Goal: Information Seeking & Learning: Learn about a topic

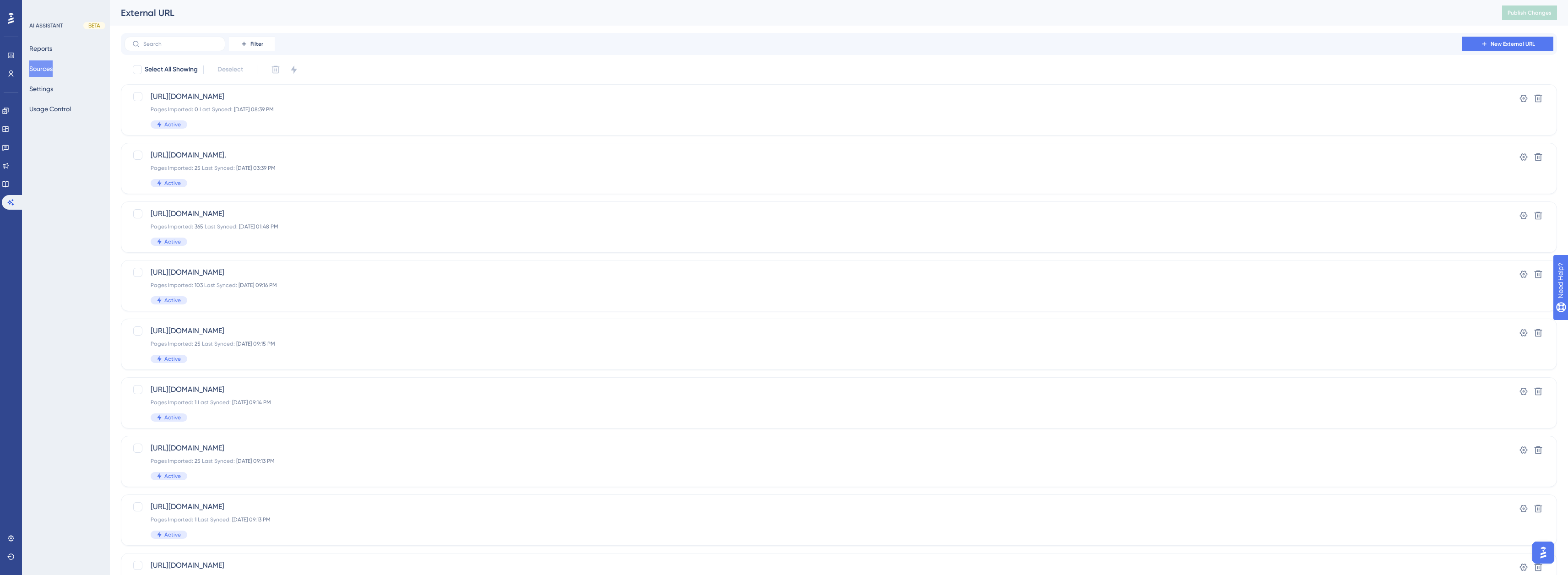
click at [248, 13] on div "External URL" at bounding box center [799, 13] width 1358 height 13
click at [50, 69] on button "Sources" at bounding box center [41, 68] width 23 height 16
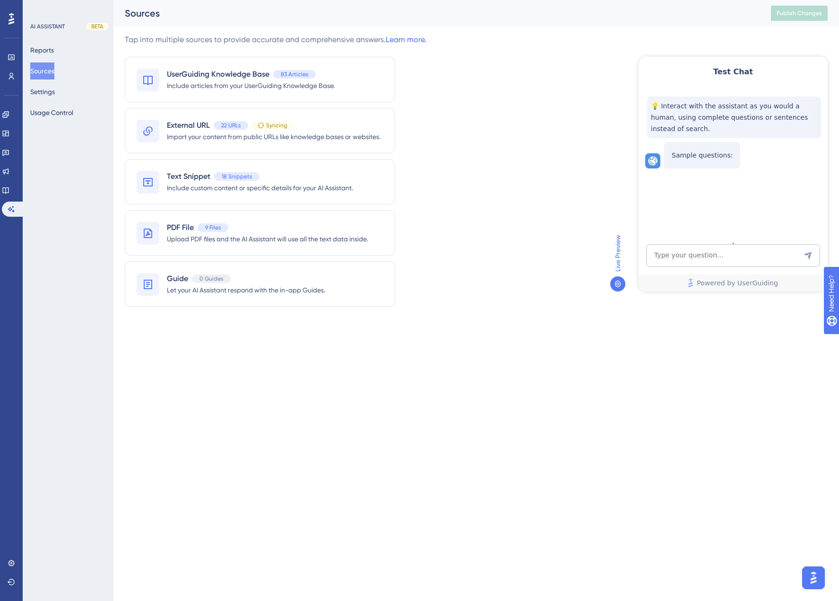
click at [477, 0] on html "Performance Users Engagement Widgets Feedback Product Updates Knowledge Base AI…" at bounding box center [419, 0] width 839 height 0
click at [303, 135] on span "Import your content from public URLs like knowledge bases or websites." at bounding box center [274, 136] width 214 height 11
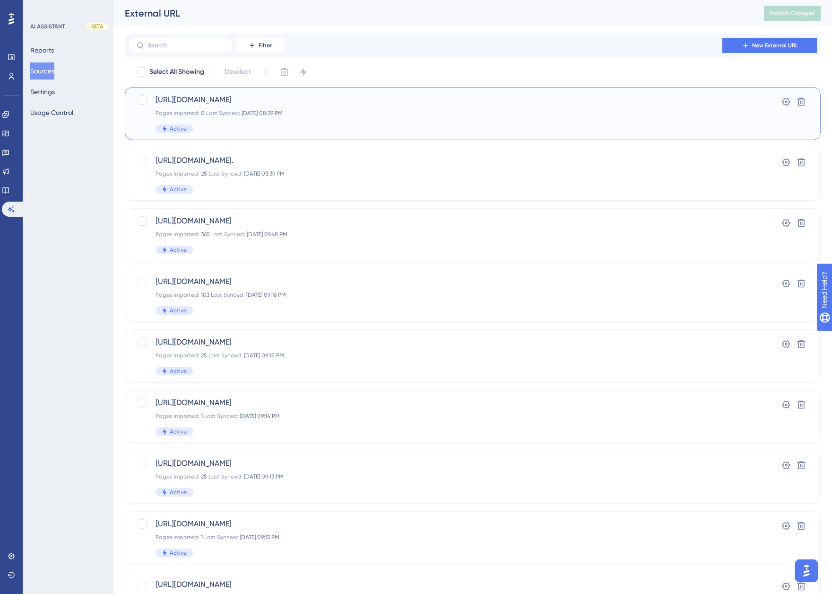
click at [410, 115] on div "Pages Imported: 0 Last Synced: [DATE] 08:39 PM" at bounding box center [435, 113] width 559 height 8
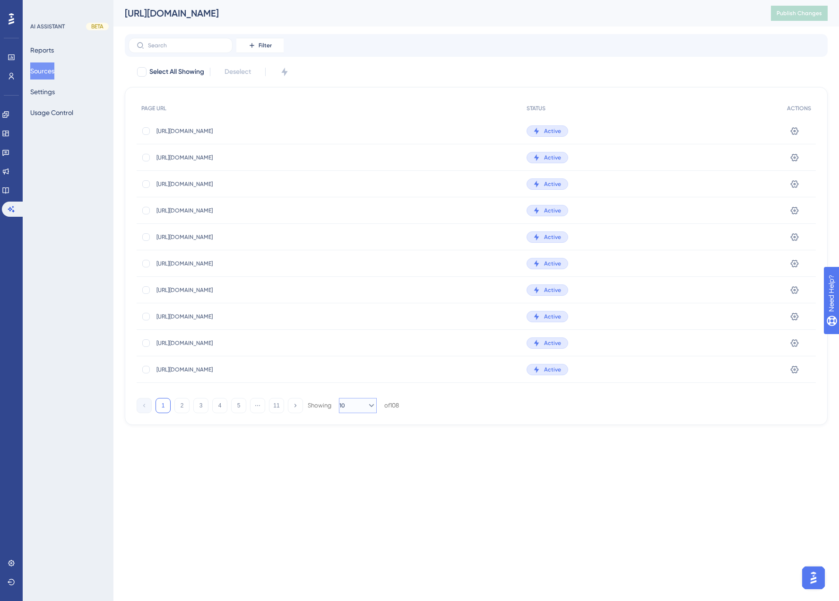
click at [355, 409] on button "10" at bounding box center [358, 405] width 38 height 15
click at [356, 495] on div "100 100" at bounding box center [358, 489] width 26 height 19
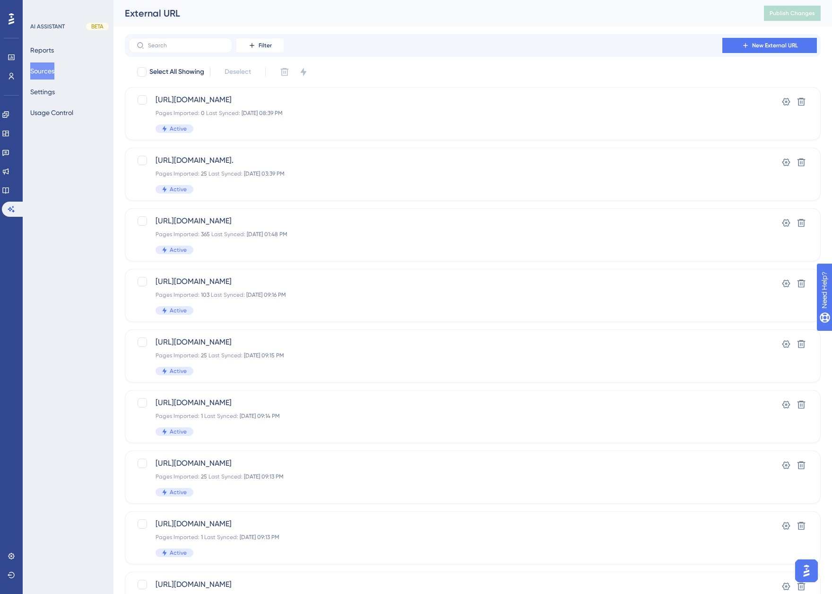
click at [360, 50] on div "Filter New External URL" at bounding box center [473, 45] width 689 height 15
click at [390, 55] on div "Filter New External URL" at bounding box center [473, 45] width 696 height 23
click at [49, 50] on button "Reports" at bounding box center [42, 50] width 24 height 17
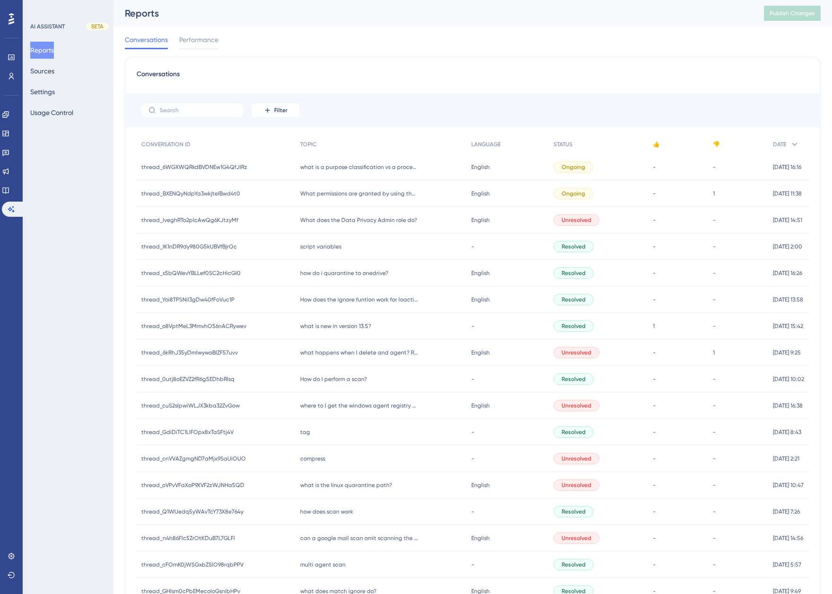
click at [345, 46] on div "Conversations Performance" at bounding box center [473, 41] width 696 height 30
click at [340, 49] on div "Conversations Performance" at bounding box center [473, 41] width 696 height 30
click at [338, 45] on div "Conversations Performance" at bounding box center [473, 41] width 696 height 30
click at [337, 43] on div "Conversations Performance" at bounding box center [473, 41] width 696 height 30
click at [497, 61] on div "Conversations Filter CONVERSATION ID TOPIC LANGUAGE STATUS 👍 👎 DATE thread_6WGX…" at bounding box center [473, 391] width 696 height 669
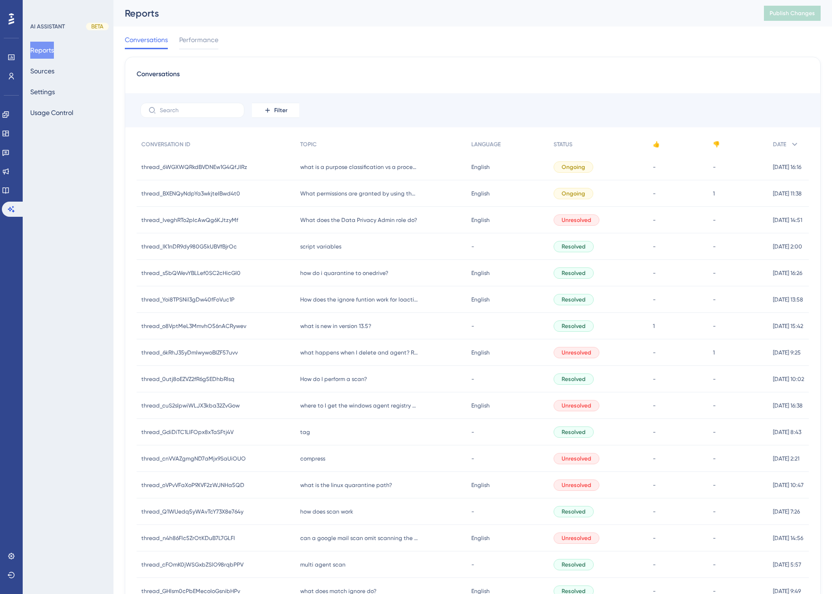
click at [486, 61] on div "Conversations Filter CONVERSATION ID TOPIC LANGUAGE STATUS 👍 👎 DATE thread_6WGX…" at bounding box center [473, 391] width 696 height 669
click at [346, 38] on div "Conversations Performance" at bounding box center [473, 41] width 696 height 30
click at [342, 36] on div "Conversations Performance" at bounding box center [473, 41] width 696 height 30
click at [344, 21] on div "Reports Publish Changes" at bounding box center [472, 13] width 719 height 26
click at [311, 35] on div "Conversations Performance" at bounding box center [473, 41] width 696 height 30
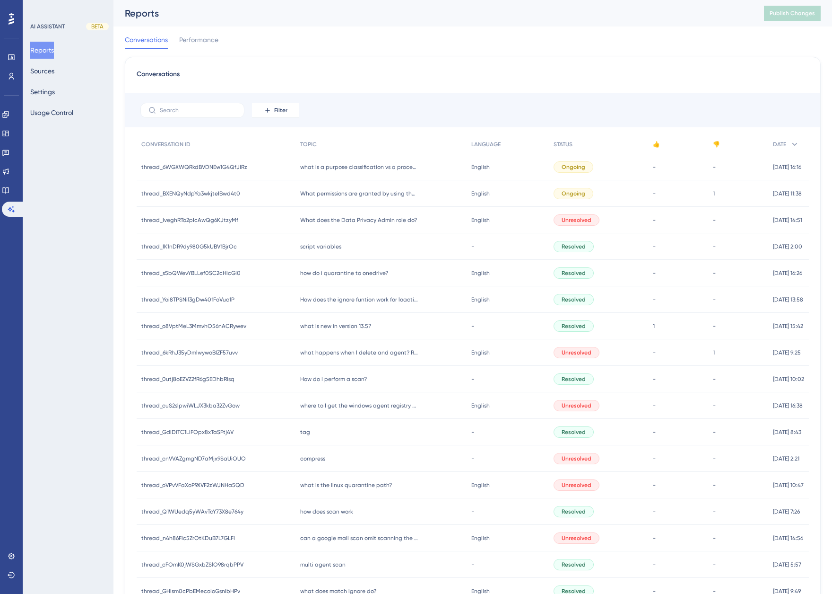
click at [308, 33] on div "Conversations Performance" at bounding box center [473, 41] width 696 height 30
click at [9, 115] on icon at bounding box center [6, 115] width 8 height 8
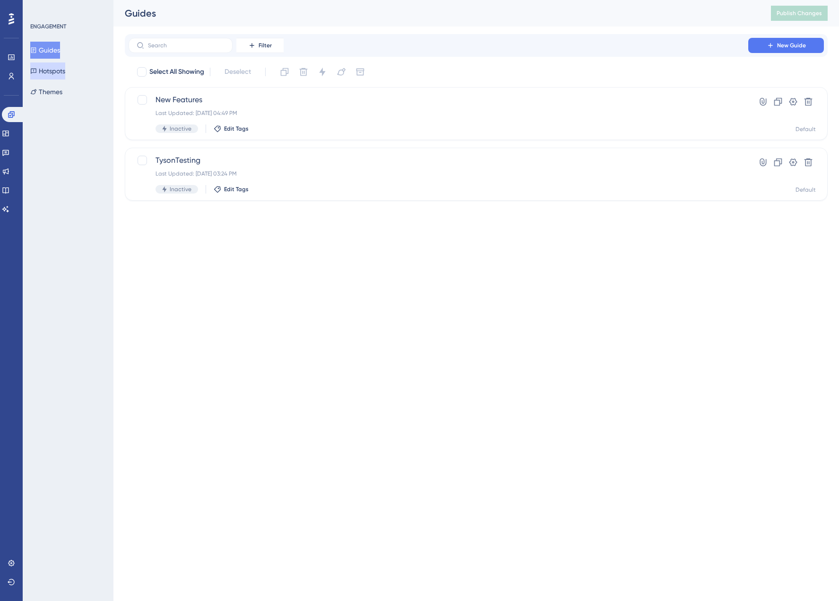
click at [54, 74] on button "Hotspots" at bounding box center [47, 70] width 35 height 17
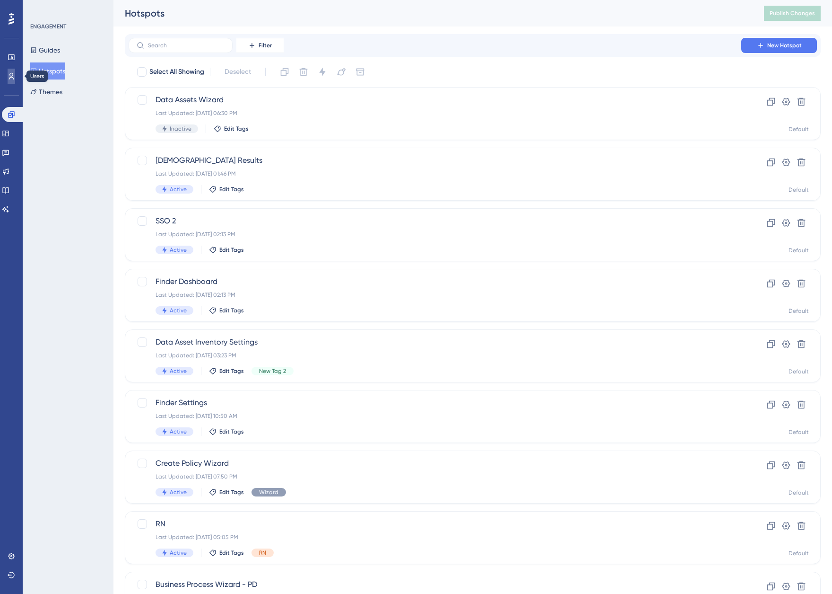
click at [11, 78] on icon at bounding box center [12, 76] width 8 height 8
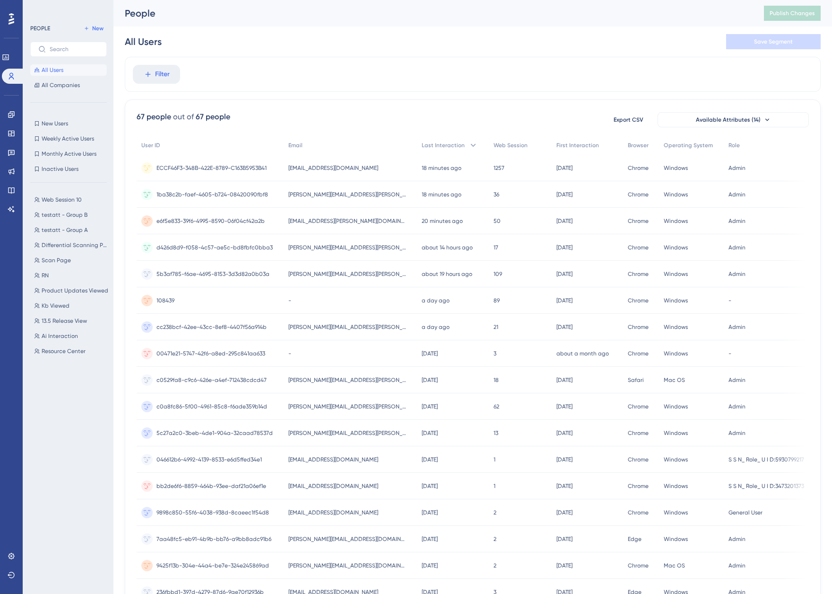
click at [274, 84] on div "Filter" at bounding box center [473, 74] width 696 height 35
click at [297, 86] on div "Filter" at bounding box center [473, 74] width 696 height 35
click at [344, 127] on div "67 people out of 67 people Export CSV Available Attributes (14)" at bounding box center [473, 119] width 672 height 17
click at [14, 208] on icon at bounding box center [12, 209] width 8 height 8
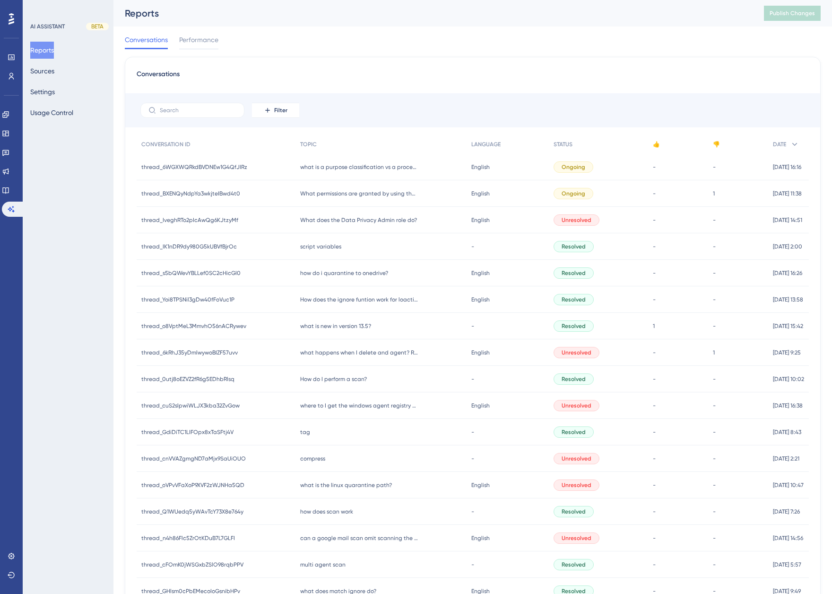
click at [373, 78] on div "Conversations" at bounding box center [473, 77] width 672 height 17
click at [309, 26] on div "Conversations Performance" at bounding box center [473, 41] width 696 height 30
click at [313, 38] on div "Conversations Performance" at bounding box center [473, 41] width 696 height 30
click at [344, 36] on div "Conversations Performance" at bounding box center [473, 41] width 696 height 30
click at [484, 40] on div "Conversations Performance" at bounding box center [473, 41] width 696 height 30
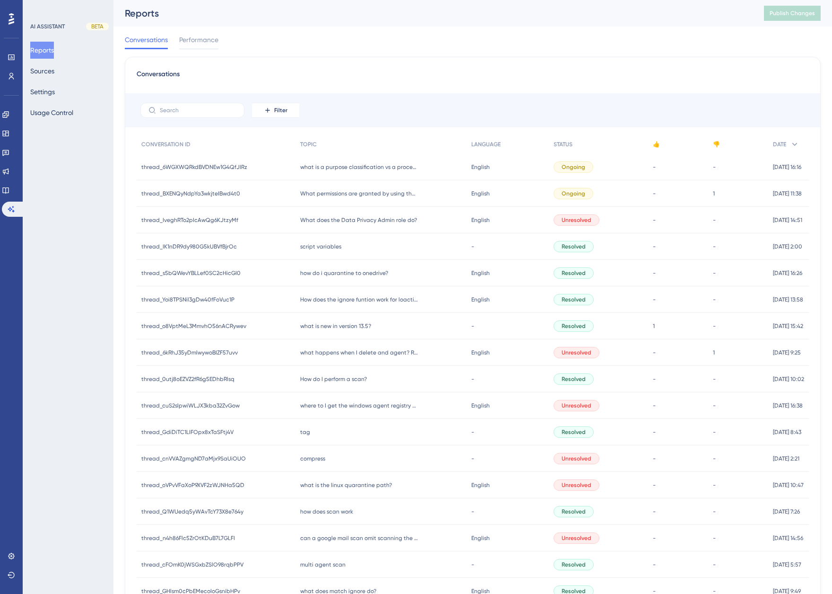
click at [480, 42] on div "Conversations Performance" at bounding box center [473, 41] width 696 height 30
click at [326, 31] on div "Conversations Performance" at bounding box center [473, 41] width 696 height 30
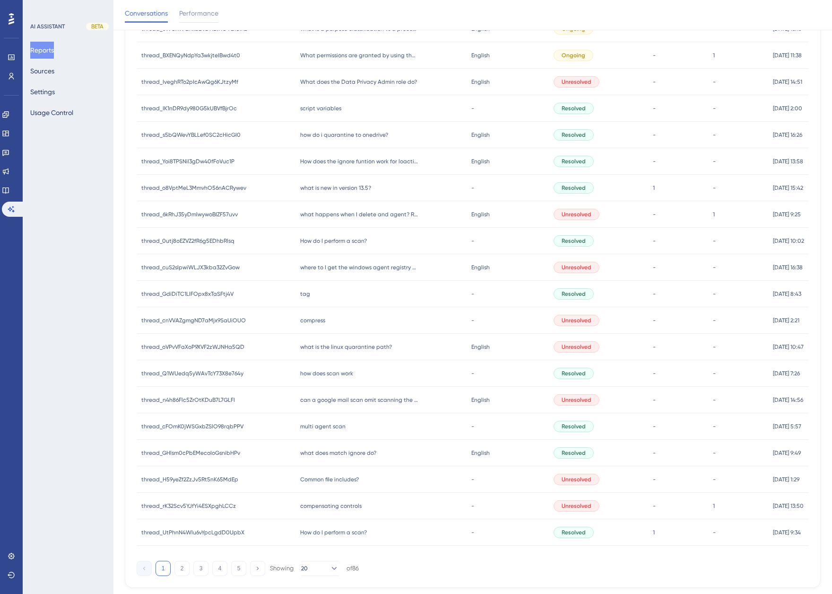
scroll to position [95, 0]
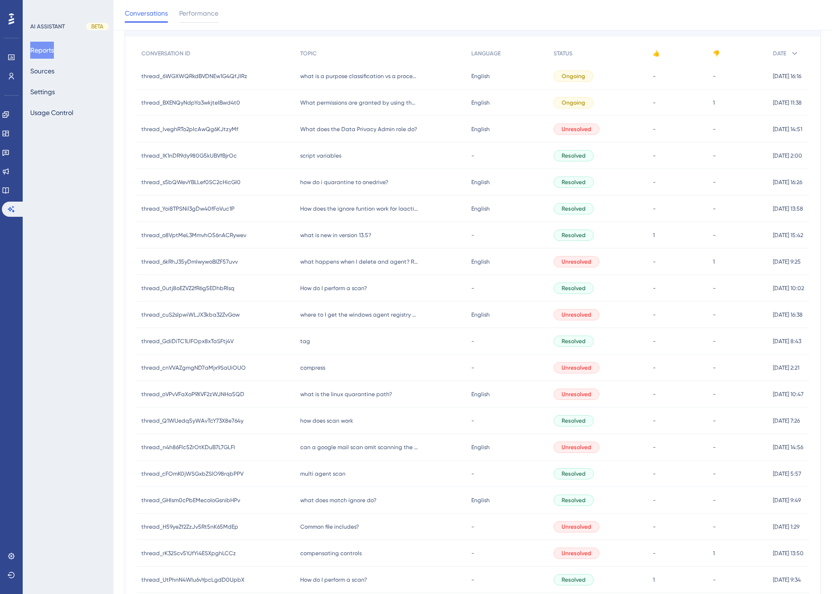
click at [104, 139] on div "AI ASSISTANT BETA Reports Sources Settings Usage Control" at bounding box center [68, 297] width 91 height 594
click at [683, 12] on div "Conversations Performance" at bounding box center [472, 15] width 719 height 30
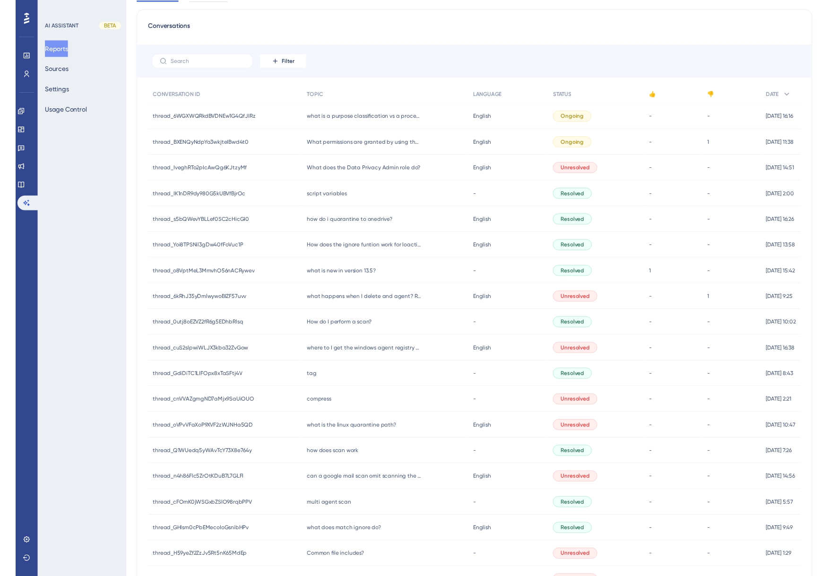
scroll to position [0, 0]
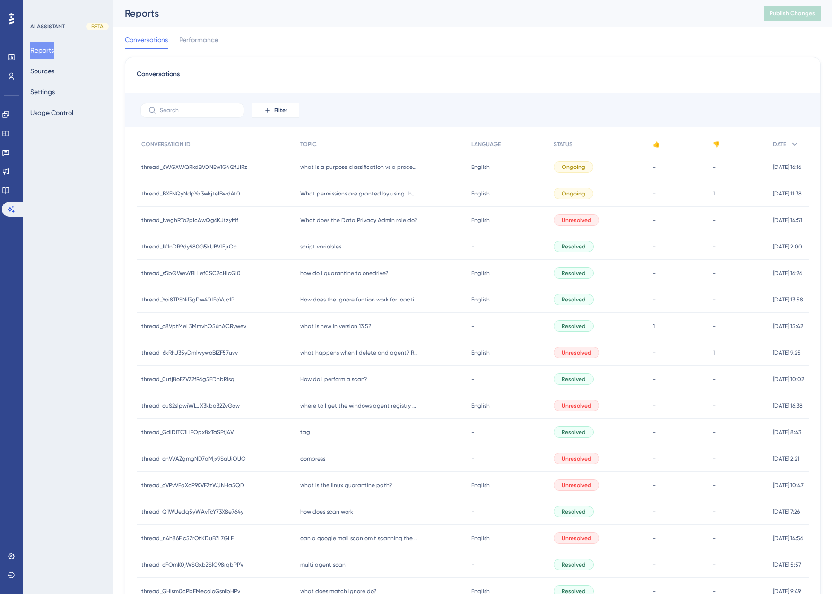
click at [360, 32] on div "Conversations Performance" at bounding box center [473, 41] width 696 height 30
click at [411, 31] on div "Conversations Performance" at bounding box center [473, 41] width 696 height 30
click at [303, 24] on div "Reports Publish Changes" at bounding box center [472, 13] width 719 height 26
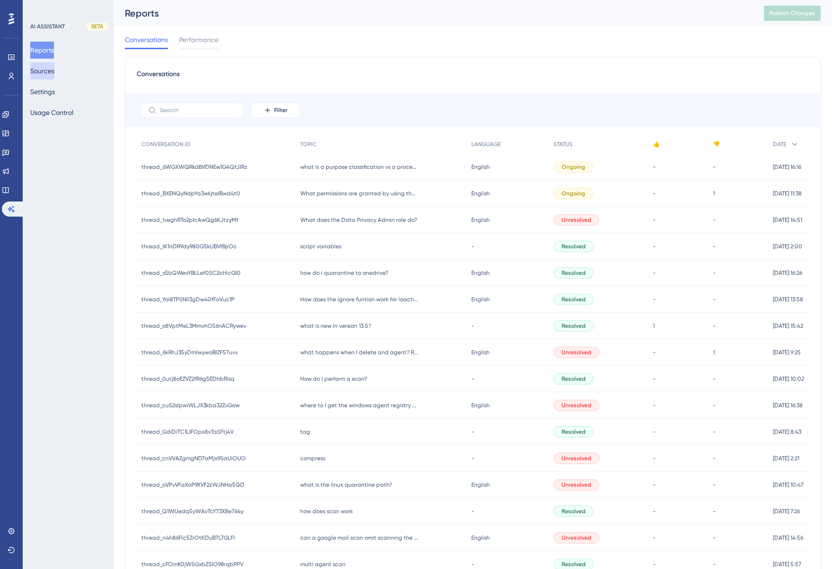
click at [46, 72] on button "Sources" at bounding box center [42, 70] width 24 height 17
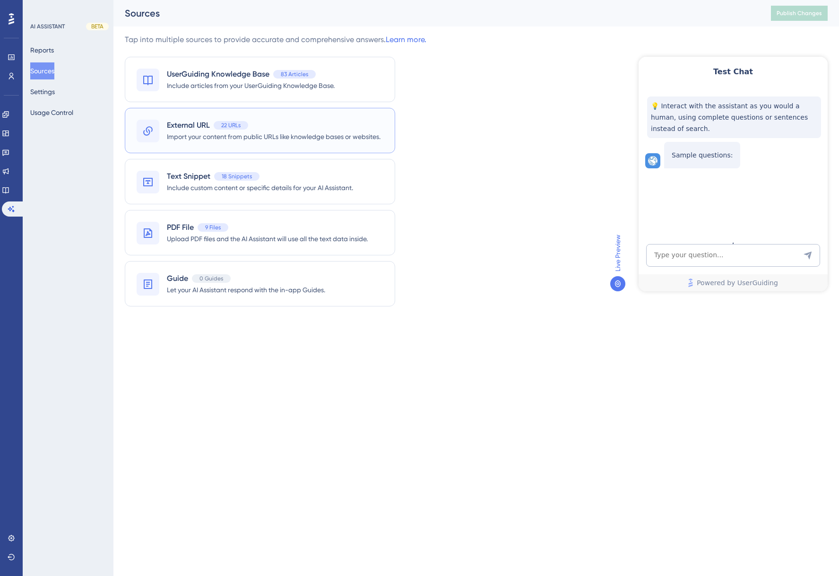
click at [283, 131] on span "Import your content from public URLs like knowledge bases or websites." at bounding box center [274, 136] width 214 height 11
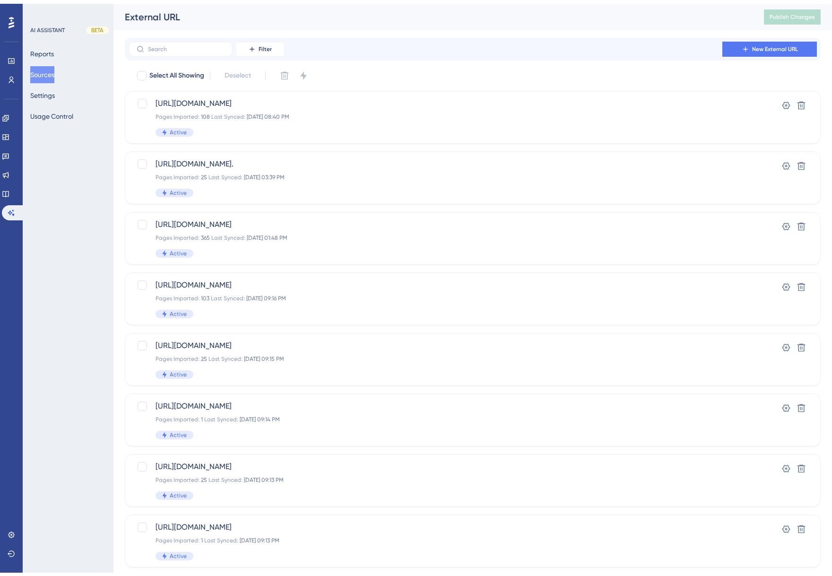
scroll to position [158, 0]
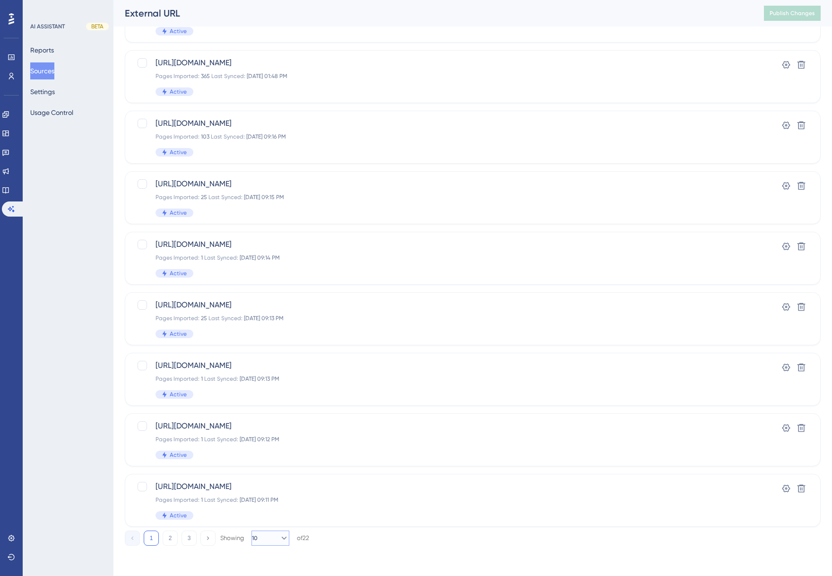
click at [279, 540] on icon at bounding box center [283, 537] width 9 height 9
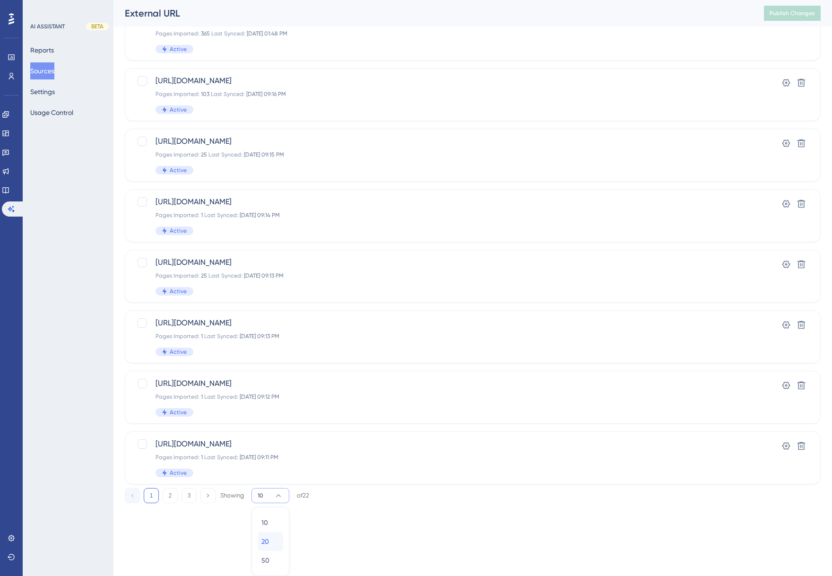
click at [269, 547] on span "20" at bounding box center [266, 541] width 8 height 11
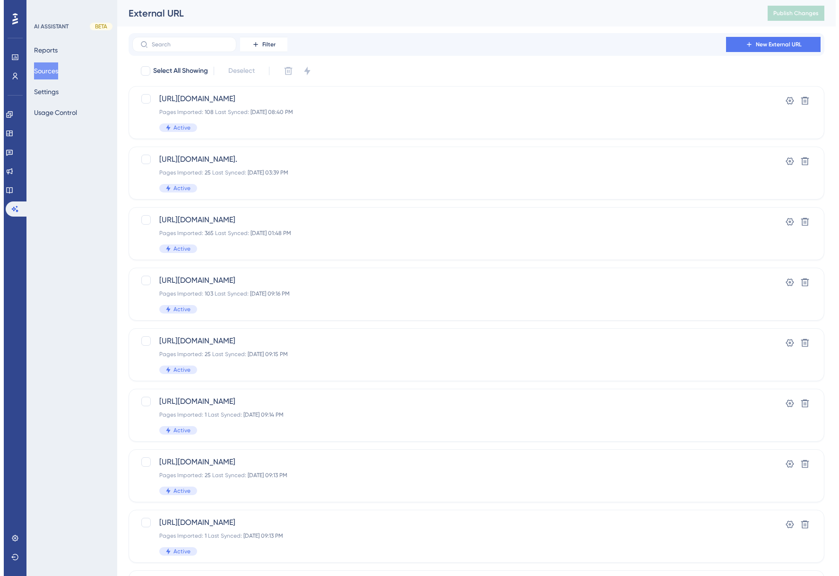
scroll to position [0, 0]
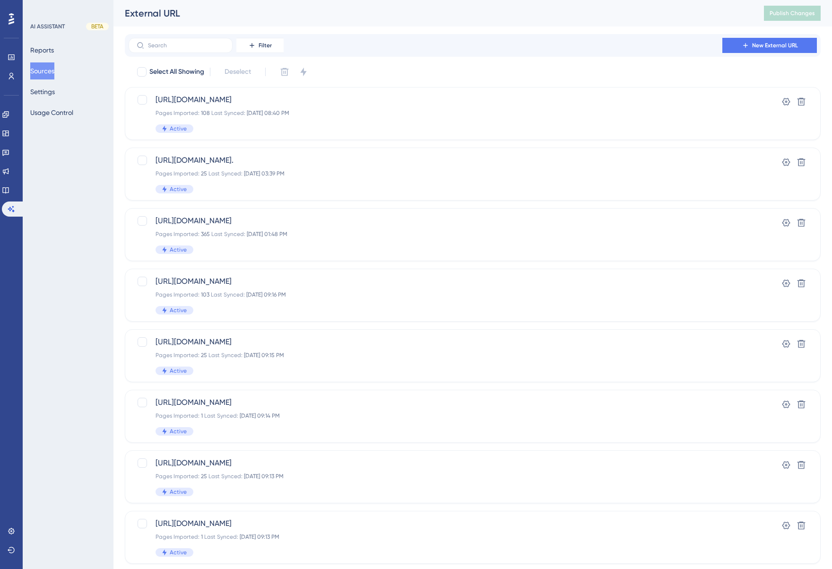
drag, startPoint x: 47, startPoint y: 82, endPoint x: 51, endPoint y: 63, distance: 19.3
click at [48, 82] on div "Reports Sources Settings Usage Control" at bounding box center [68, 81] width 77 height 79
click at [50, 53] on button "Reports" at bounding box center [42, 50] width 24 height 17
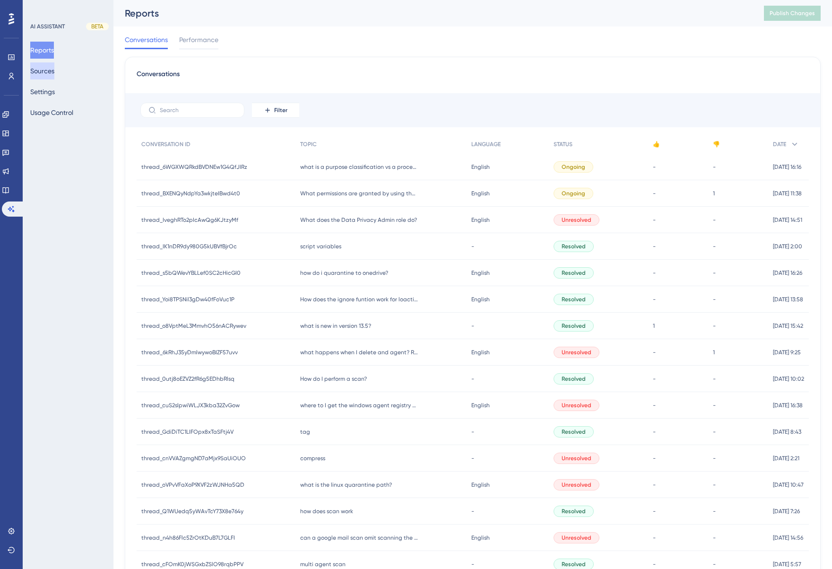
click at [52, 68] on button "Sources" at bounding box center [42, 70] width 24 height 17
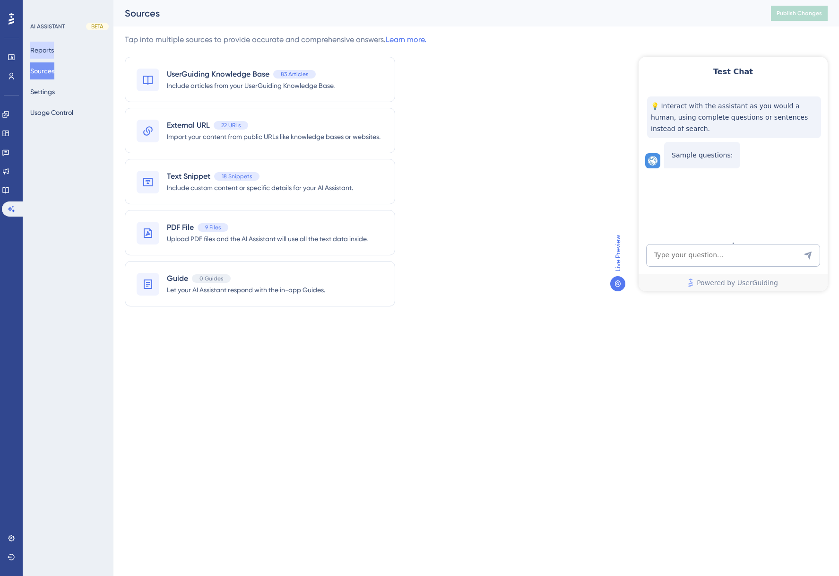
click at [46, 48] on button "Reports" at bounding box center [42, 50] width 24 height 17
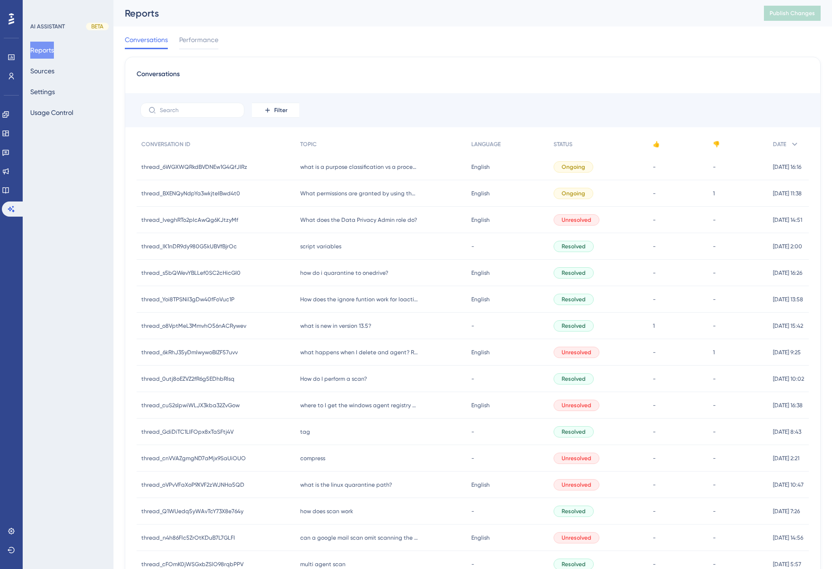
click at [186, 220] on span "thread_IveghRTo2pIcAwQg6KJtzyMf" at bounding box center [189, 220] width 97 height 8
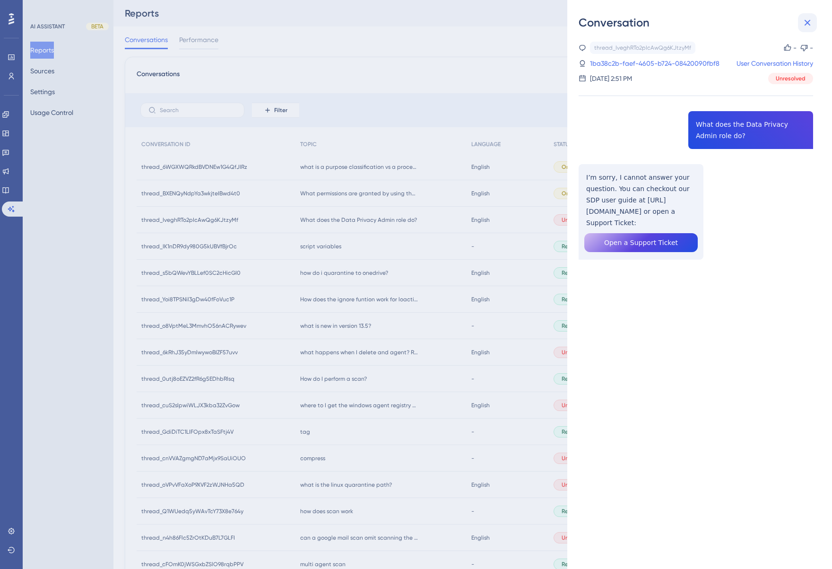
click at [807, 23] on icon at bounding box center [807, 22] width 11 height 11
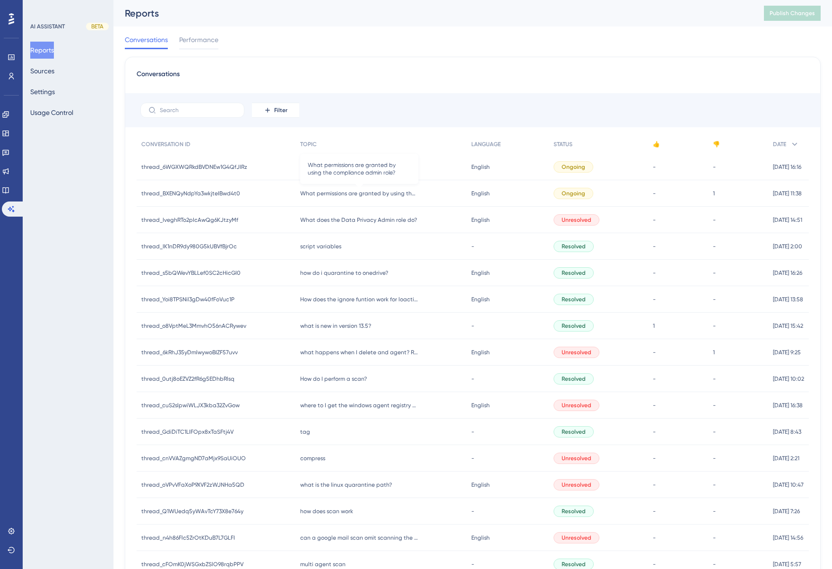
click at [349, 194] on span "What permissions are granted by using the compliance admin role?" at bounding box center [359, 194] width 118 height 8
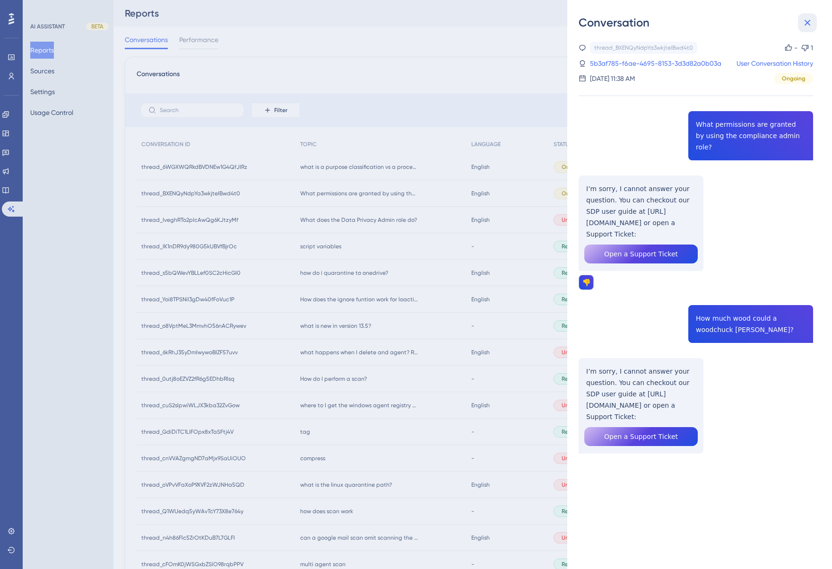
click at [808, 22] on icon at bounding box center [808, 23] width 6 height 6
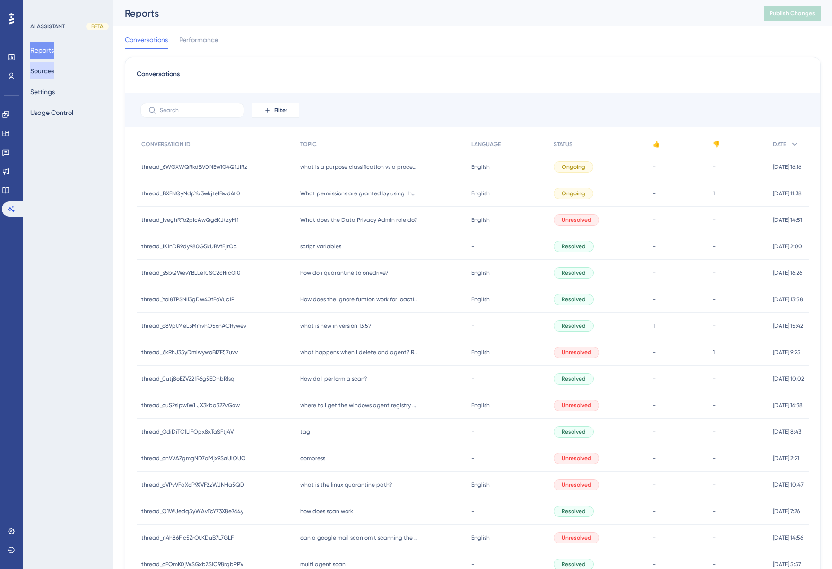
click at [46, 70] on button "Sources" at bounding box center [42, 70] width 24 height 17
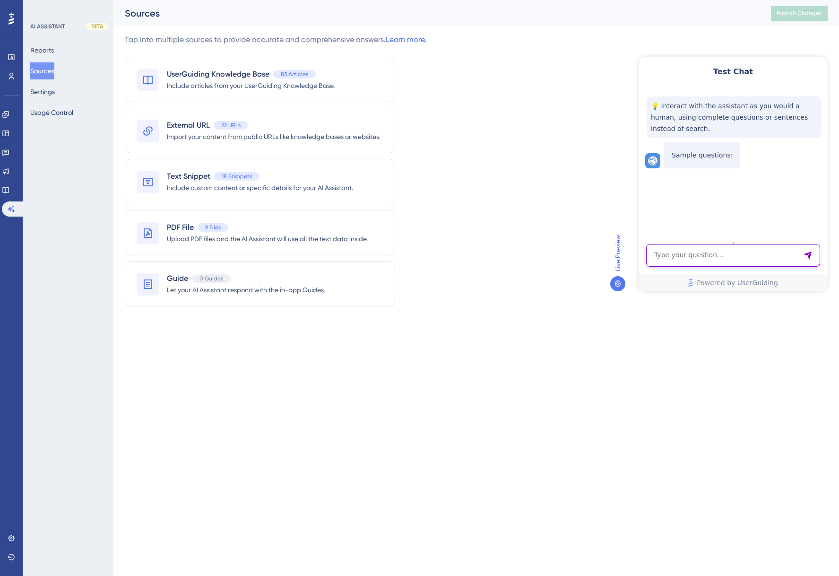
click at [746, 259] on textarea "AI Assistant Text Input" at bounding box center [733, 255] width 174 height 23
type textarea "data privacy admin role?"
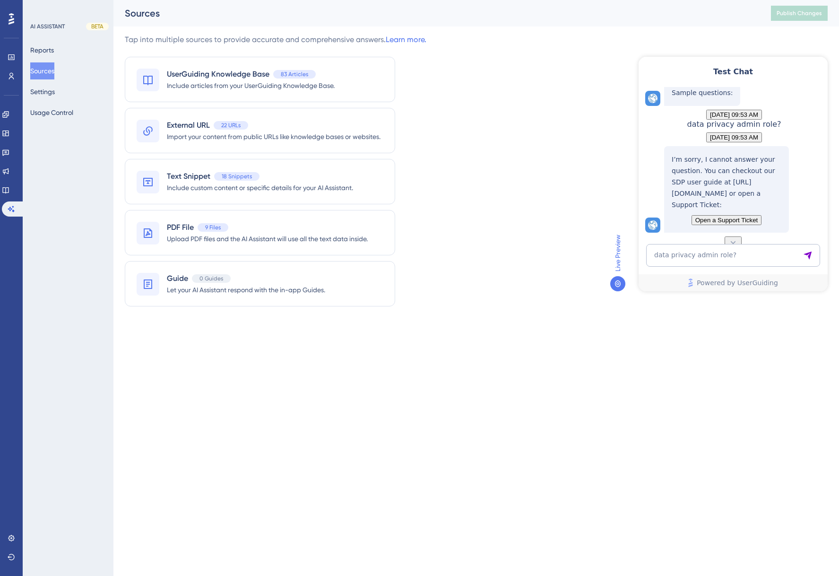
scroll to position [99, 0]
click at [729, 255] on textarea "data privacy admin role?" at bounding box center [733, 255] width 174 height 23
type textarea "what is the data privacy admin role?"
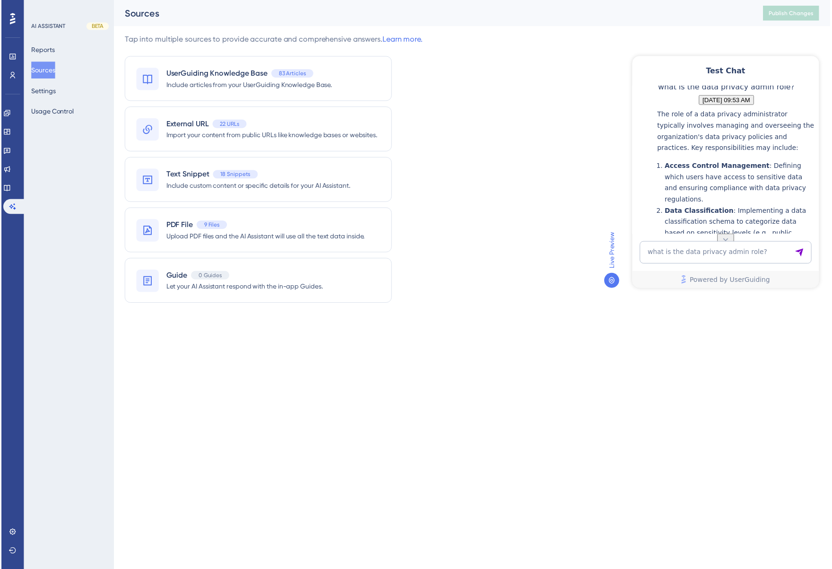
scroll to position [225, 0]
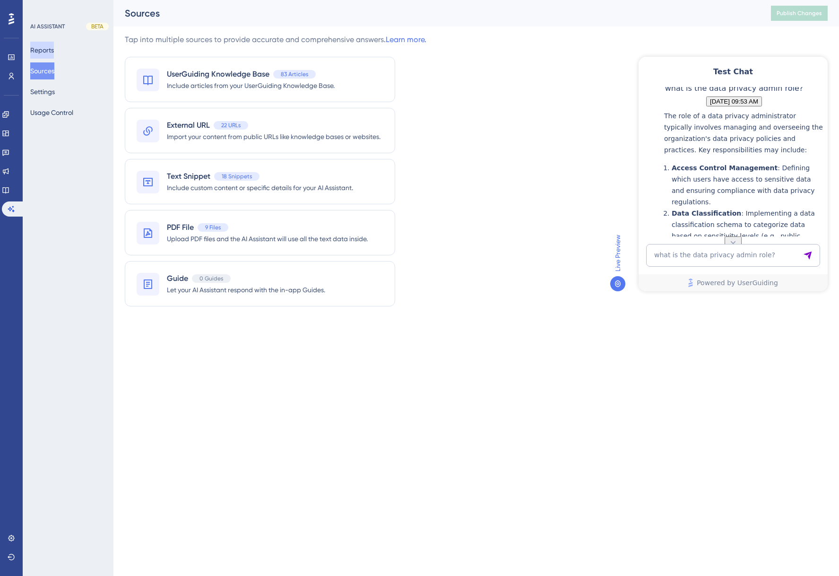
click at [49, 45] on button "Reports" at bounding box center [42, 50] width 24 height 17
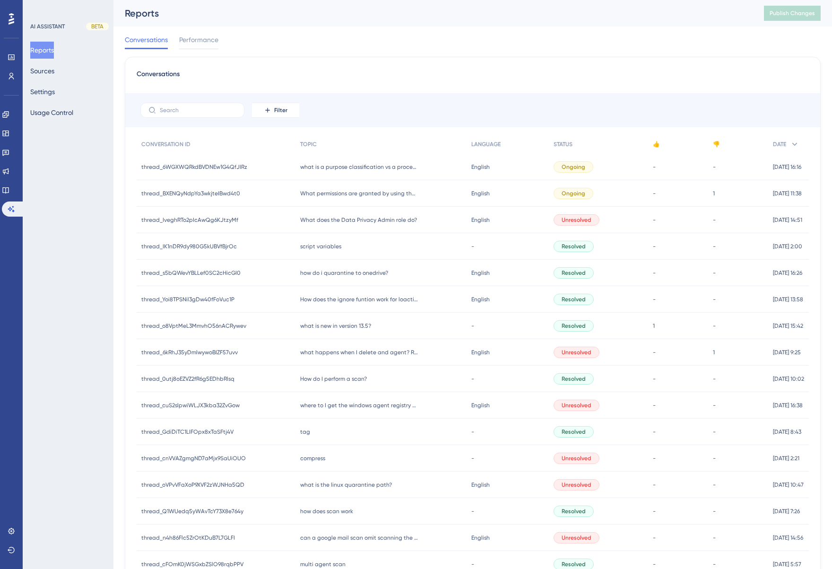
drag, startPoint x: 466, startPoint y: 68, endPoint x: 465, endPoint y: 59, distance: 9.6
click at [466, 68] on div "Conversations Filter CONVERSATION ID TOPIC LANGUAGE STATUS 👍 👎 DATE thread_6WGX…" at bounding box center [473, 391] width 696 height 669
click at [454, 44] on div "Conversations Performance" at bounding box center [473, 41] width 696 height 30
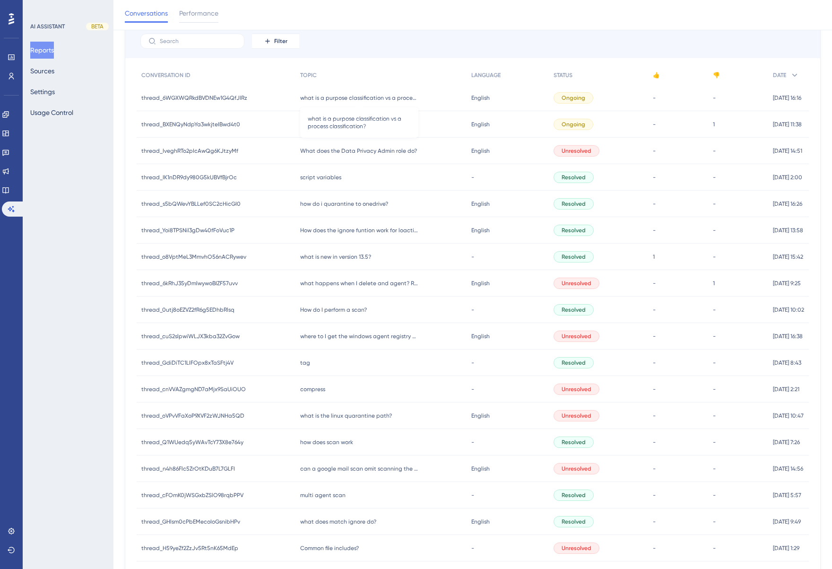
scroll to position [95, 0]
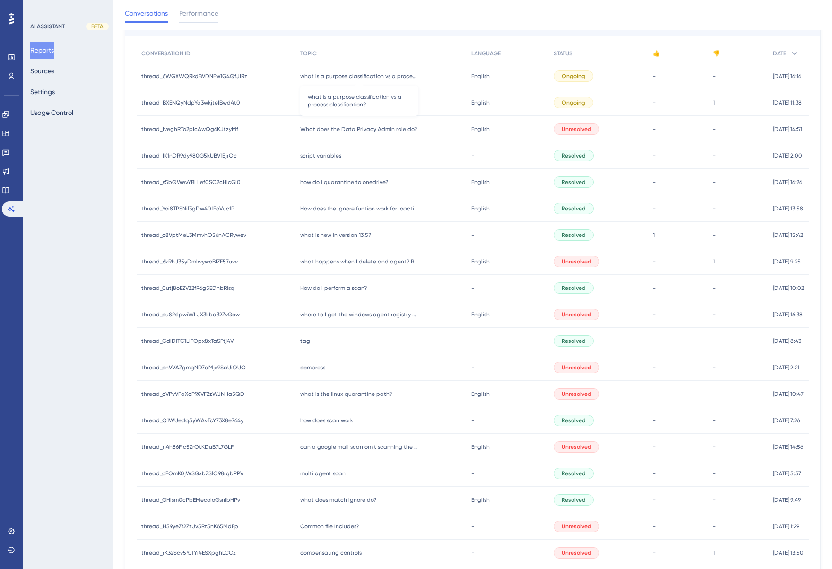
click at [347, 75] on span "what is a purpose classification vs a process classification?" at bounding box center [359, 76] width 118 height 8
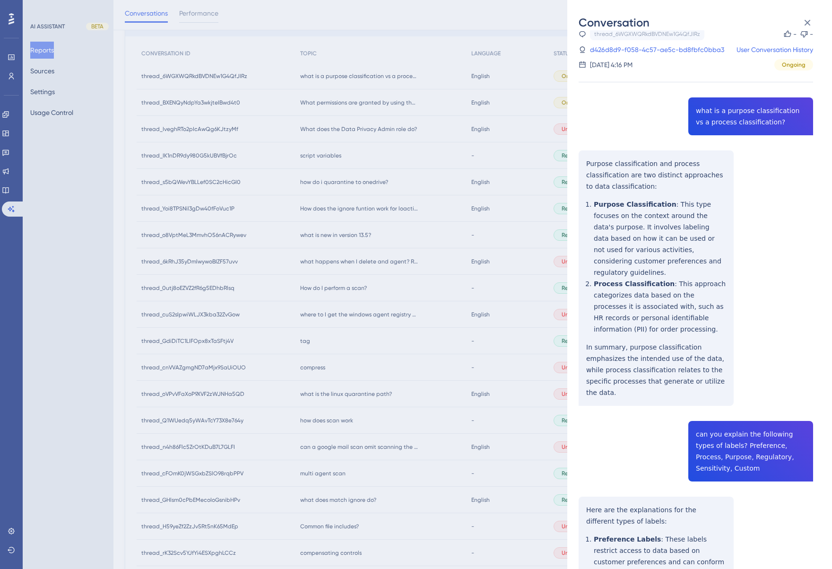
scroll to position [0, 0]
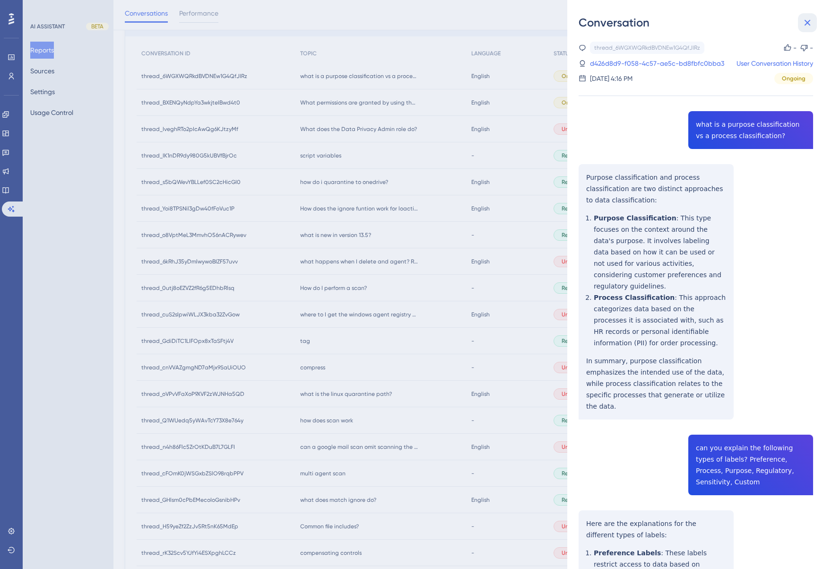
click at [807, 20] on icon at bounding box center [807, 22] width 11 height 11
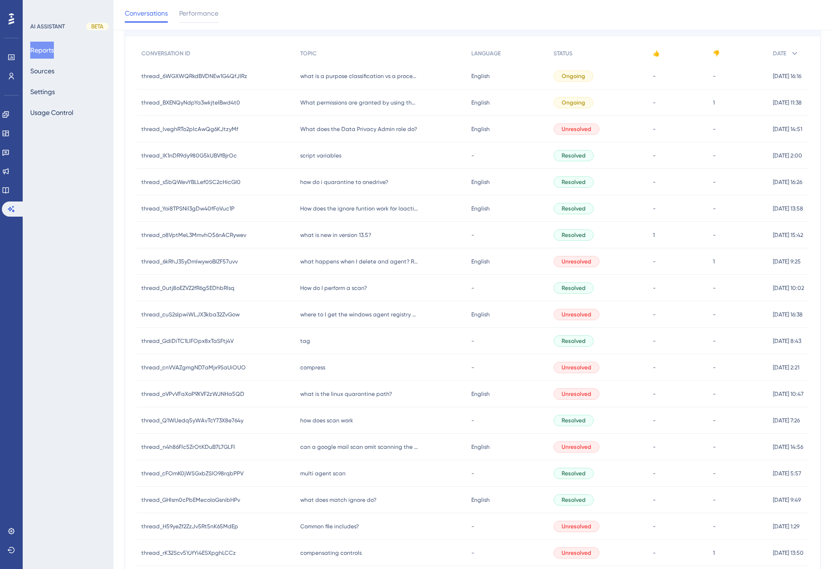
click at [329, 157] on span "script variables" at bounding box center [320, 156] width 41 height 8
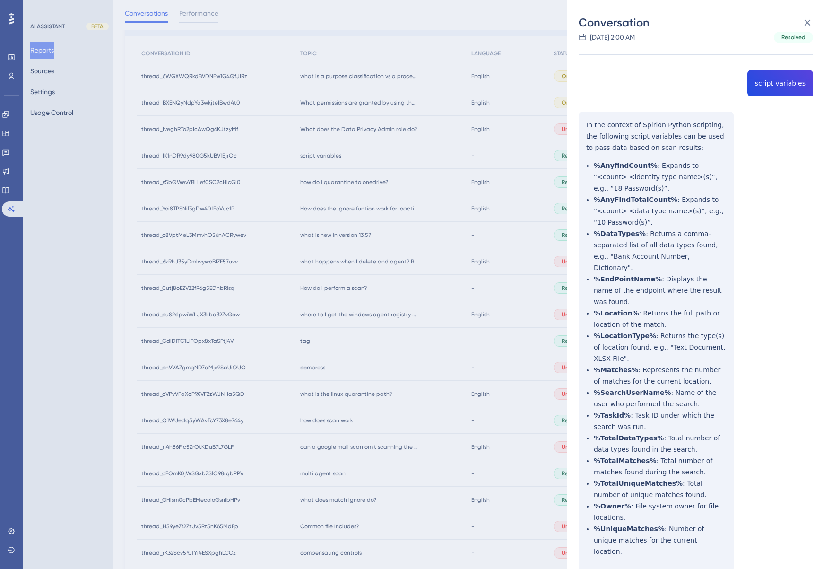
scroll to position [51, 0]
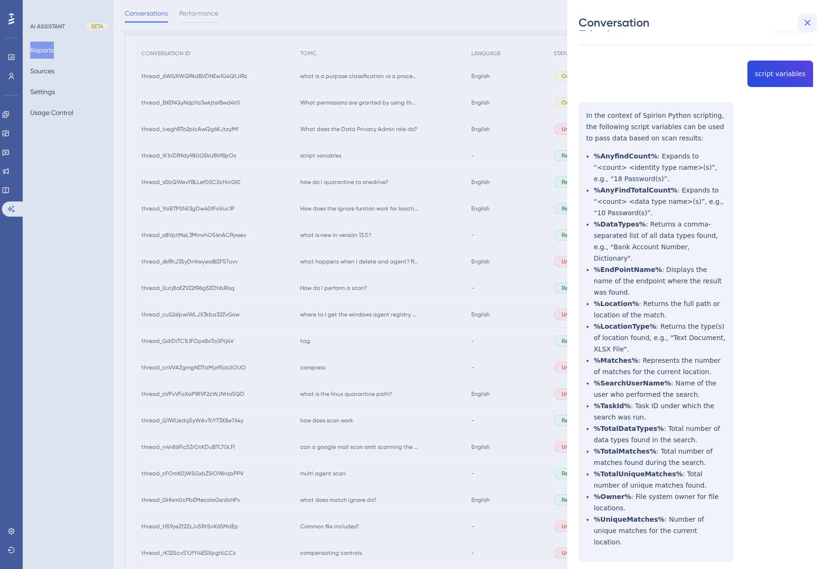
click at [810, 23] on icon at bounding box center [807, 22] width 11 height 11
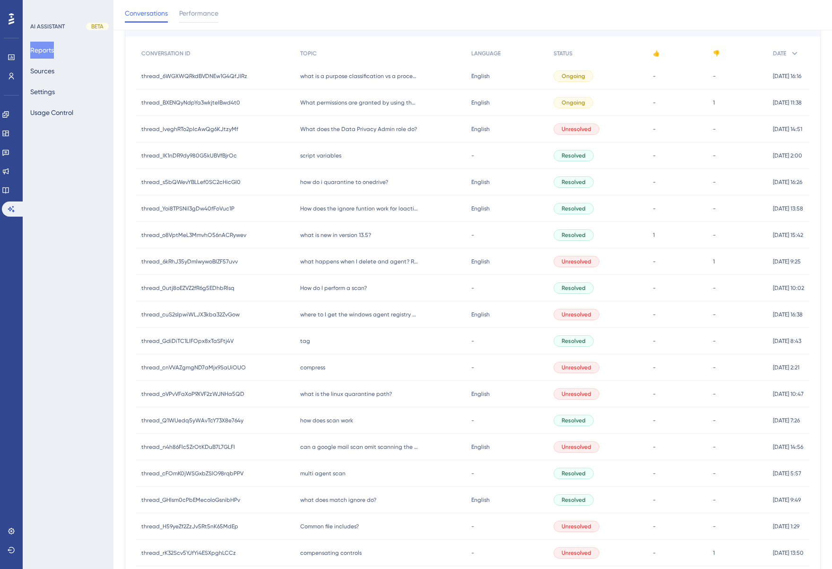
click at [358, 183] on span "how do i quarantine to onedrive?" at bounding box center [344, 182] width 88 height 8
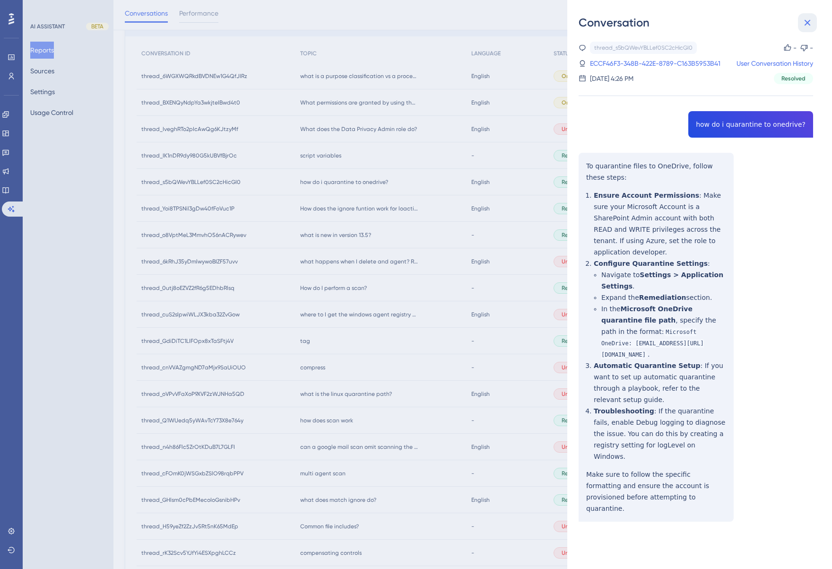
click at [809, 20] on icon at bounding box center [807, 22] width 11 height 11
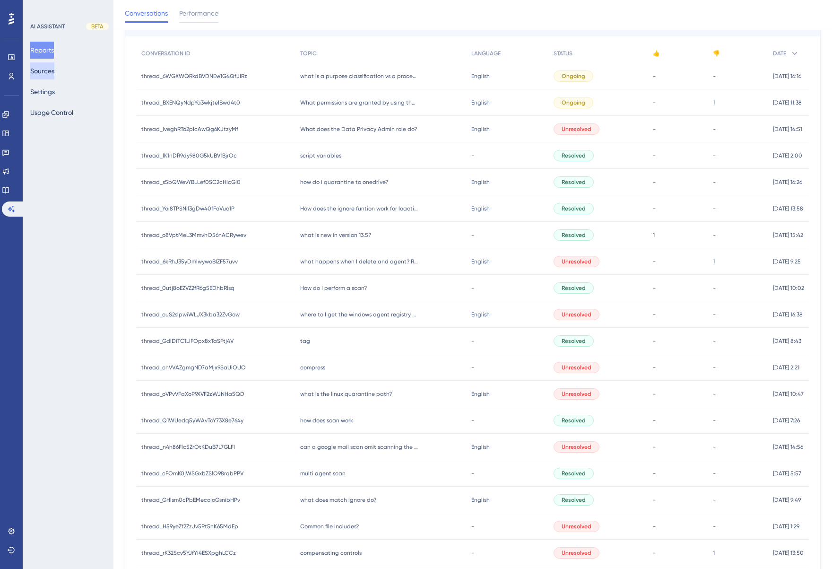
click at [52, 71] on button "Sources" at bounding box center [42, 70] width 24 height 17
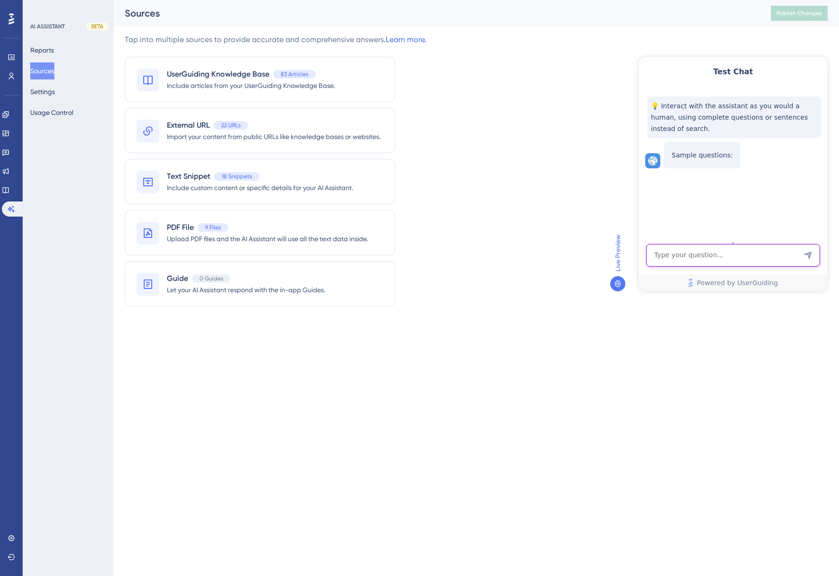
click at [715, 257] on textarea "AI Assistant Text Input" at bounding box center [733, 255] width 174 height 23
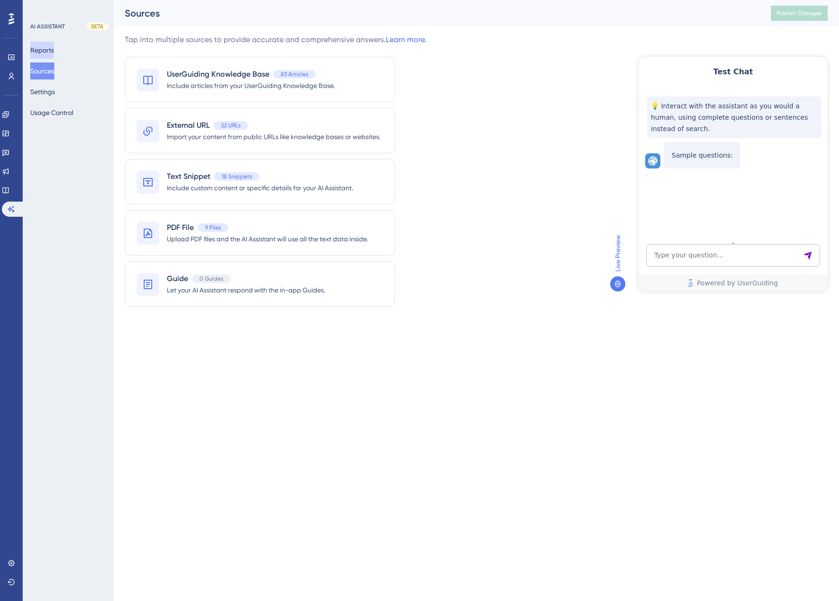
click at [48, 49] on button "Reports" at bounding box center [42, 50] width 24 height 17
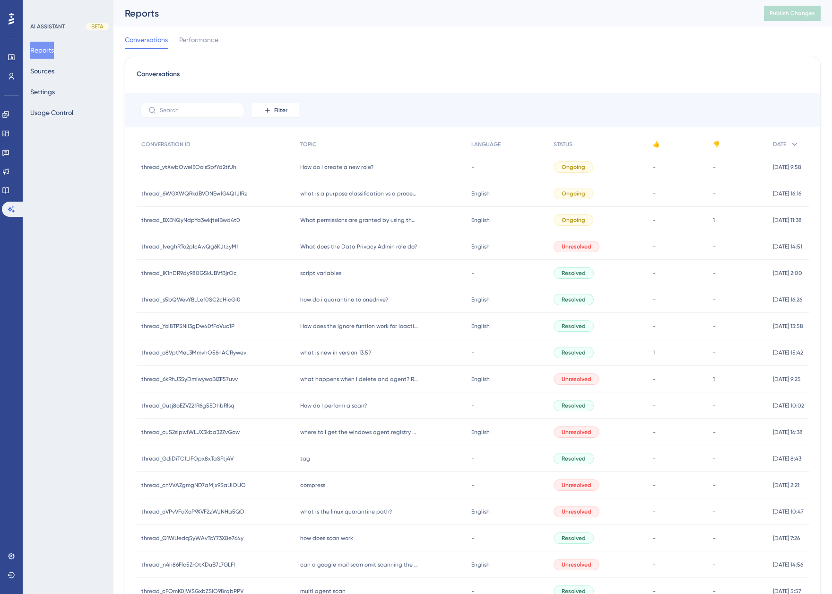
click at [634, 41] on div "Conversations Performance" at bounding box center [473, 41] width 696 height 30
click at [571, 44] on div "Conversations Performance" at bounding box center [473, 41] width 696 height 30
click at [328, 166] on span "How do I create a new role?" at bounding box center [336, 167] width 73 height 8
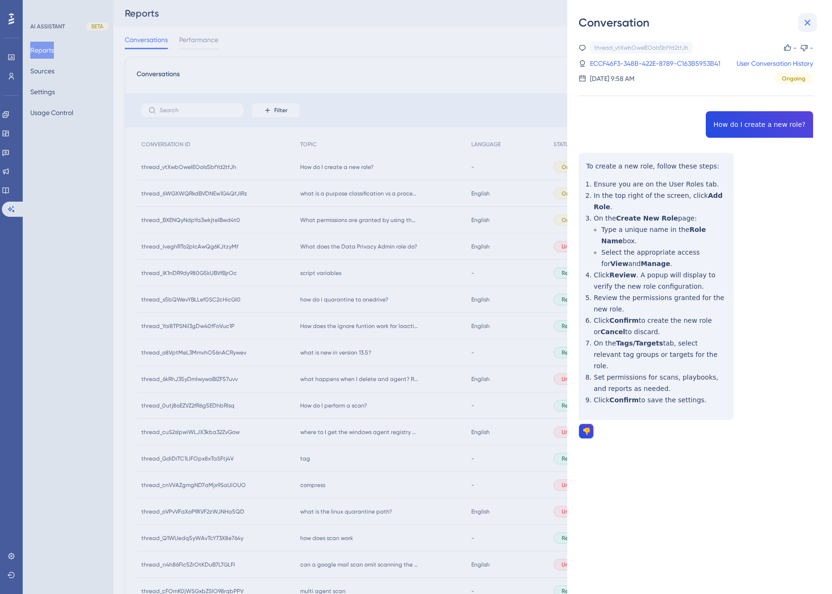
click at [811, 23] on icon at bounding box center [807, 22] width 11 height 11
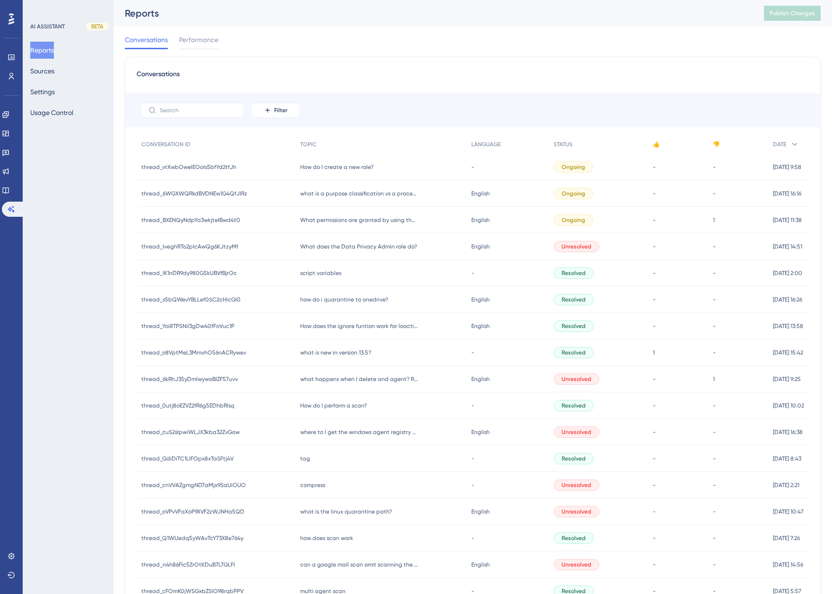
click at [228, 166] on span "thread_vtXwbOwelEOoIs5bfYd2tfJh" at bounding box center [188, 167] width 95 height 8
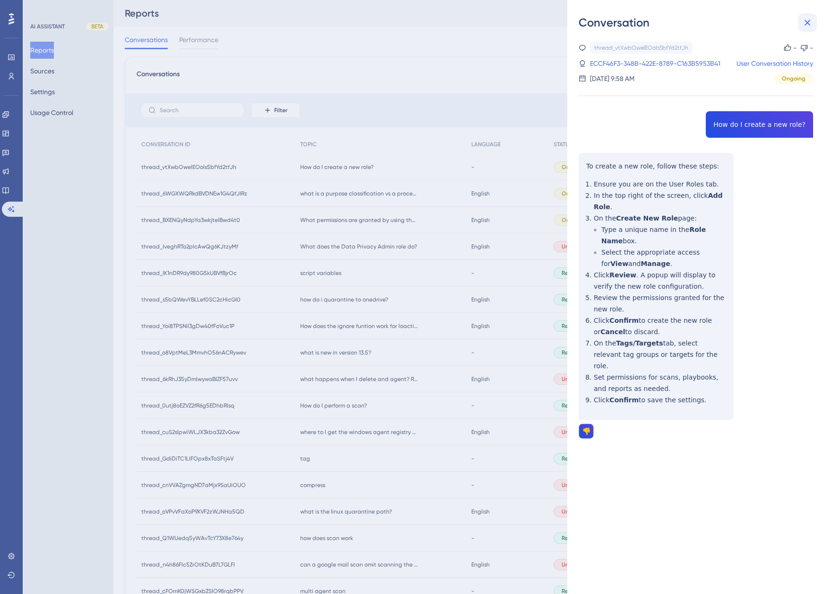
click at [811, 25] on icon at bounding box center [807, 22] width 11 height 11
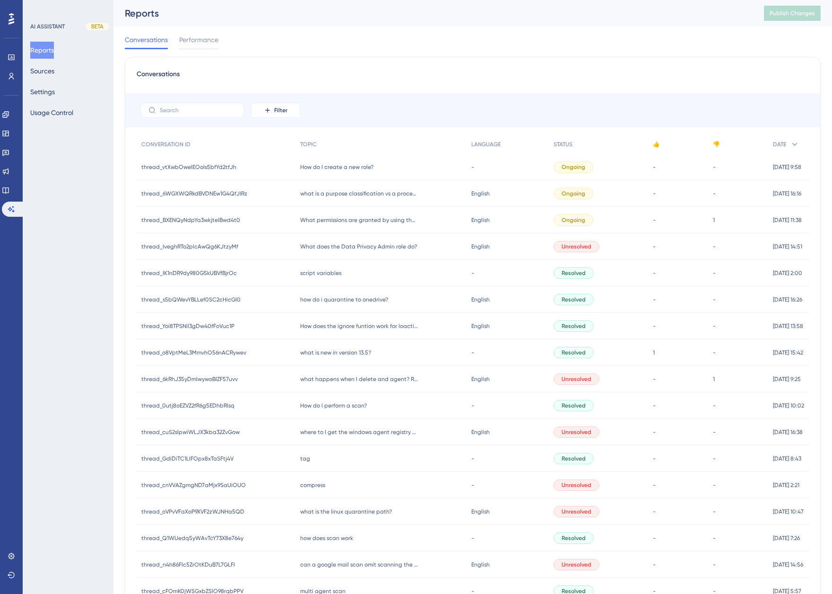
drag, startPoint x: 496, startPoint y: 51, endPoint x: 412, endPoint y: 73, distance: 86.7
click at [412, 73] on div "Conversations" at bounding box center [473, 77] width 672 height 17
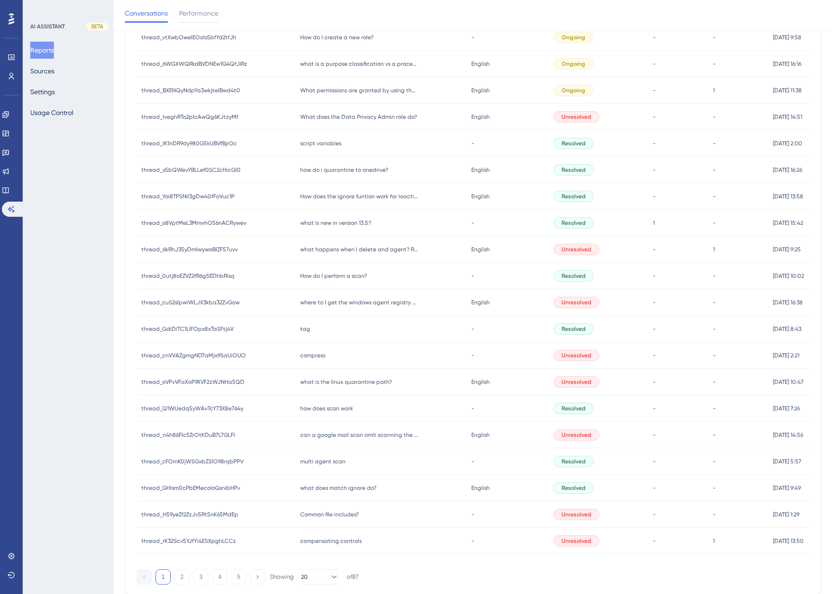
scroll to position [142, 0]
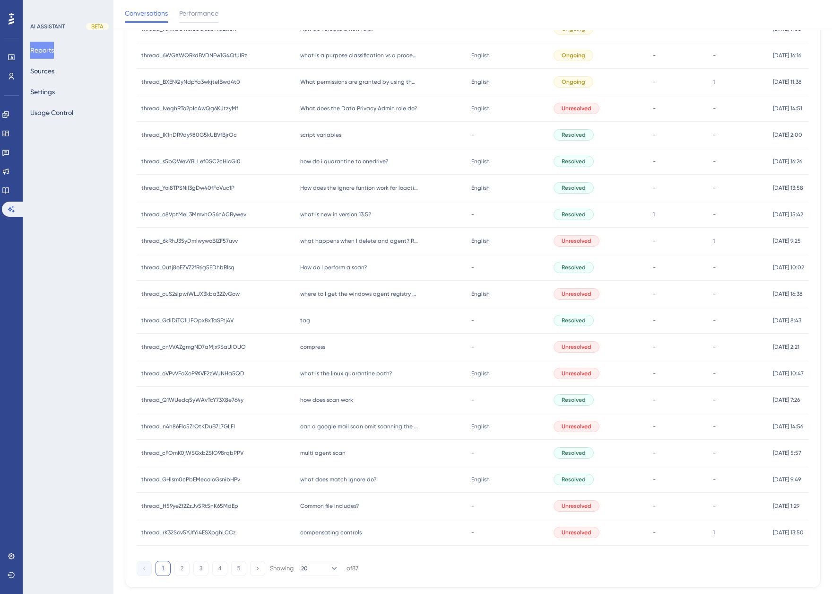
click at [342, 267] on span "How do I perform a scan?" at bounding box center [333, 267] width 67 height 8
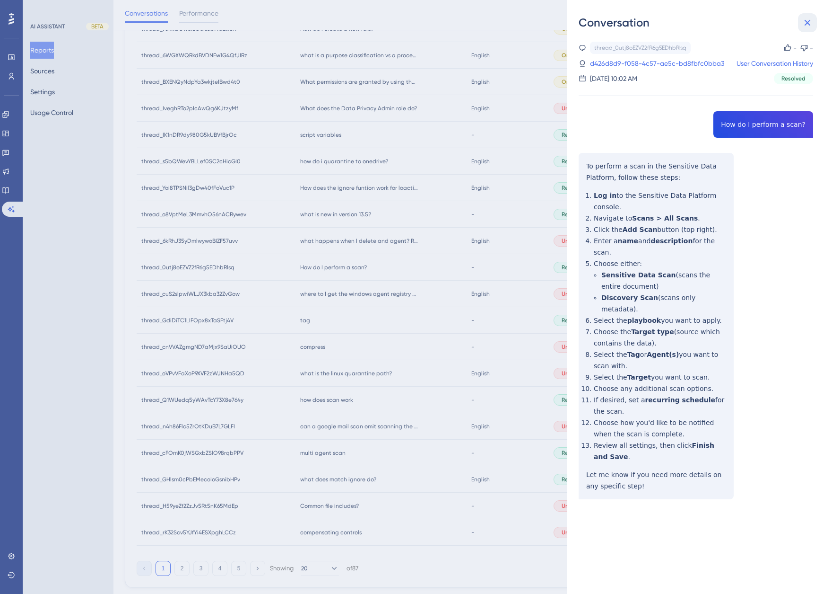
click at [802, 23] on icon at bounding box center [807, 22] width 11 height 11
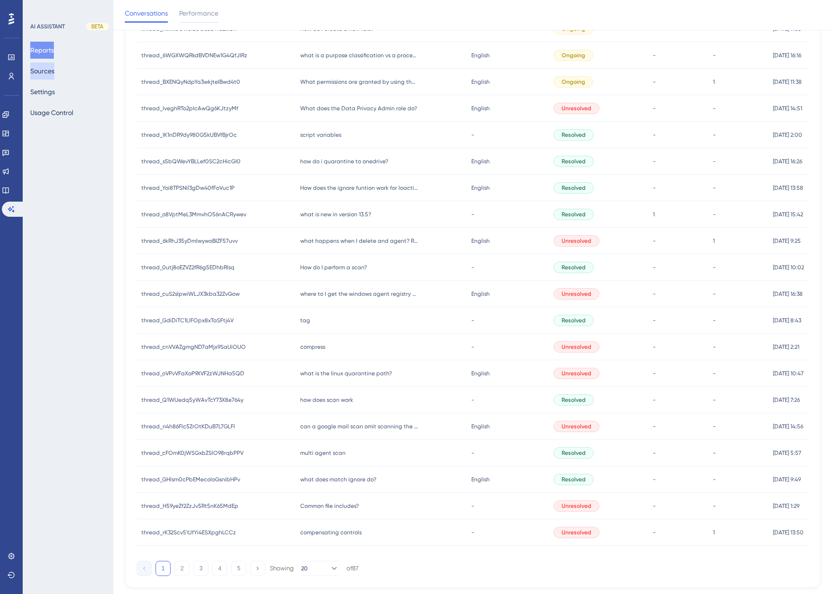
click at [44, 70] on button "Sources" at bounding box center [42, 70] width 24 height 17
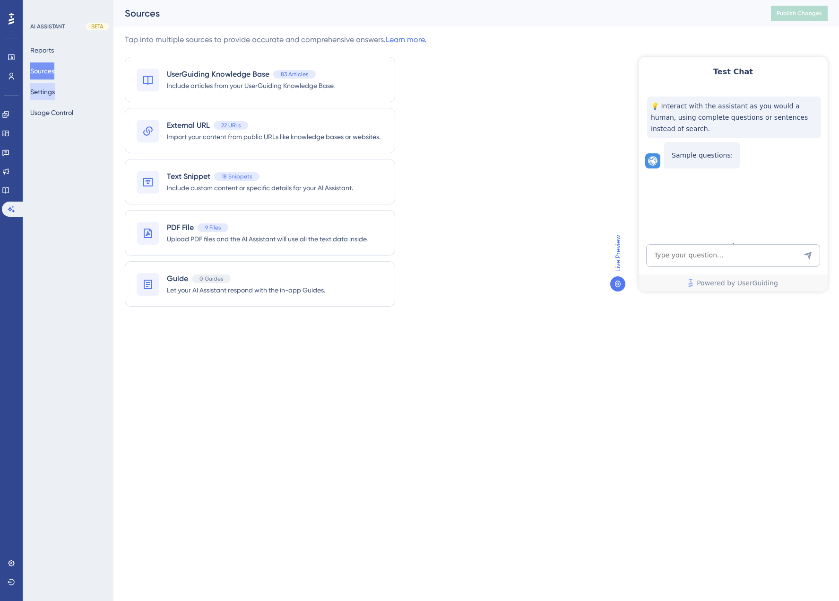
click at [53, 94] on button "Settings" at bounding box center [42, 91] width 25 height 17
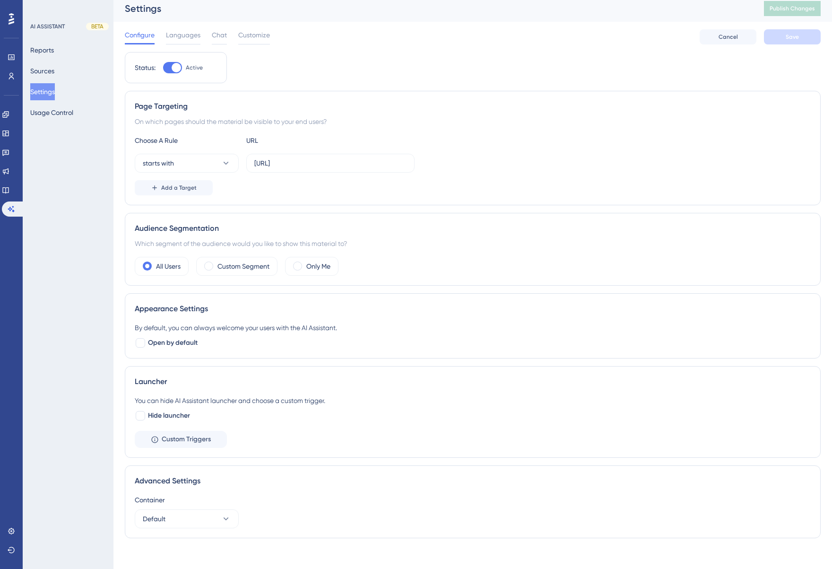
scroll to position [12, 0]
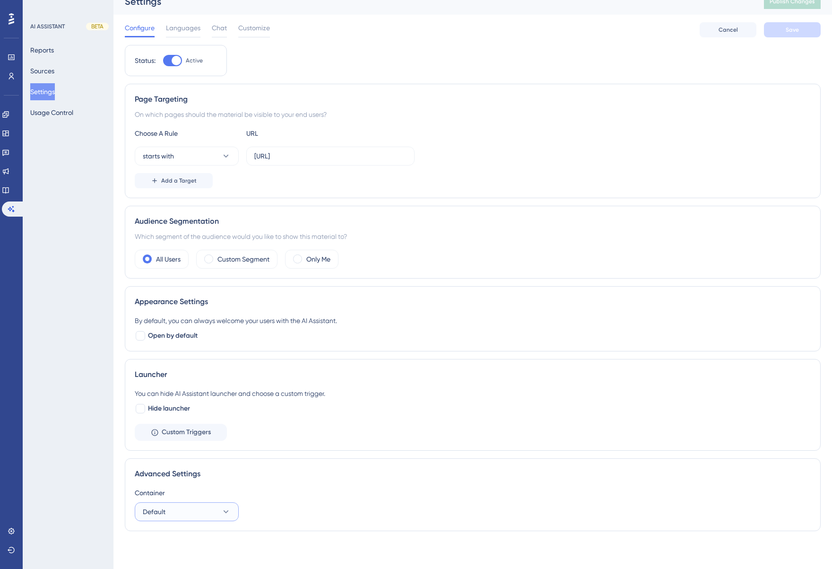
click at [194, 513] on button "Default" at bounding box center [187, 511] width 104 height 19
click at [305, 505] on div "Container Default Default Default" at bounding box center [473, 504] width 676 height 34
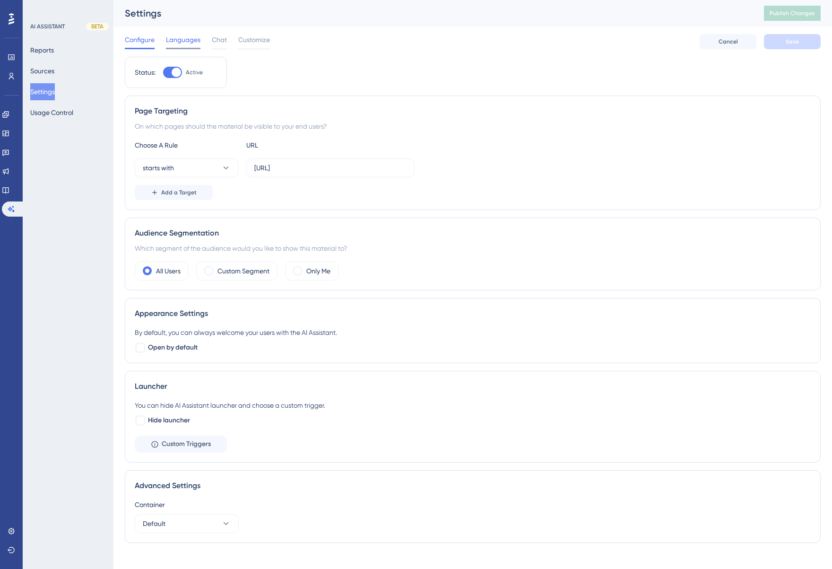
click at [188, 42] on span "Languages" at bounding box center [183, 39] width 35 height 11
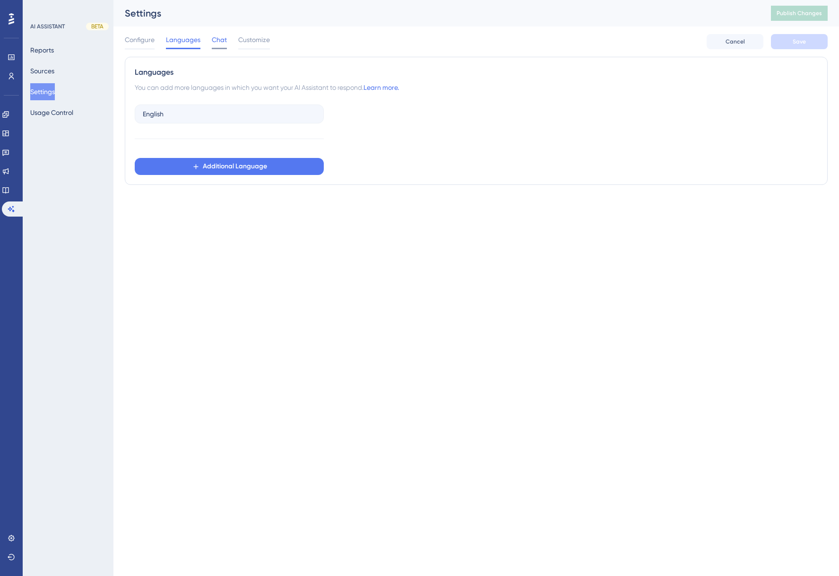
click at [219, 42] on span "Chat" at bounding box center [219, 39] width 15 height 11
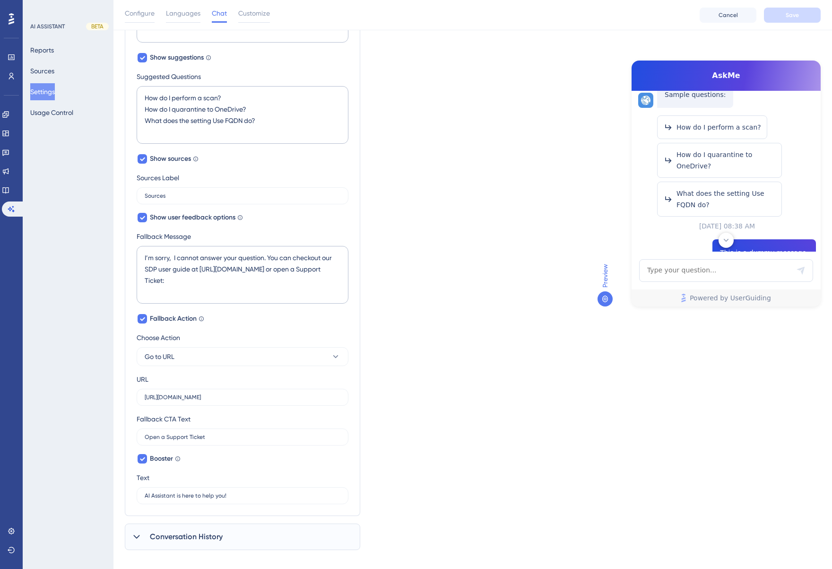
scroll to position [366, 0]
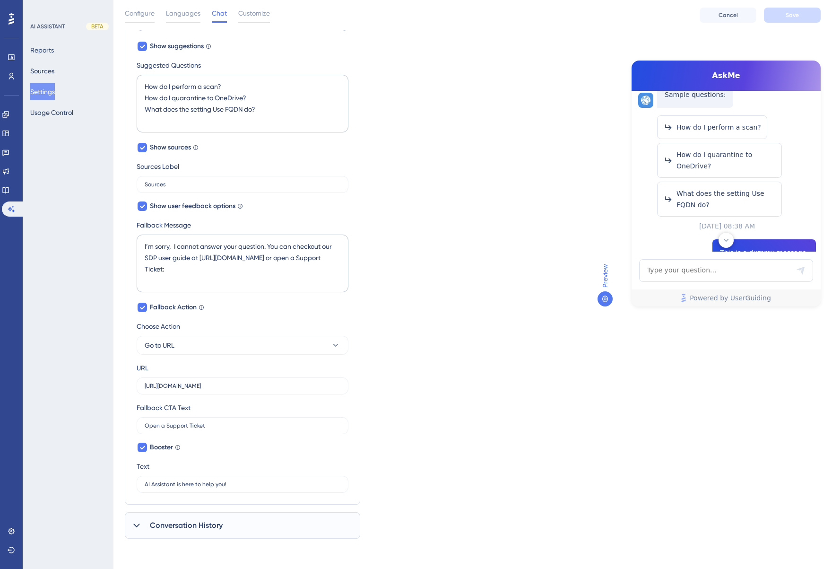
click at [186, 525] on span "Conversation History" at bounding box center [186, 525] width 73 height 11
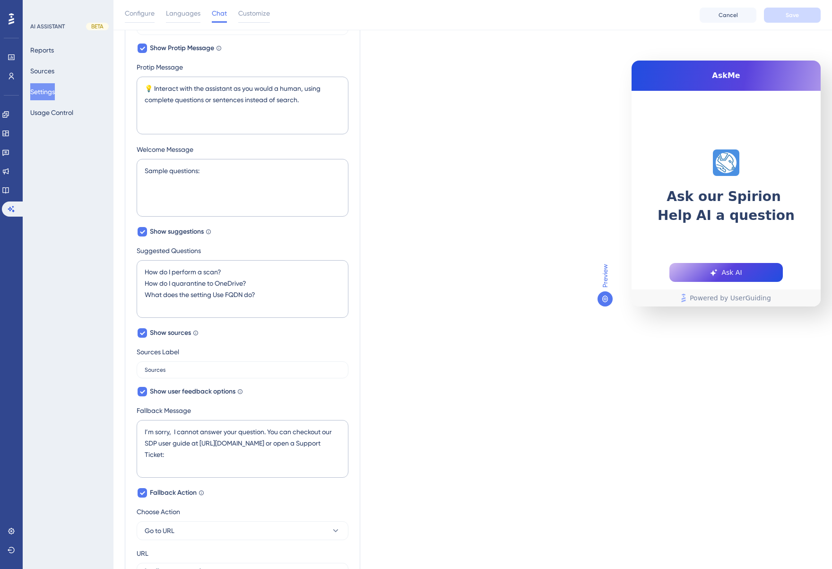
scroll to position [189, 0]
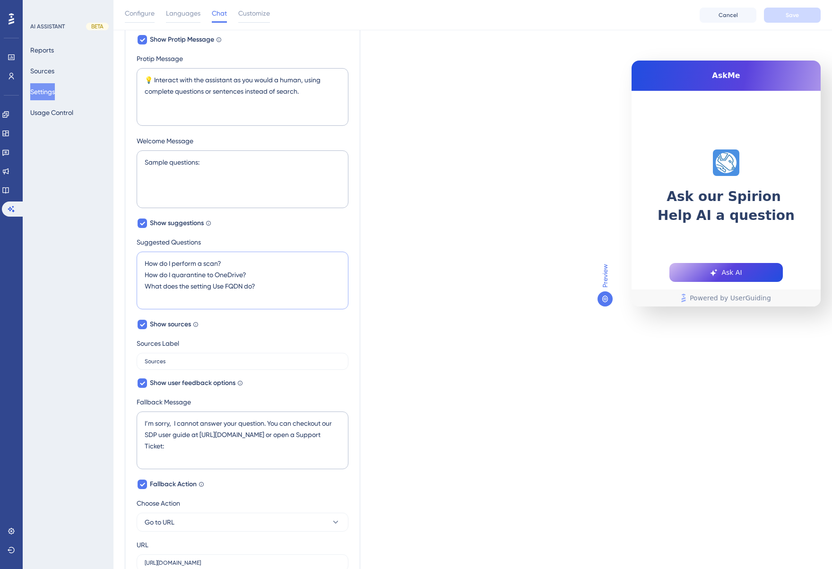
drag, startPoint x: 191, startPoint y: 270, endPoint x: 229, endPoint y: 278, distance: 39.0
click at [191, 270] on textarea "How do I perform a scan? How do I quarantine to OneDrive? What does the setting…" at bounding box center [243, 281] width 212 height 58
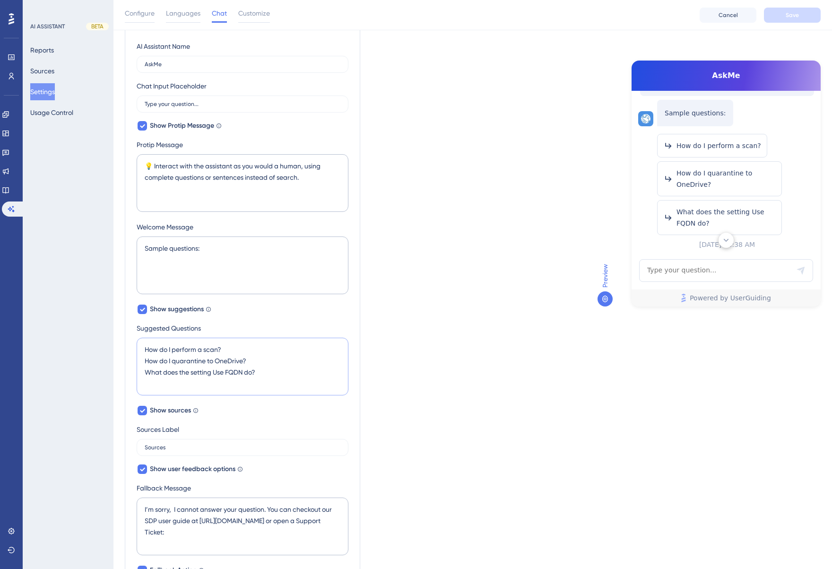
scroll to position [0, 0]
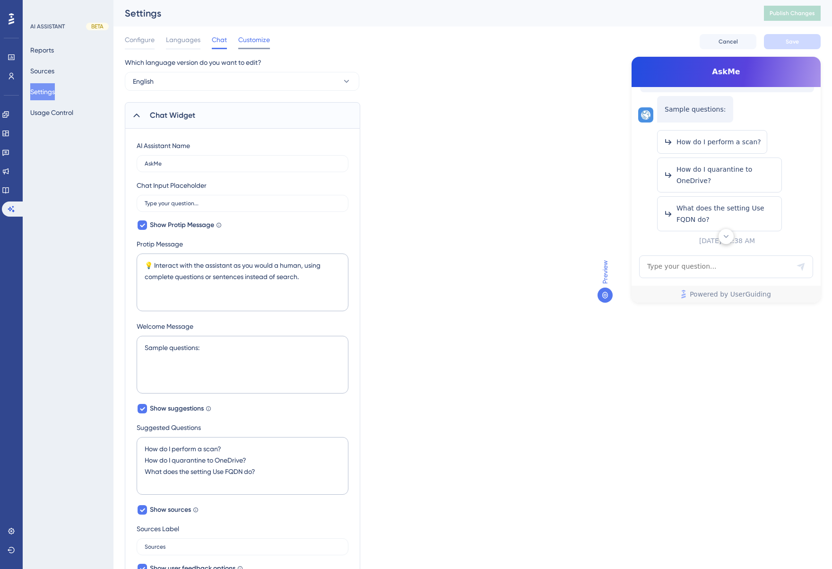
click at [250, 38] on span "Customize" at bounding box center [254, 39] width 32 height 11
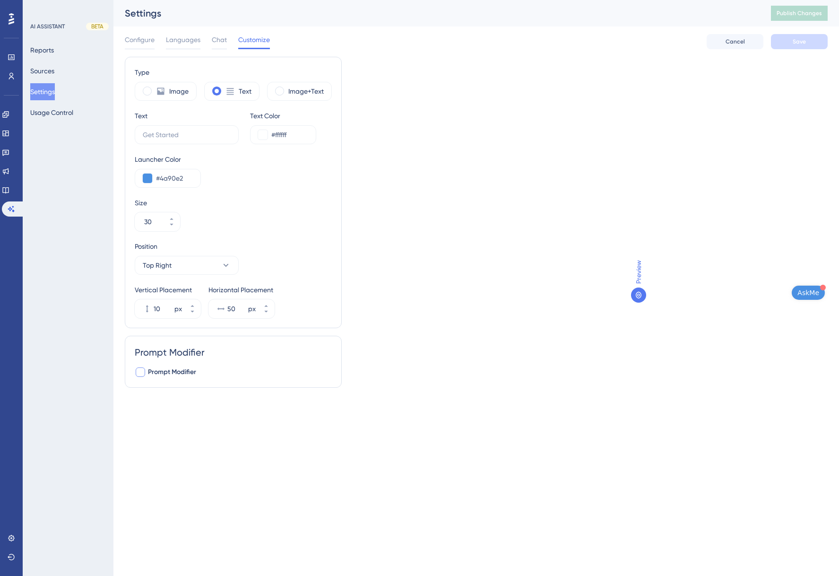
click at [141, 375] on div at bounding box center [140, 371] width 9 height 9
click at [141, 375] on icon at bounding box center [141, 372] width 6 height 8
checkbox input "false"
click at [379, 383] on div "Type Image Text Image+Text Text Text Color #ffffff Launcher Color #4a90e2 Size …" at bounding box center [476, 226] width 703 height 339
drag, startPoint x: 410, startPoint y: 224, endPoint x: 413, endPoint y: 234, distance: 10.8
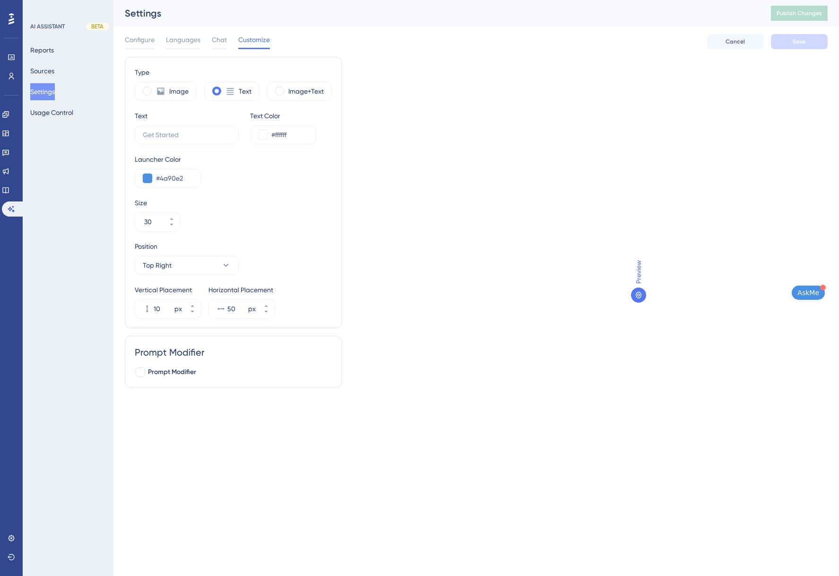
click at [410, 224] on div "Type Image Text Image+Text Text Text Color #ffffff Launcher Color #4a90e2 Size …" at bounding box center [476, 226] width 703 height 339
click at [412, 231] on div "Type Image Text Image+Text Text Text Color #ffffff Launcher Color #4a90e2 Size …" at bounding box center [476, 226] width 703 height 339
click at [812, 295] on span "AskMe" at bounding box center [809, 292] width 22 height 11
click at [43, 69] on button "Sources" at bounding box center [42, 70] width 24 height 17
click at [51, 44] on button "Reports" at bounding box center [42, 50] width 24 height 17
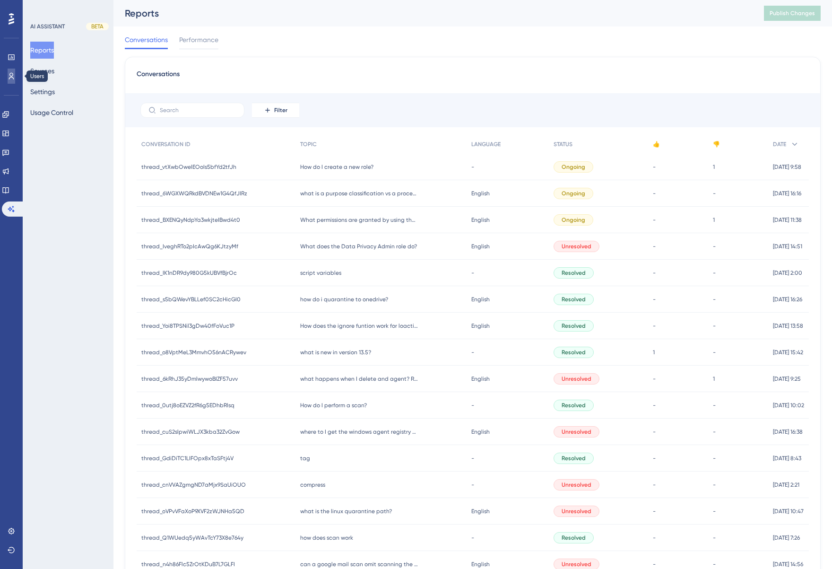
click at [11, 76] on icon at bounding box center [12, 76] width 8 height 8
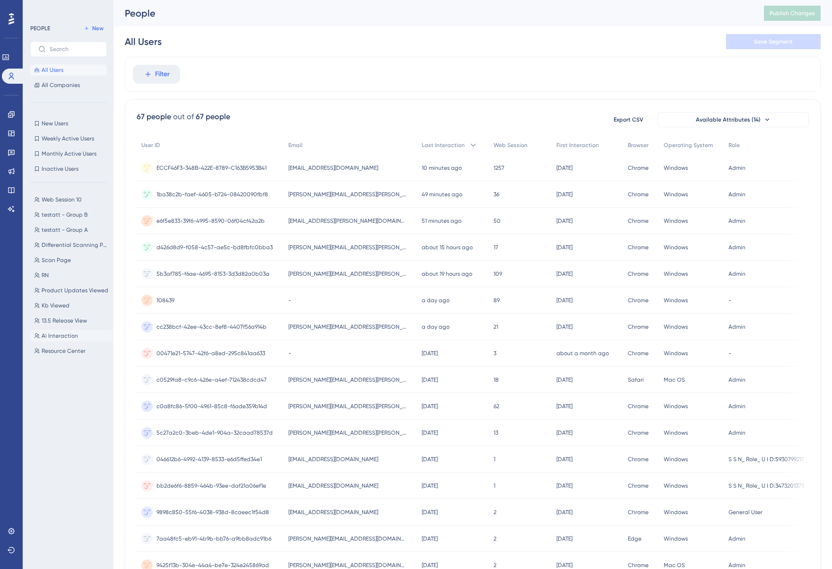
click at [66, 335] on span "Ai Interaction" at bounding box center [60, 336] width 36 height 8
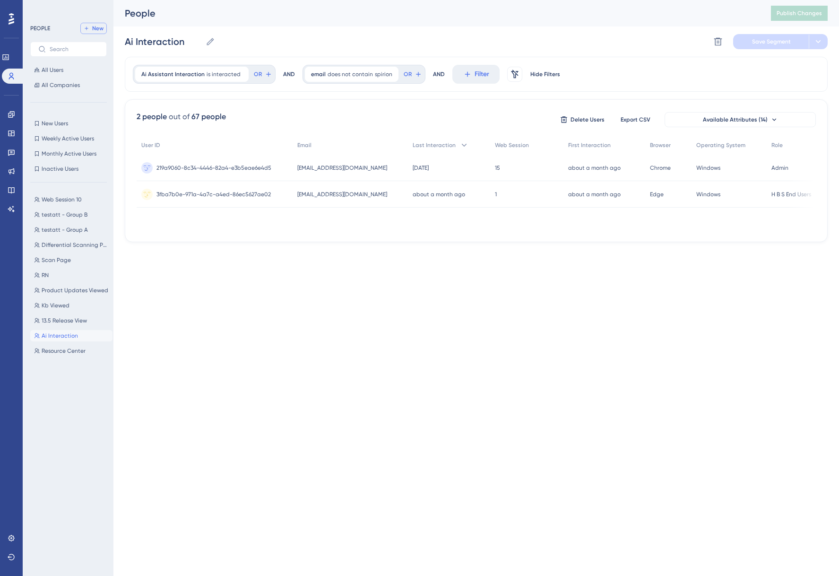
click at [95, 26] on span "New" at bounding box center [97, 29] width 11 height 8
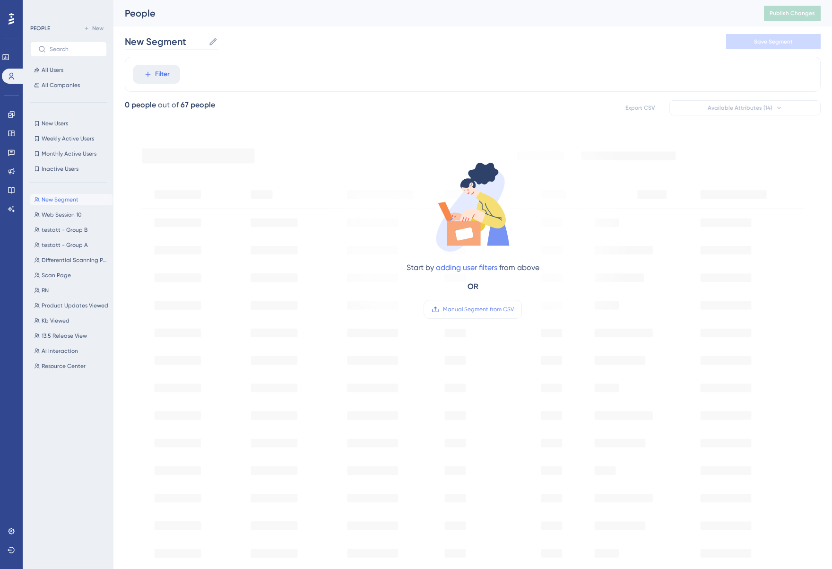
click at [150, 44] on input "New Segment" at bounding box center [165, 41] width 80 height 13
drag, startPoint x: 187, startPoint y: 40, endPoint x: 115, endPoint y: 43, distance: 72.4
click at [115, 43] on div "Performance Users Engagement Widgets Feedback Product Updates Knowledge Base AI…" at bounding box center [472, 363] width 719 height 726
click at [150, 74] on icon at bounding box center [148, 74] width 9 height 9
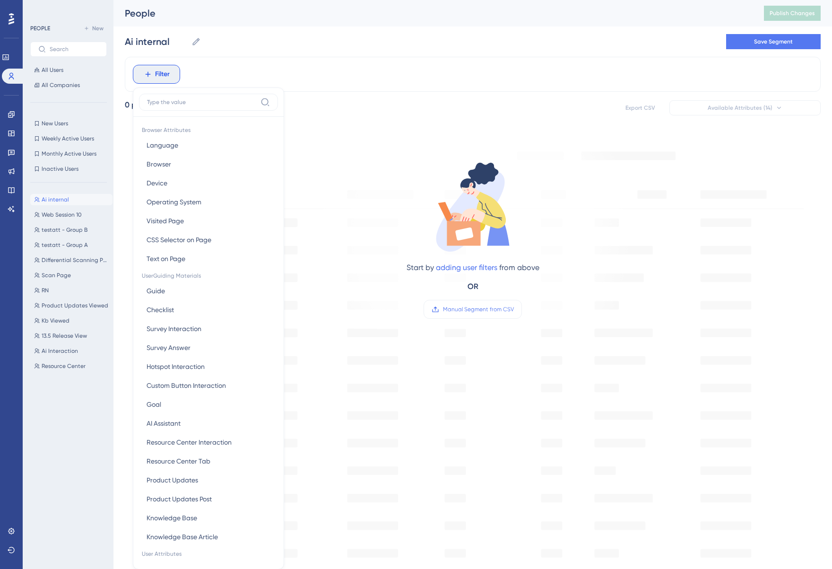
scroll to position [40, 0]
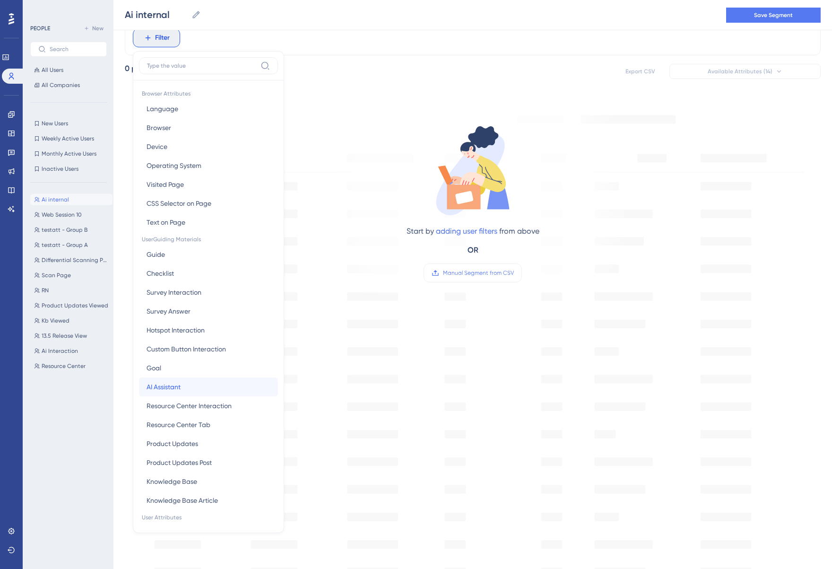
click at [178, 385] on span "AI Assistant" at bounding box center [164, 386] width 34 height 11
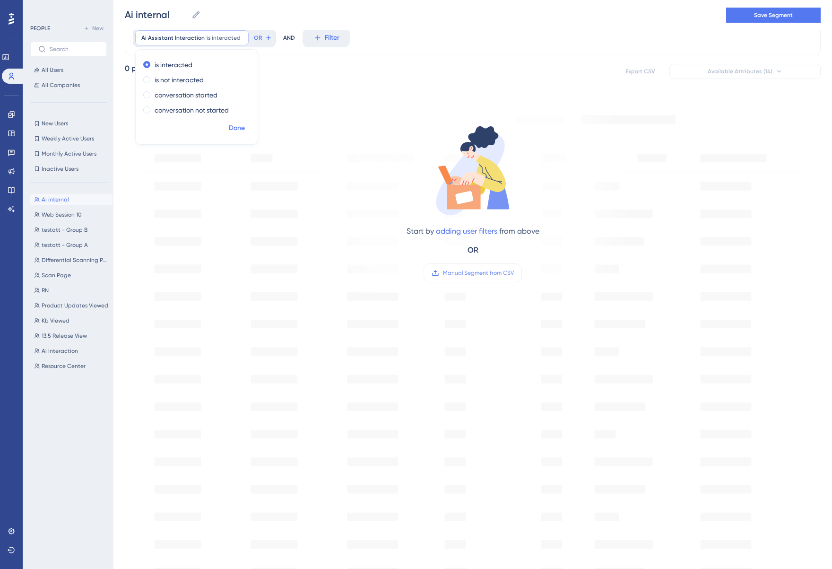
click at [240, 127] on span "Done" at bounding box center [237, 127] width 16 height 11
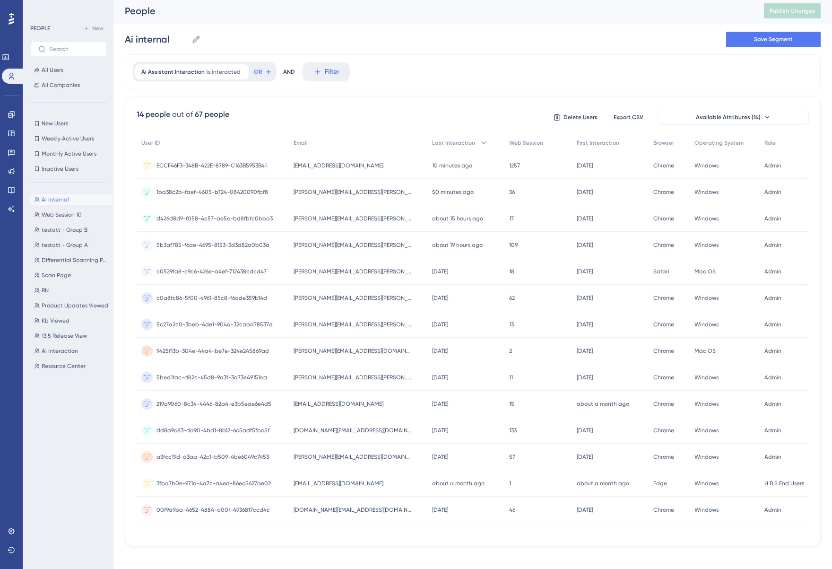
scroll to position [0, 0]
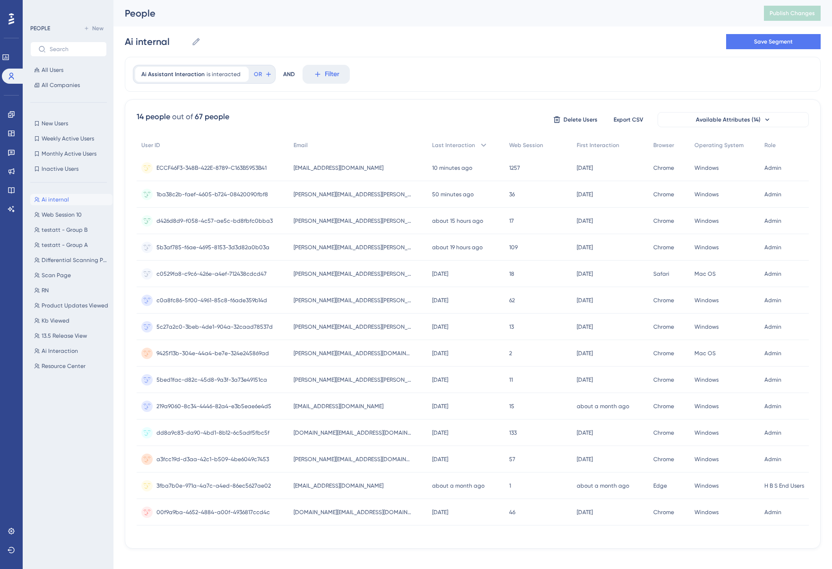
click at [468, 42] on div "Ai internal Ai internal Save Segment" at bounding box center [473, 41] width 696 height 30
click at [471, 43] on div "Ai internal Ai internal Save Segment" at bounding box center [473, 41] width 696 height 30
click at [752, 37] on button "Save Segment" at bounding box center [773, 41] width 95 height 15
click at [463, 56] on div "Ai internal Ai internal Delete Segment Save Segment" at bounding box center [473, 41] width 696 height 30
click at [94, 26] on span "New" at bounding box center [97, 29] width 11 height 8
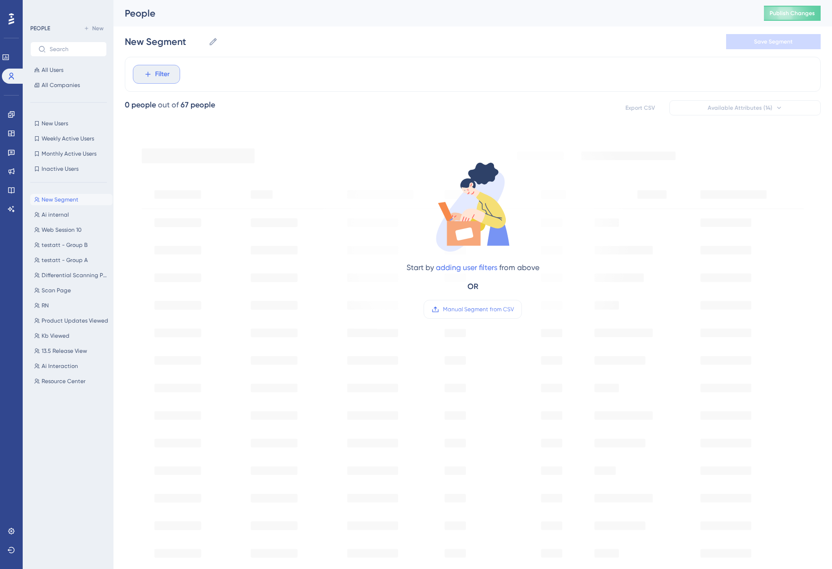
click at [158, 72] on span "Filter" at bounding box center [162, 74] width 15 height 11
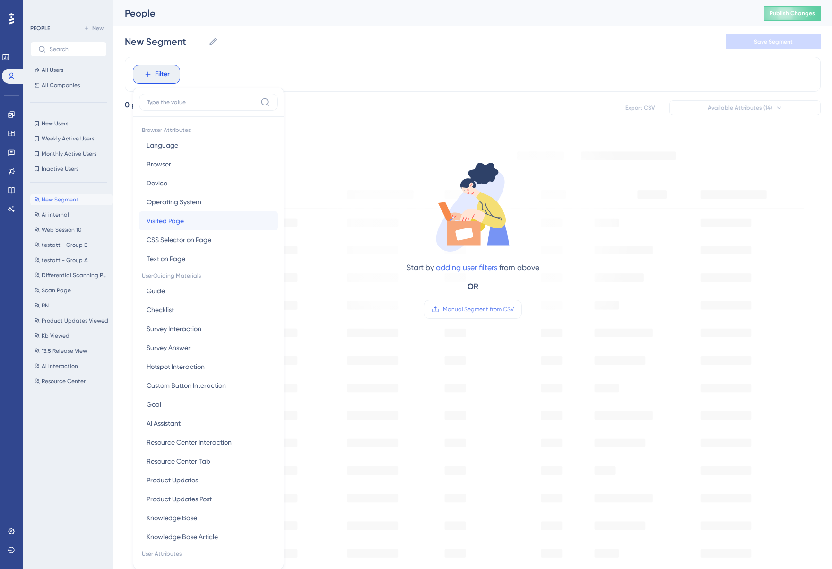
click at [190, 218] on button "Visited Page Visited Page" at bounding box center [208, 220] width 139 height 19
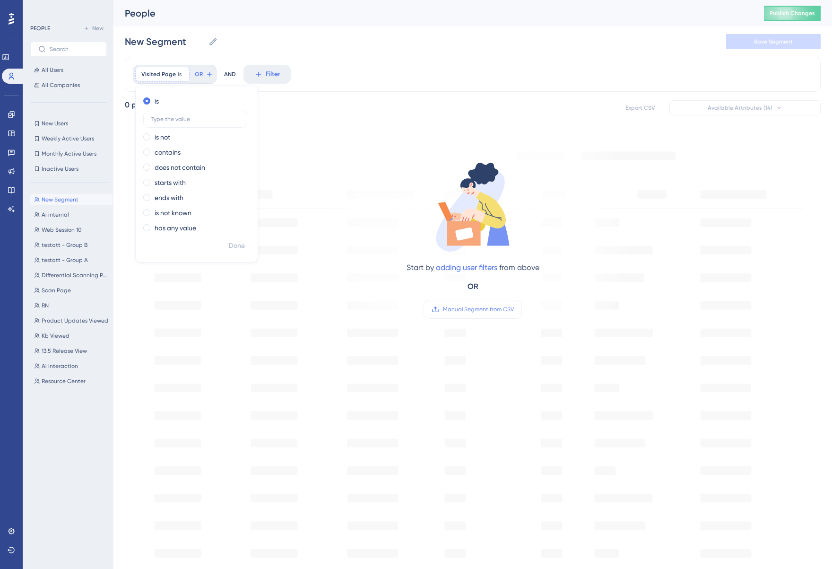
click at [399, 41] on div "New Segment New Segment Save Segment" at bounding box center [473, 41] width 696 height 30
click at [397, 44] on div "New Segment New Segment Save Segment" at bounding box center [473, 41] width 696 height 30
click at [396, 46] on div "New Segment New Segment Save Segment" at bounding box center [473, 41] width 696 height 30
click at [400, 34] on div "New Segment New Segment Save Segment" at bounding box center [473, 41] width 696 height 30
click at [69, 216] on button "Ai internal Ai internal" at bounding box center [71, 214] width 82 height 11
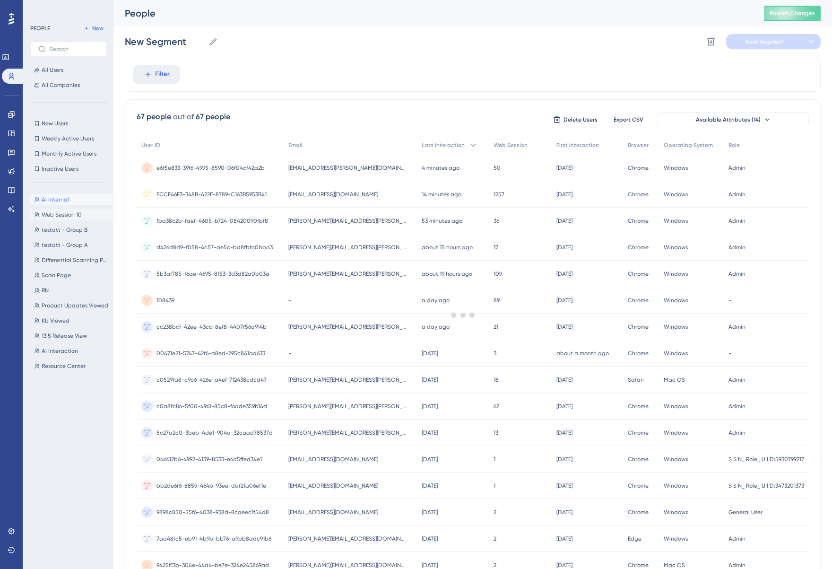
type input "Ai internal"
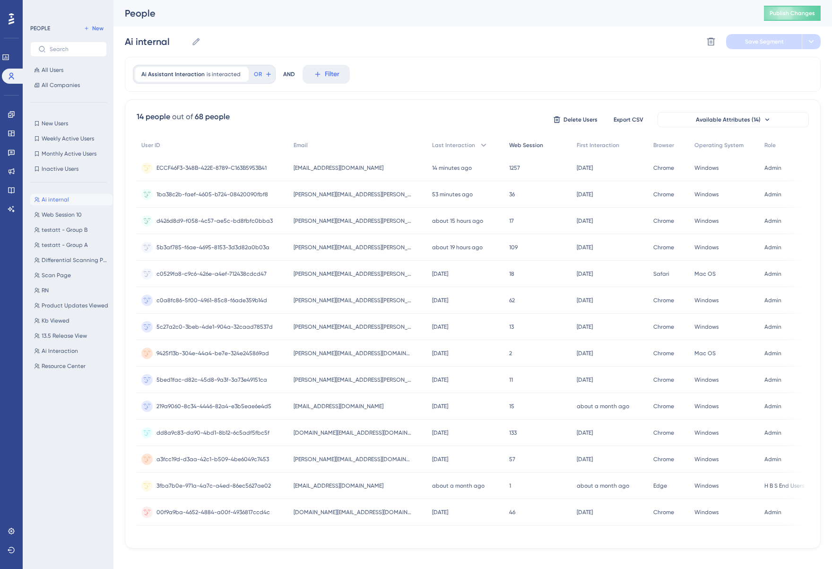
click at [515, 144] on span "Web Session" at bounding box center [526, 145] width 34 height 8
click at [436, 15] on div "People" at bounding box center [433, 13] width 616 height 13
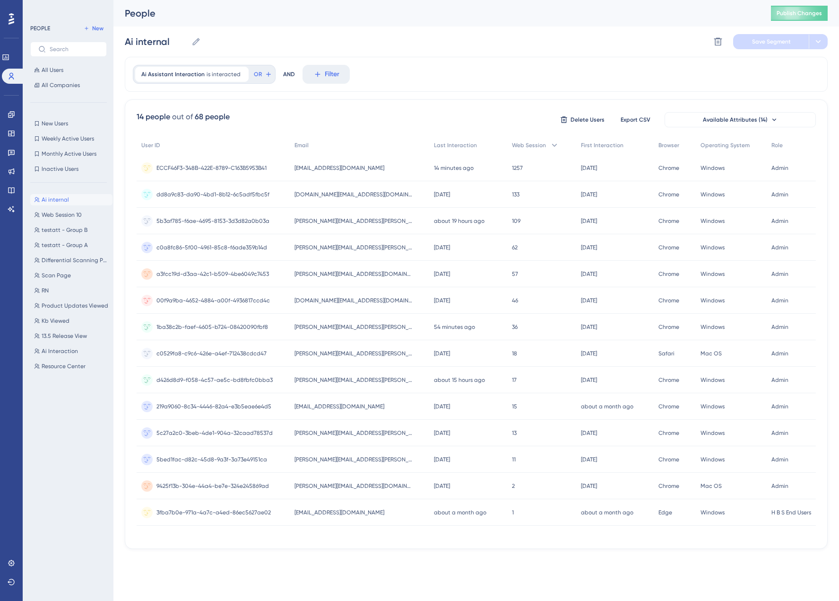
click at [484, 39] on div "Ai internal Ai internal Delete Segment Save Segment" at bounding box center [476, 41] width 703 height 30
click at [483, 39] on div "Ai internal Ai internal Delete Segment Save Segment" at bounding box center [476, 41] width 703 height 30
click at [478, 45] on div "Ai internal Ai internal Delete Segment Save Segment" at bounding box center [476, 41] width 703 height 30
click at [479, 43] on div "Ai internal Ai internal Delete Segment Save Segment" at bounding box center [476, 41] width 703 height 30
click at [800, 10] on span "Publish Changes" at bounding box center [799, 13] width 45 height 8
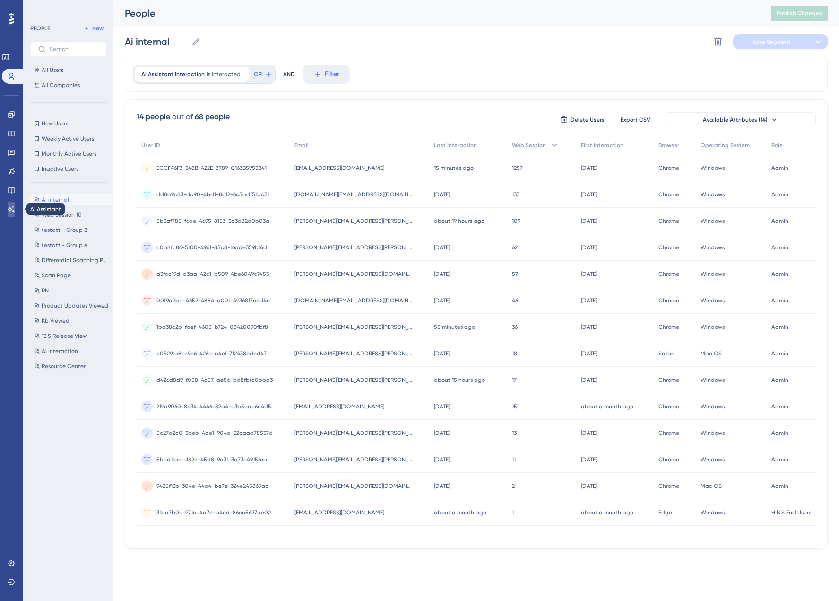
click at [10, 209] on icon at bounding box center [12, 209] width 8 height 8
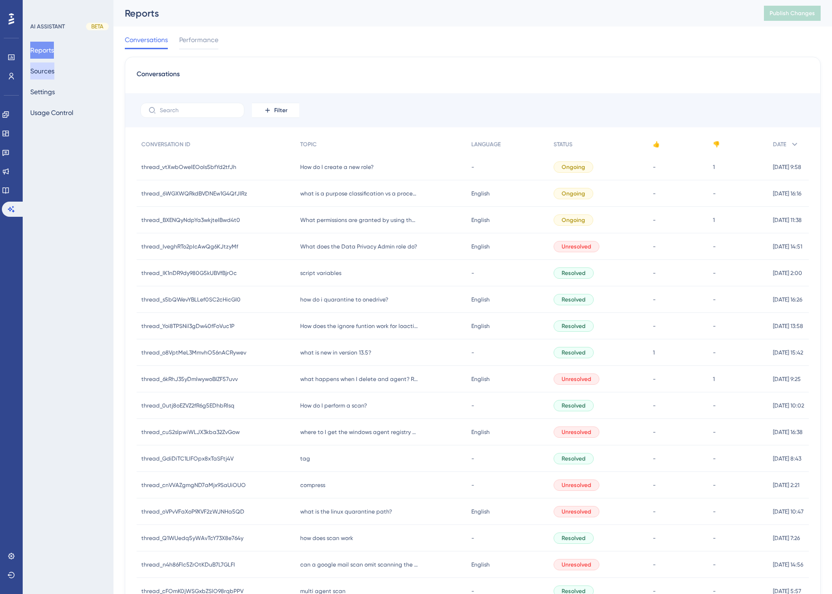
click at [54, 68] on button "Sources" at bounding box center [42, 70] width 24 height 17
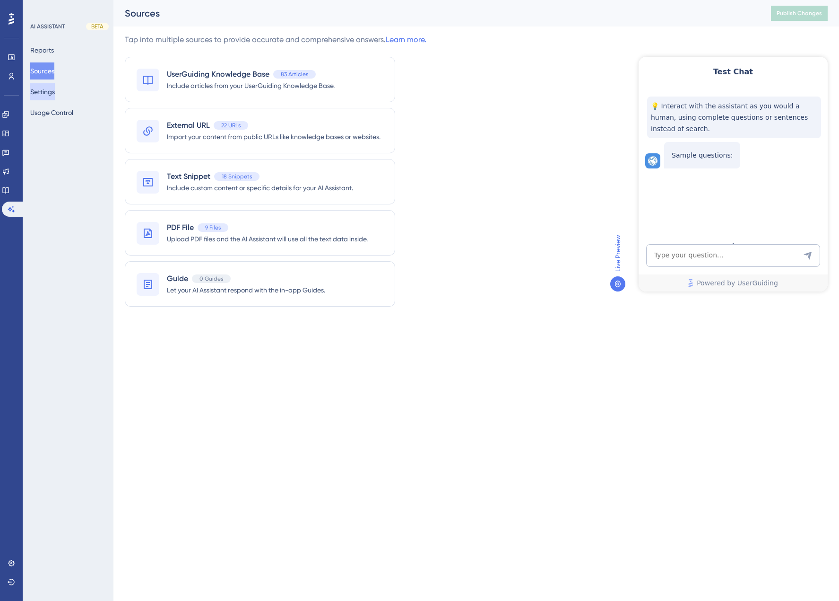
click at [55, 93] on button "Settings" at bounding box center [42, 91] width 25 height 17
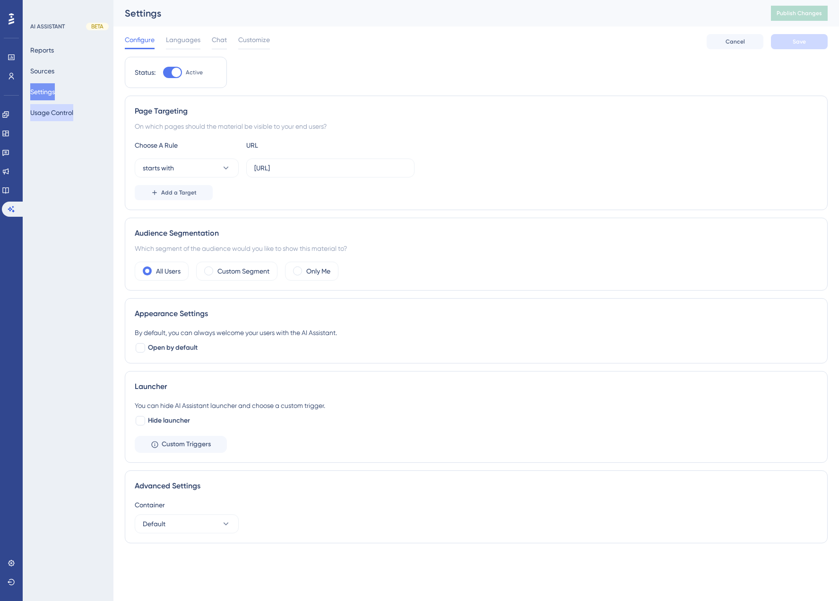
click at [61, 115] on button "Usage Control" at bounding box center [51, 112] width 43 height 17
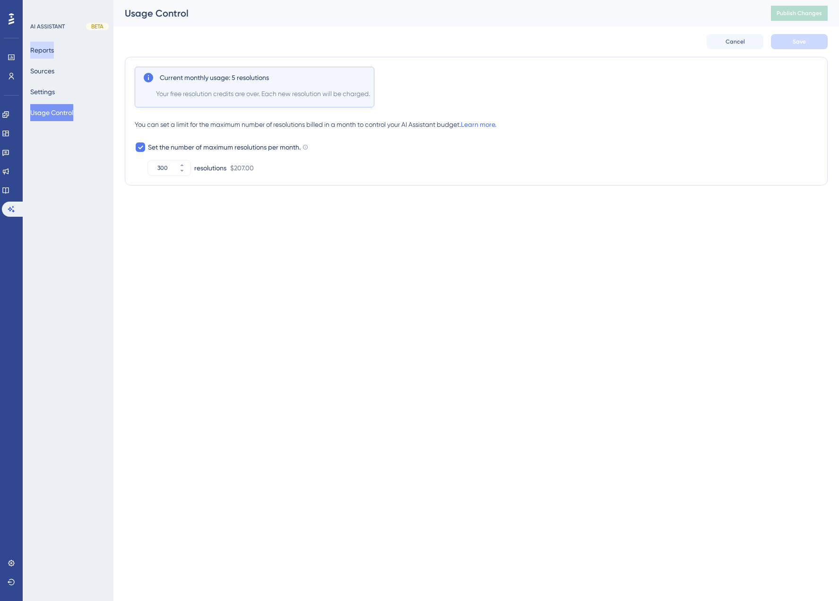
click at [51, 49] on button "Reports" at bounding box center [42, 50] width 24 height 17
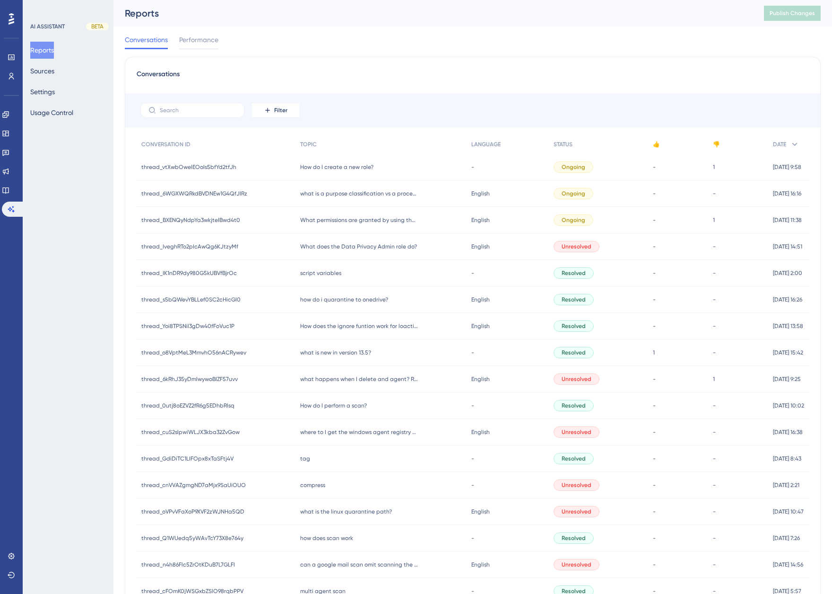
click at [340, 166] on span "How do I create a new role?" at bounding box center [336, 167] width 73 height 8
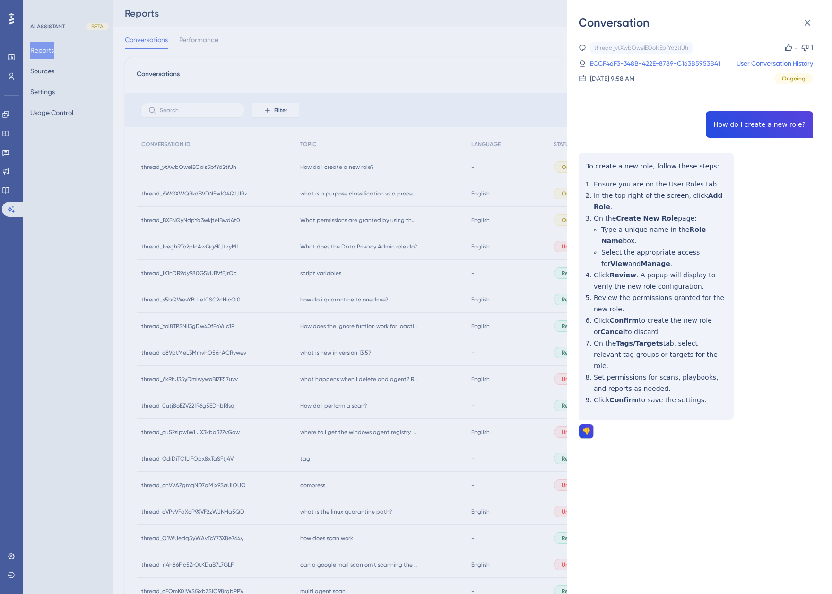
click at [785, 47] on icon at bounding box center [789, 48] width 8 height 8
click at [811, 25] on icon at bounding box center [807, 22] width 11 height 11
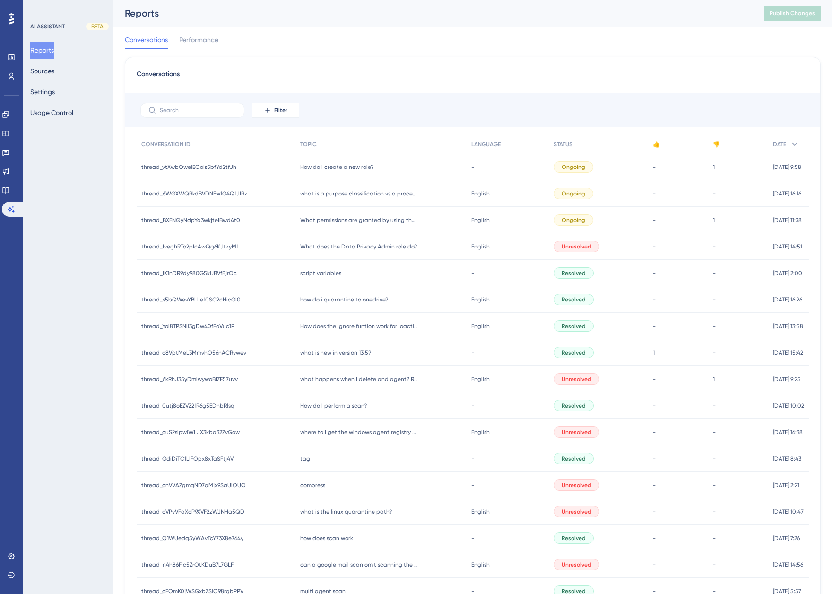
click at [564, 45] on div "Conversations Performance" at bounding box center [473, 41] width 696 height 30
click at [12, 74] on icon at bounding box center [12, 76] width 8 height 8
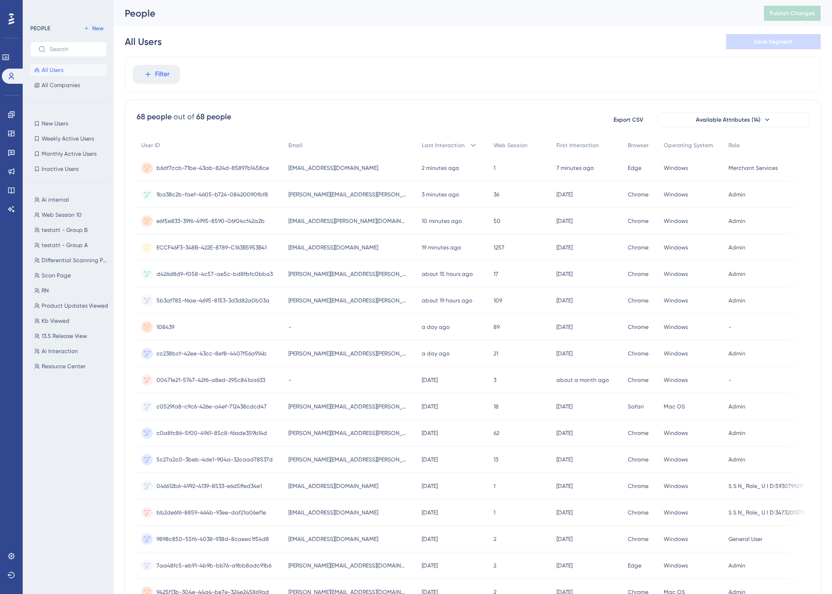
click at [278, 54] on div "All Users Save Segment" at bounding box center [473, 41] width 696 height 30
click at [280, 54] on div "All Users Save Segment" at bounding box center [473, 41] width 696 height 30
click at [506, 144] on span "Web Session" at bounding box center [511, 145] width 34 height 8
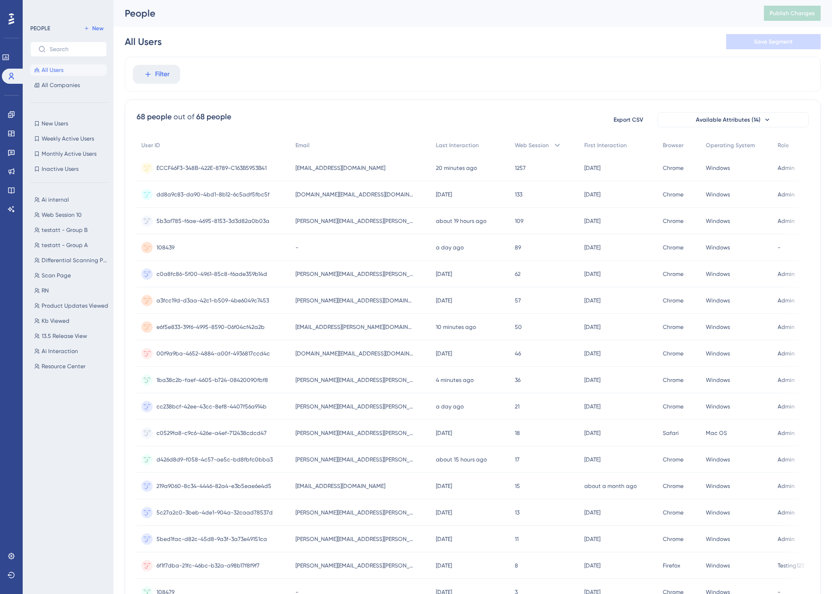
click at [162, 244] on span "108439" at bounding box center [166, 248] width 18 height 8
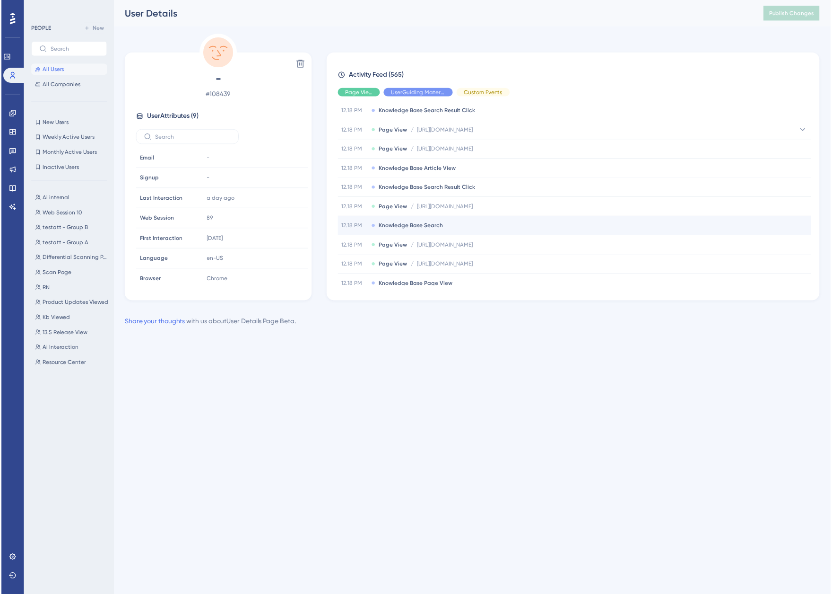
scroll to position [899, 0]
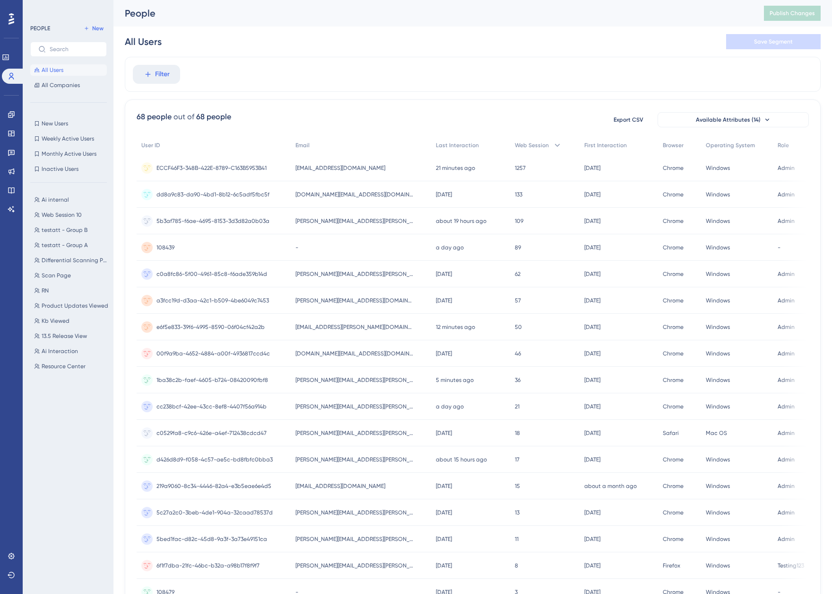
click at [316, 38] on div "All Users Save Segment" at bounding box center [473, 41] width 696 height 30
click at [333, 275] on span "[PERSON_NAME][EMAIL_ADDRESS][PERSON_NAME][DOMAIN_NAME]" at bounding box center [355, 274] width 118 height 8
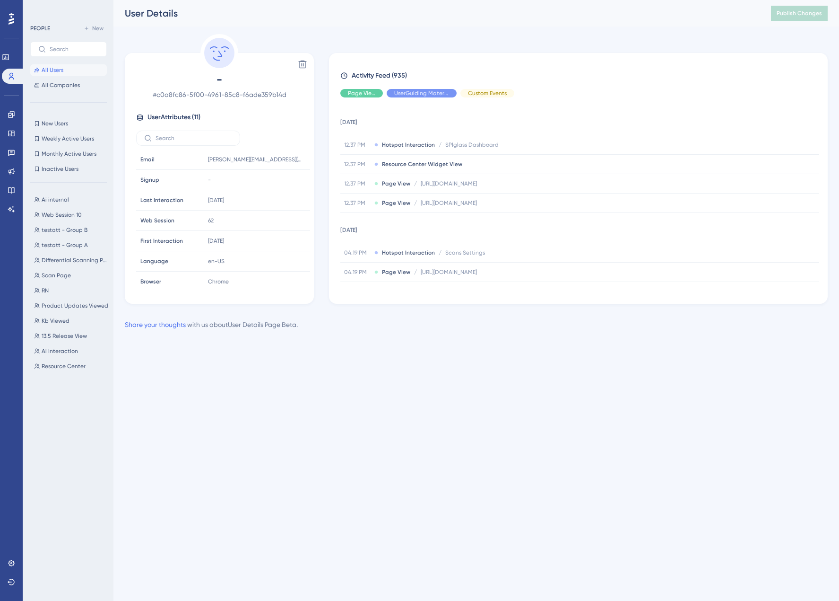
click at [827, 122] on div "Activity Feed (935) Page View UserGuiding Material Custom Events [DATE] 12.37 P…" at bounding box center [578, 178] width 499 height 251
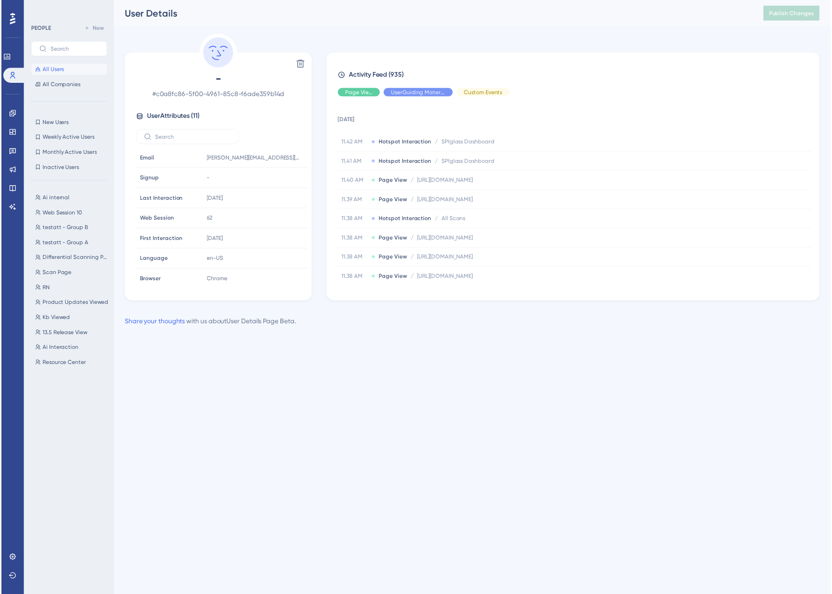
scroll to position [142, 0]
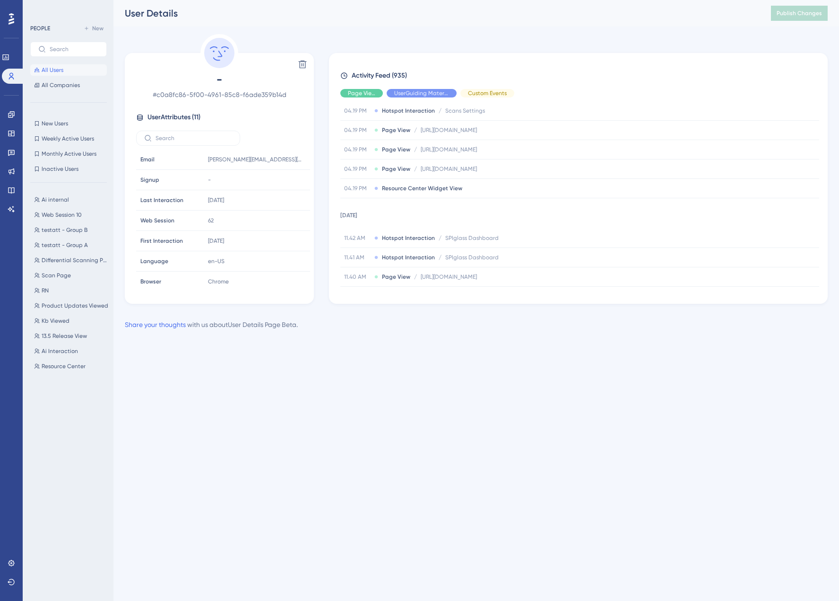
drag, startPoint x: 435, startPoint y: 15, endPoint x: 370, endPoint y: 26, distance: 65.7
click at [370, 26] on div "User Details Publish Changes" at bounding box center [476, 13] width 726 height 26
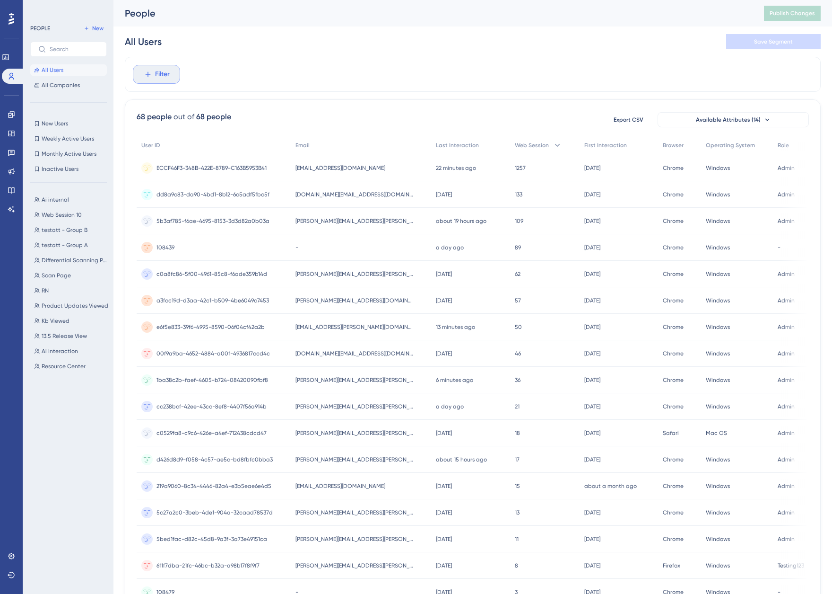
click at [153, 77] on button "Filter" at bounding box center [156, 74] width 47 height 19
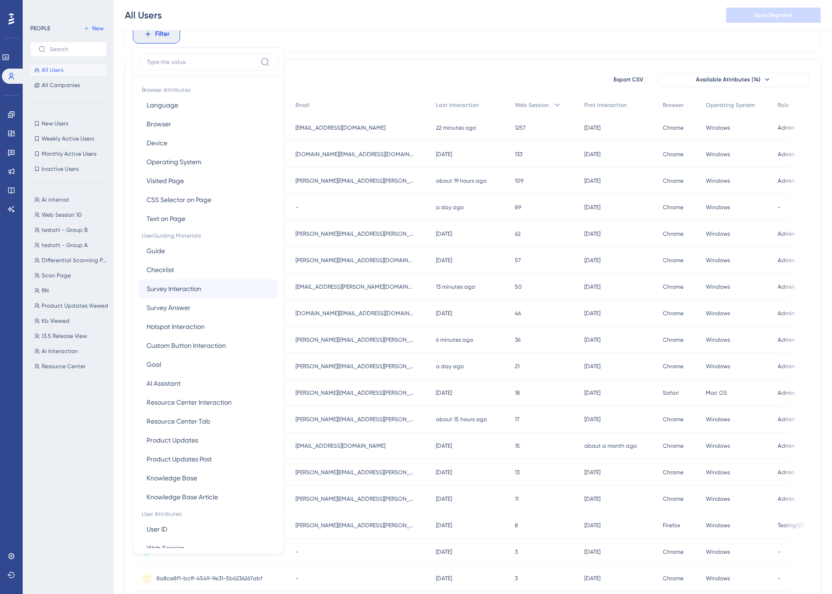
scroll to position [47, 0]
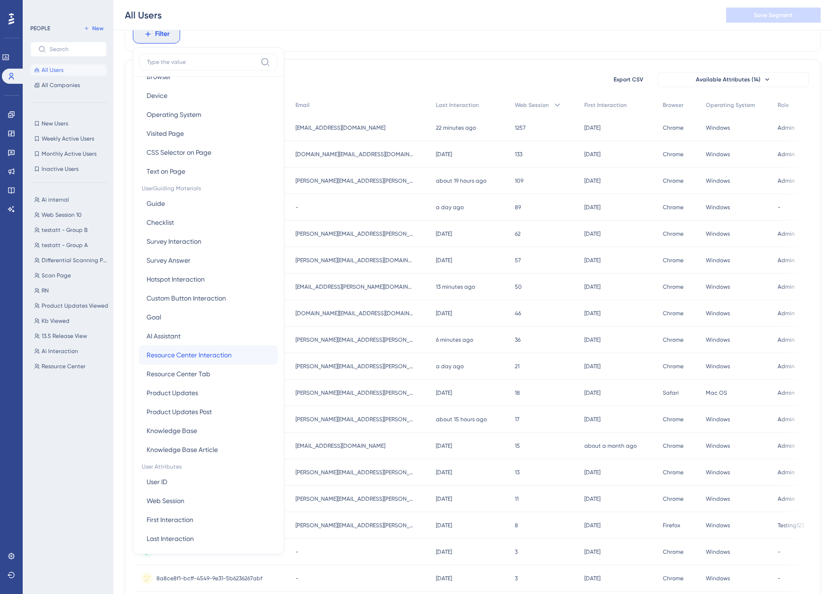
click at [201, 358] on span "Resource Center Interaction" at bounding box center [189, 354] width 85 height 11
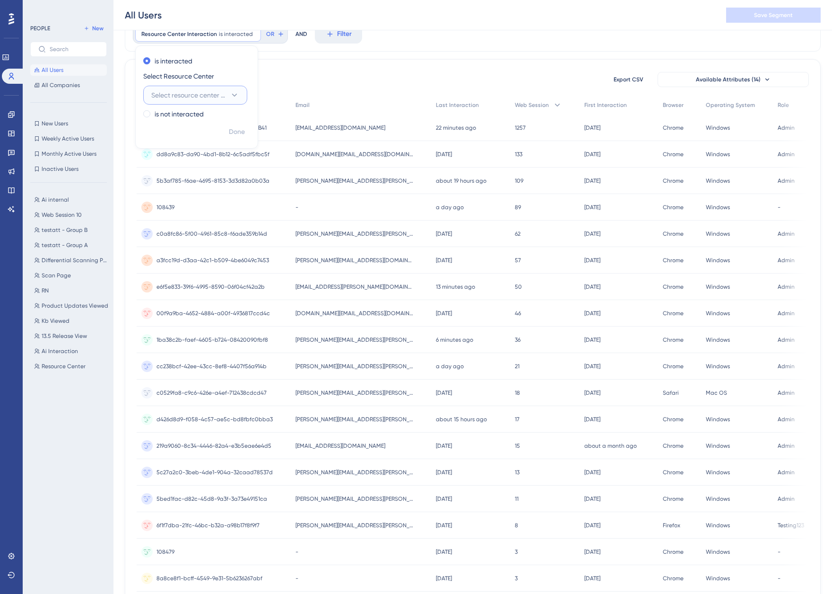
click at [202, 96] on span "Select resource center to filter" at bounding box center [188, 94] width 75 height 11
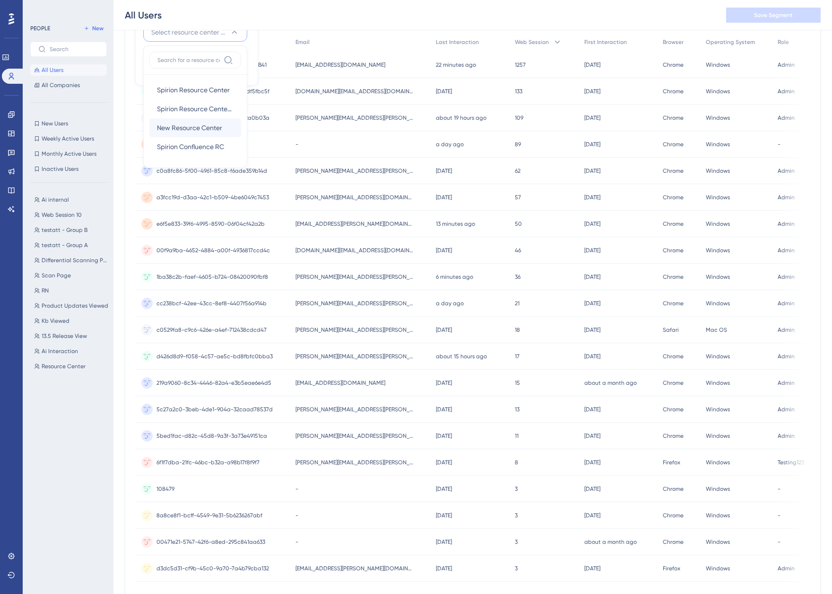
scroll to position [139, 0]
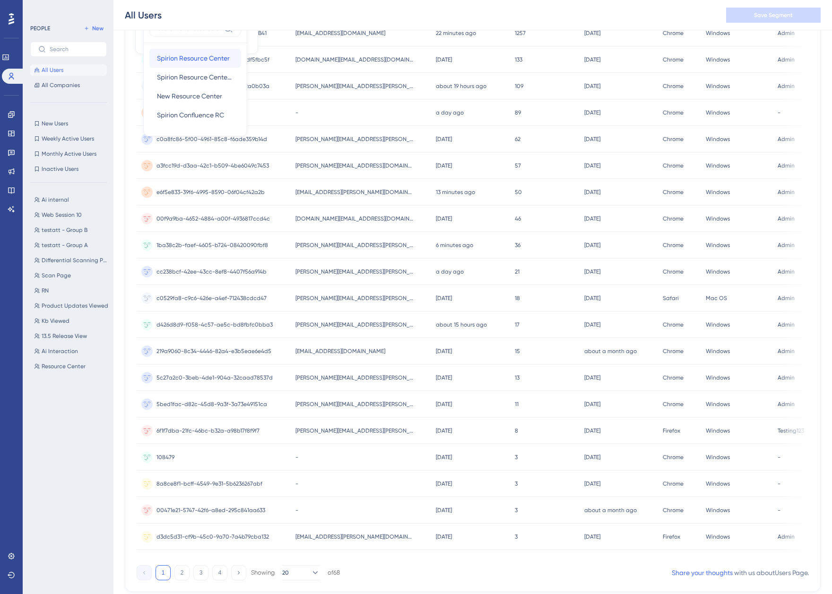
click at [207, 58] on span "Spirion Resource Center" at bounding box center [193, 57] width 73 height 11
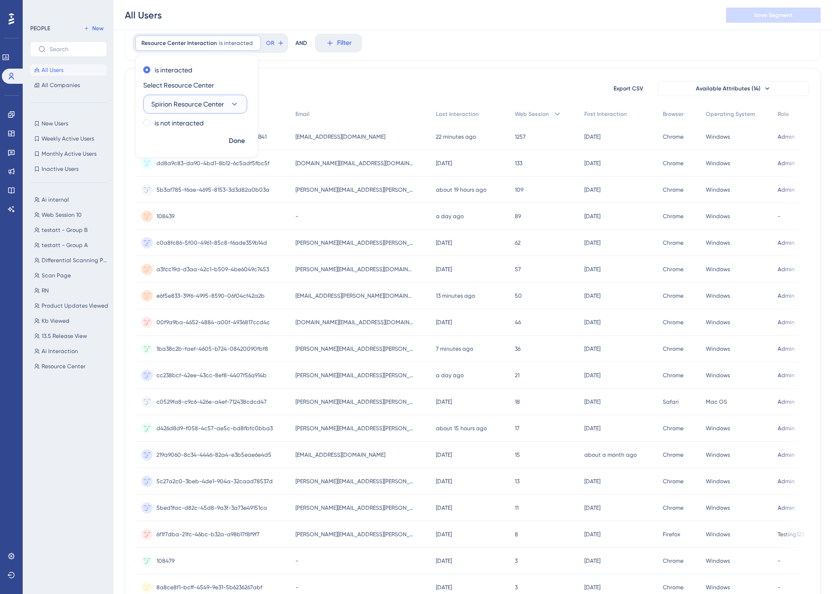
scroll to position [0, 0]
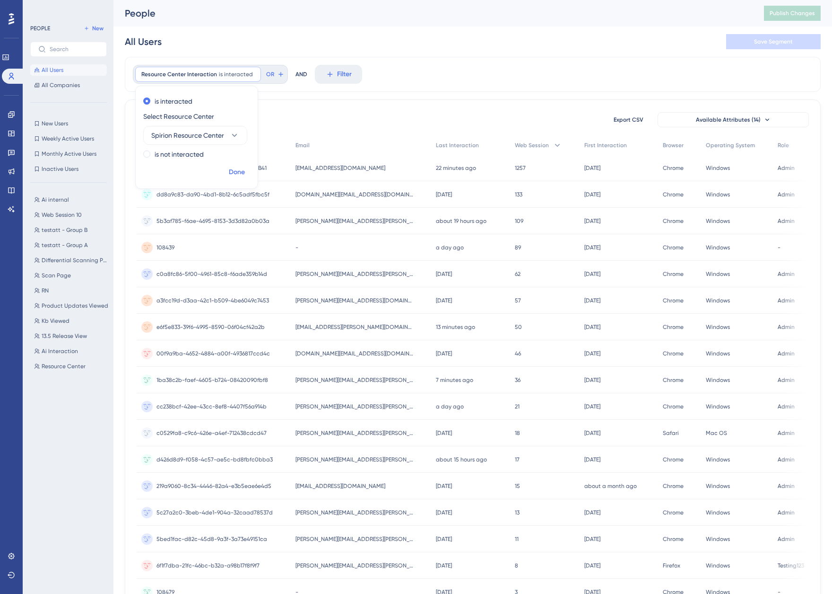
click at [235, 173] on span "Done" at bounding box center [237, 171] width 16 height 11
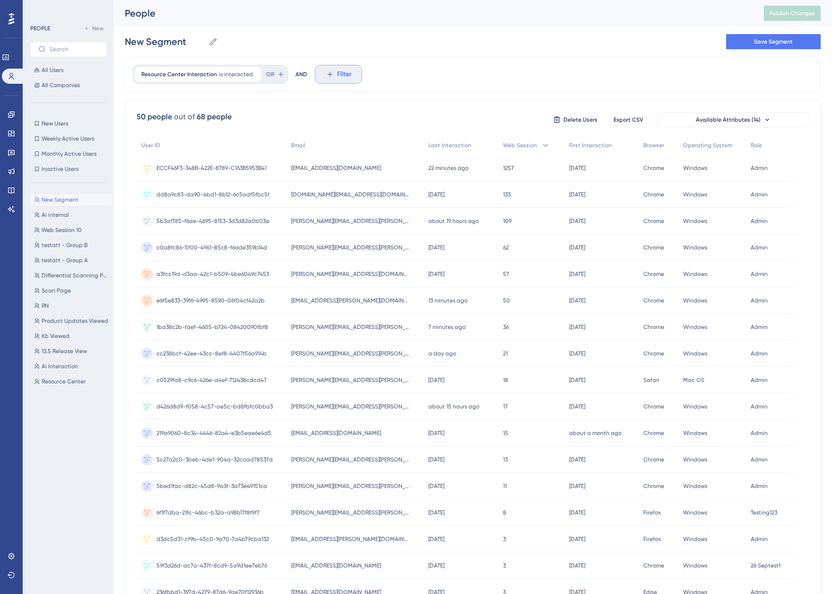
click at [337, 72] on span "Filter" at bounding box center [344, 74] width 15 height 11
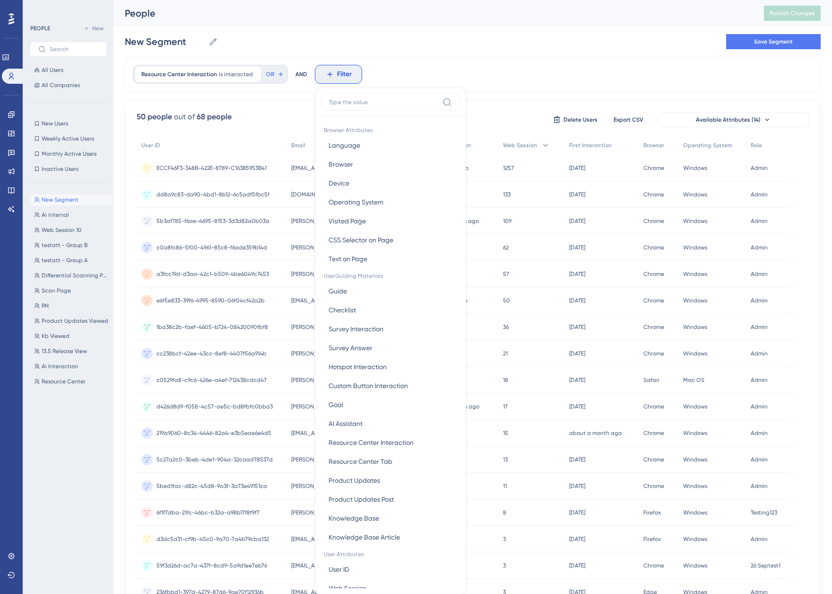
scroll to position [25, 0]
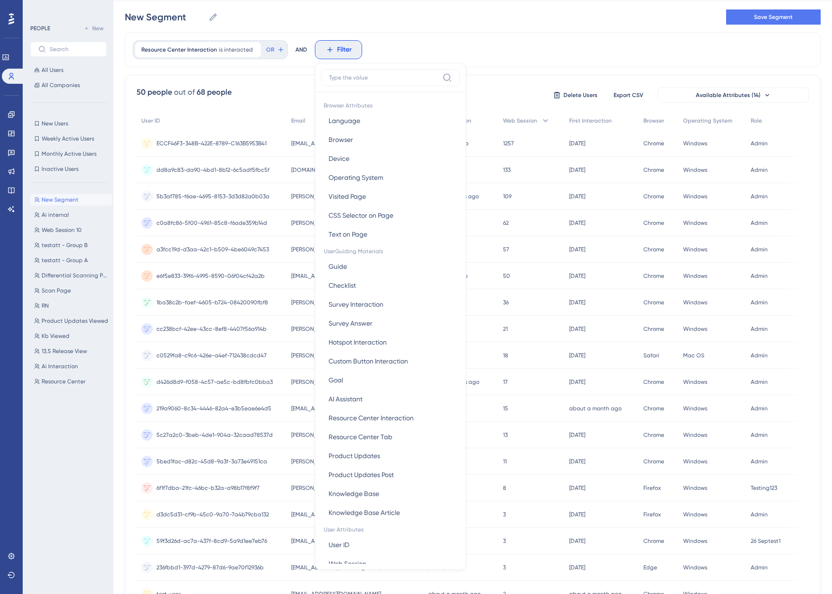
drag, startPoint x: 410, startPoint y: 20, endPoint x: 380, endPoint y: 30, distance: 31.4
click at [410, 19] on div "New Segment New Segment Save Segment" at bounding box center [473, 17] width 696 height 30
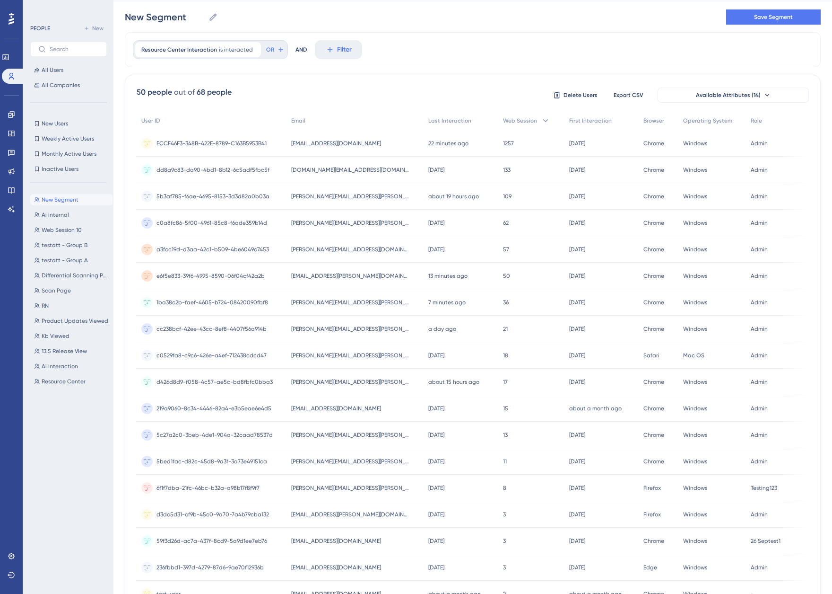
drag, startPoint x: 250, startPoint y: 49, endPoint x: 239, endPoint y: 53, distance: 11.5
click at [253, 49] on icon at bounding box center [254, 49] width 3 height 3
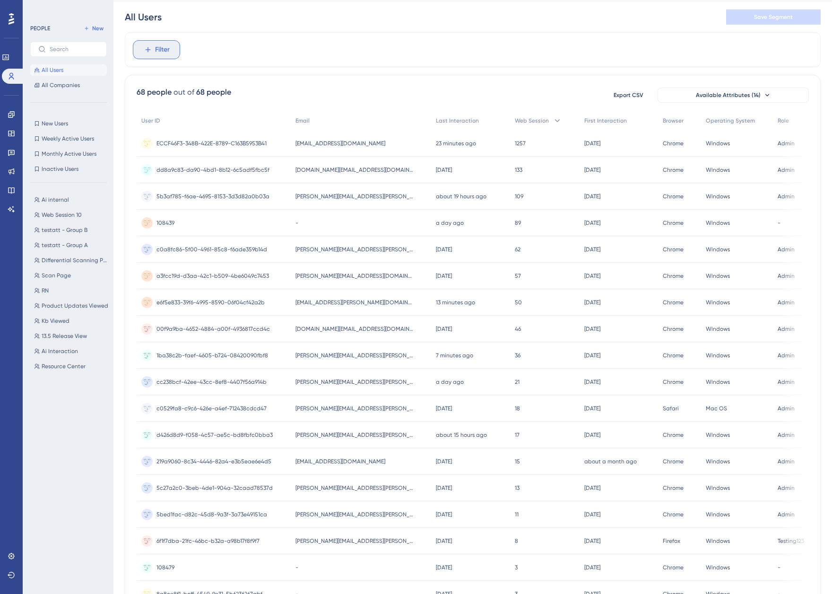
click at [154, 51] on button "Filter" at bounding box center [156, 49] width 47 height 19
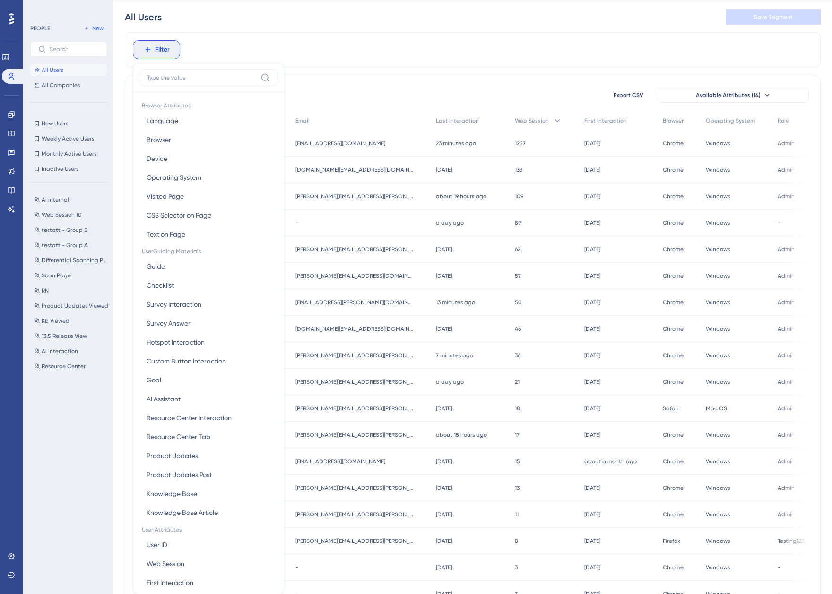
scroll to position [4, 0]
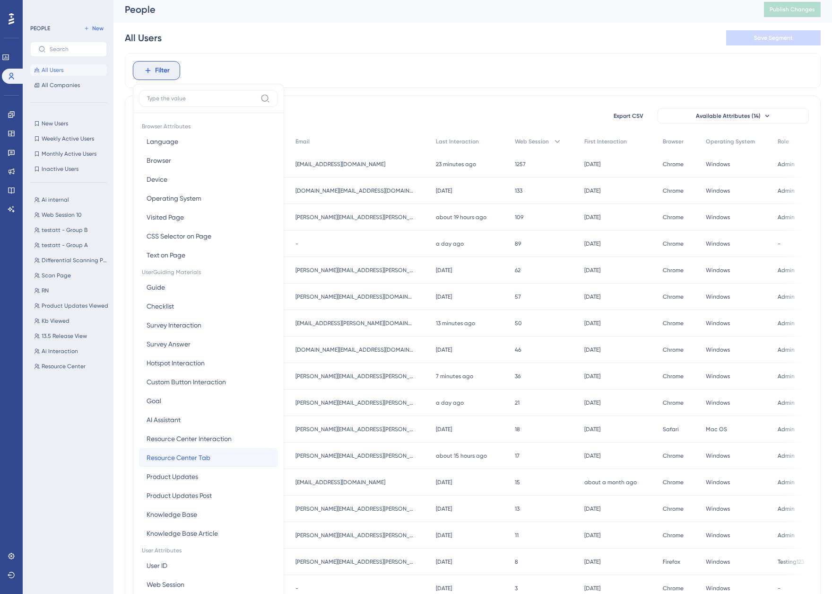
click at [202, 461] on span "Resource Center Tab" at bounding box center [179, 457] width 64 height 11
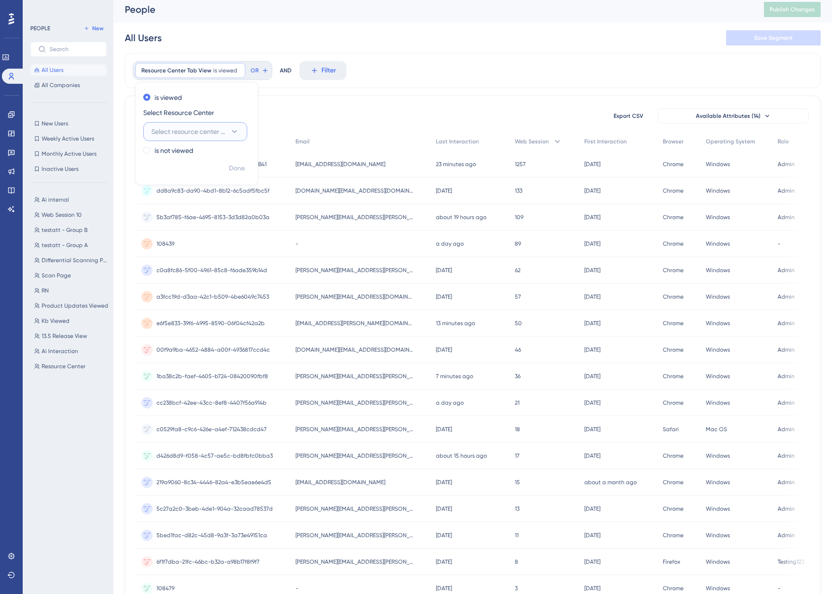
click at [215, 135] on span "Select resource center to filter" at bounding box center [188, 131] width 75 height 11
click at [202, 190] on span "Spirion Resource Center" at bounding box center [193, 188] width 73 height 11
click at [191, 167] on button "Select tab" at bounding box center [195, 169] width 104 height 19
click at [187, 202] on div "Home Home" at bounding box center [195, 198] width 77 height 19
click at [237, 206] on span "Done" at bounding box center [237, 206] width 16 height 11
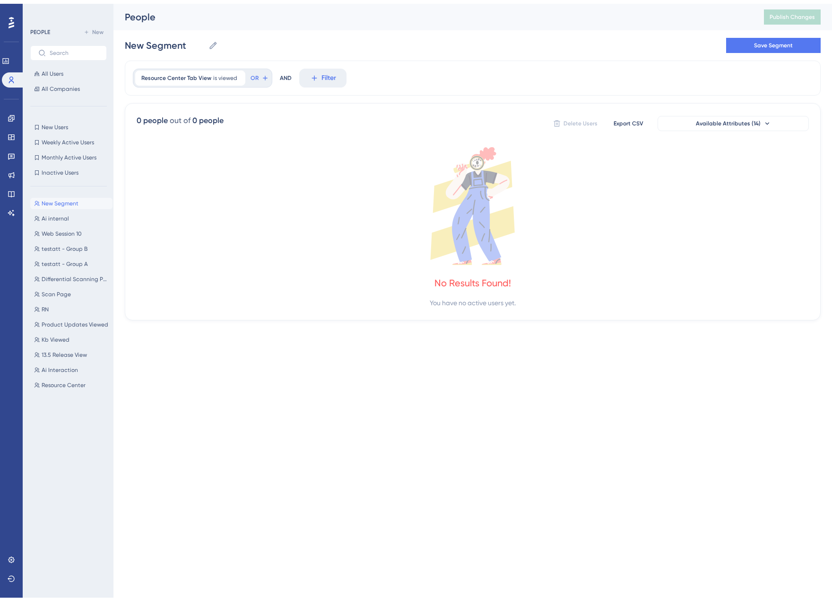
scroll to position [0, 0]
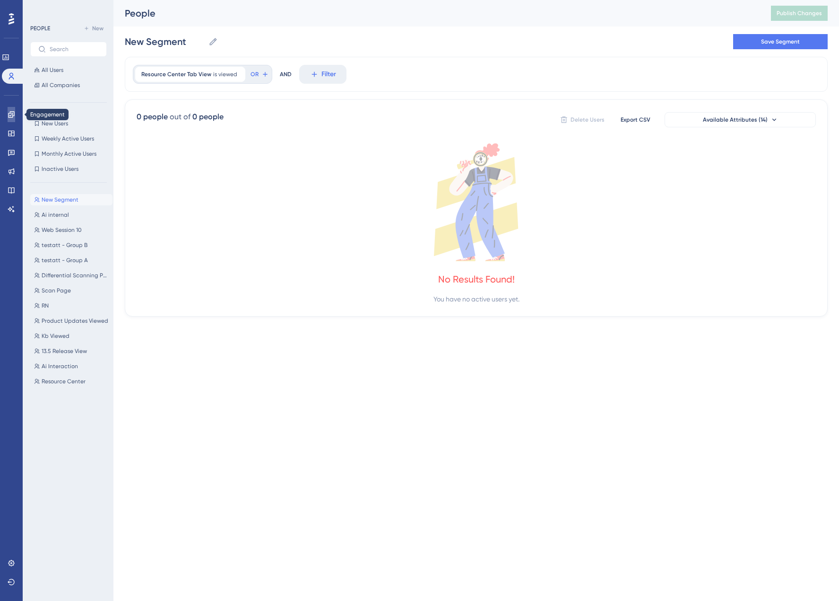
click at [11, 118] on icon at bounding box center [12, 115] width 8 height 8
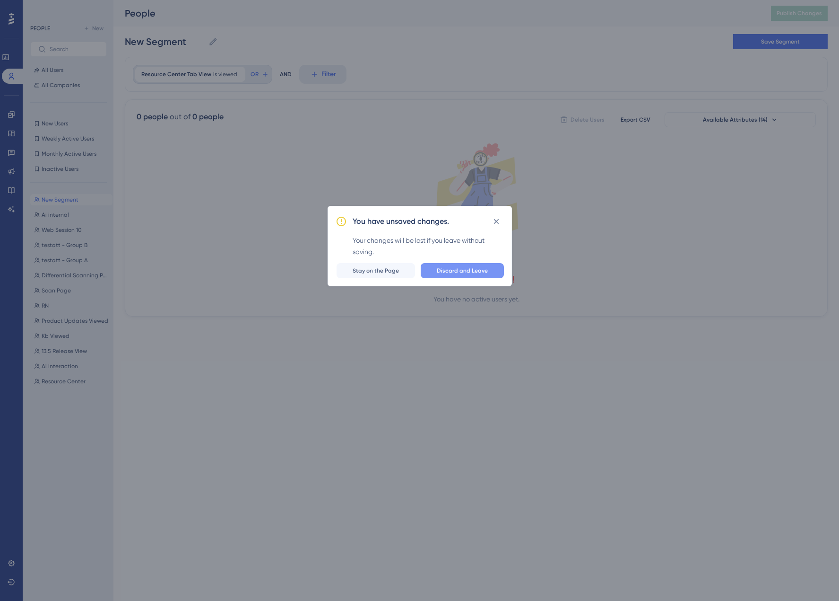
click at [462, 271] on span "Discard and Leave" at bounding box center [462, 271] width 51 height 8
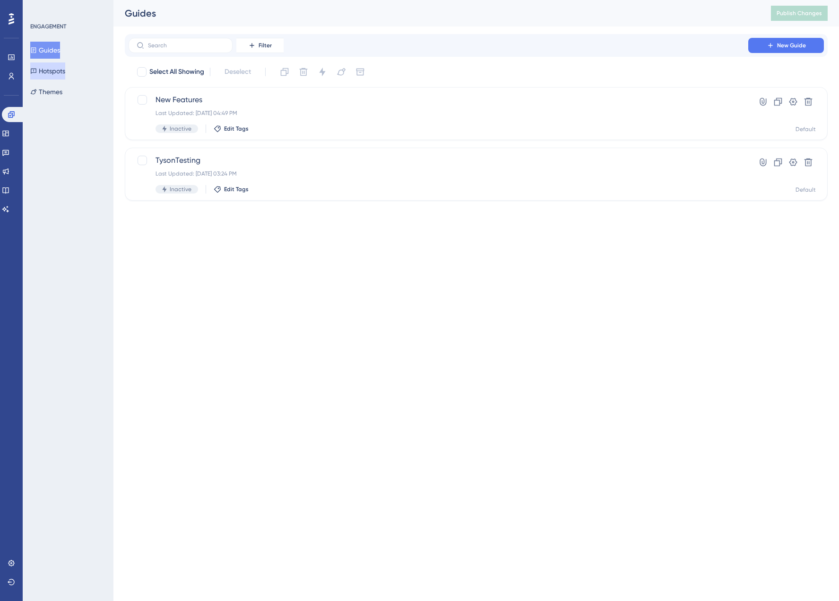
click at [51, 71] on button "Hotspots" at bounding box center [47, 70] width 35 height 17
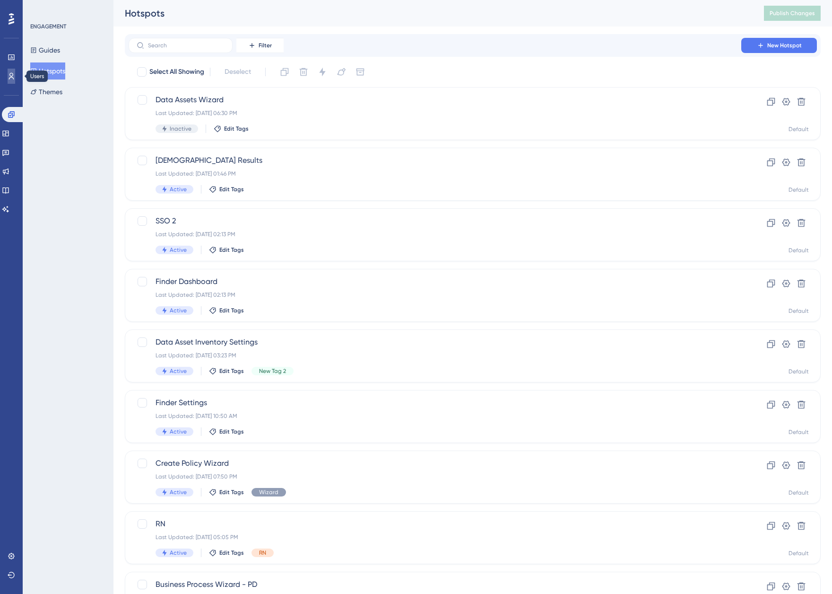
click at [9, 77] on icon at bounding box center [12, 76] width 8 height 8
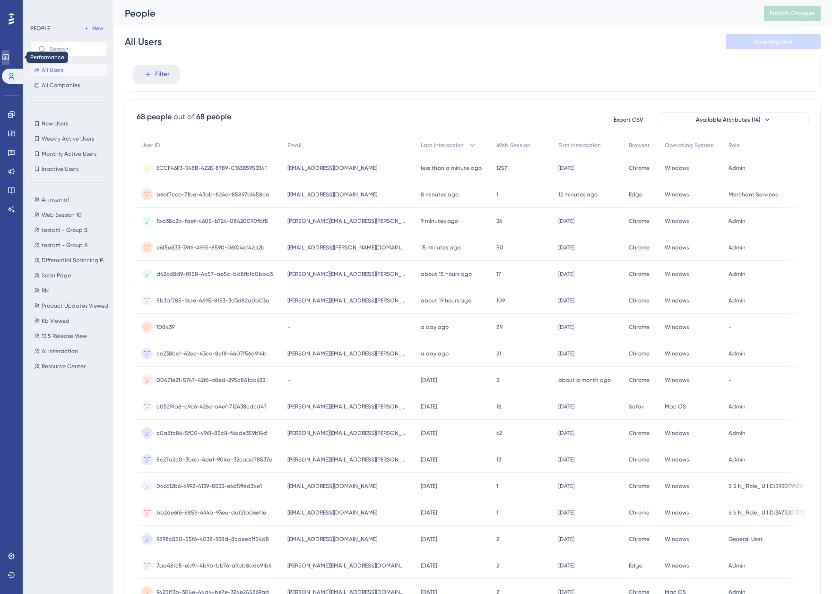
click at [9, 58] on icon at bounding box center [5, 57] width 6 height 6
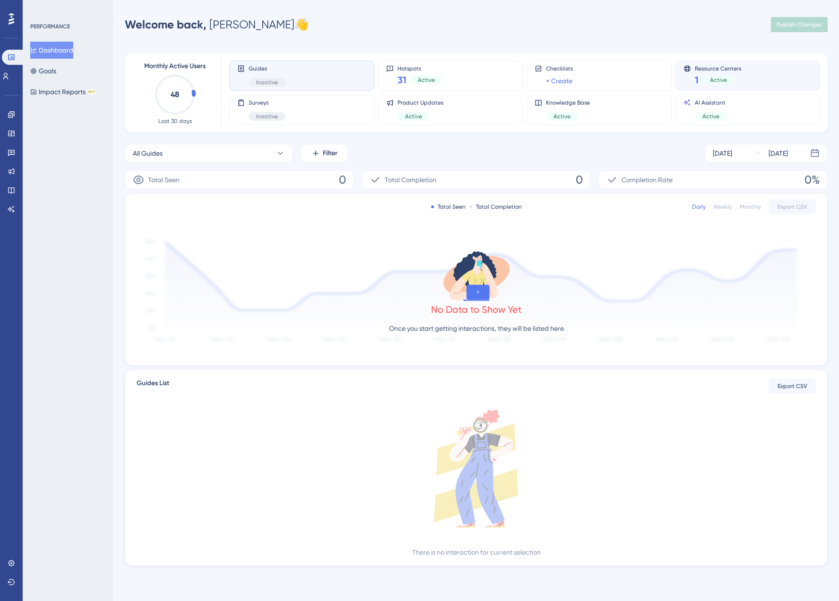
click at [747, 80] on div "Resource Centers 1 Active" at bounding box center [748, 76] width 129 height 22
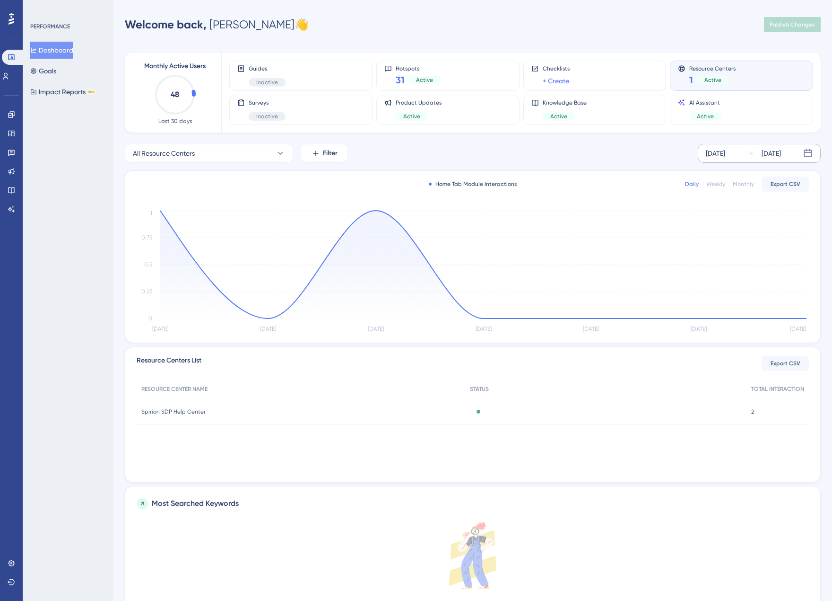
click at [725, 157] on div "[DATE]" at bounding box center [715, 153] width 19 height 11
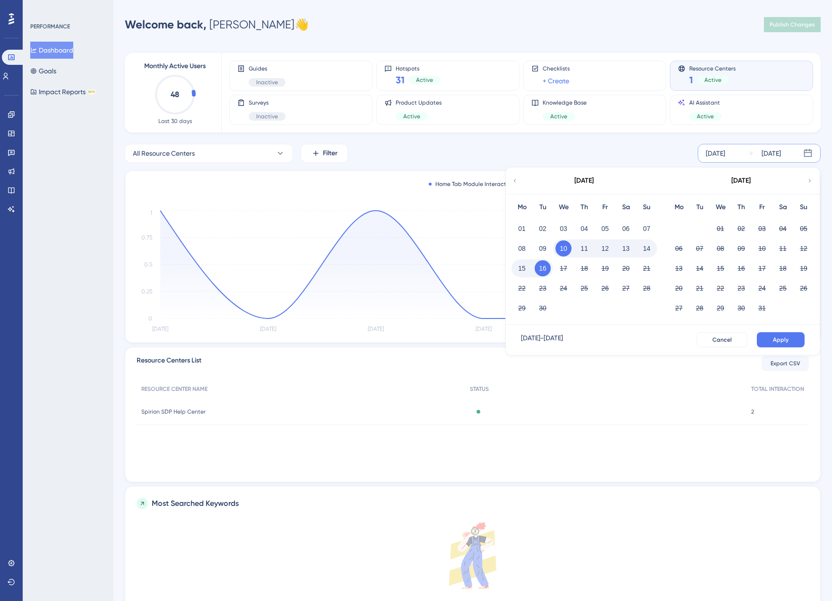
click at [517, 181] on icon at bounding box center [515, 180] width 7 height 9
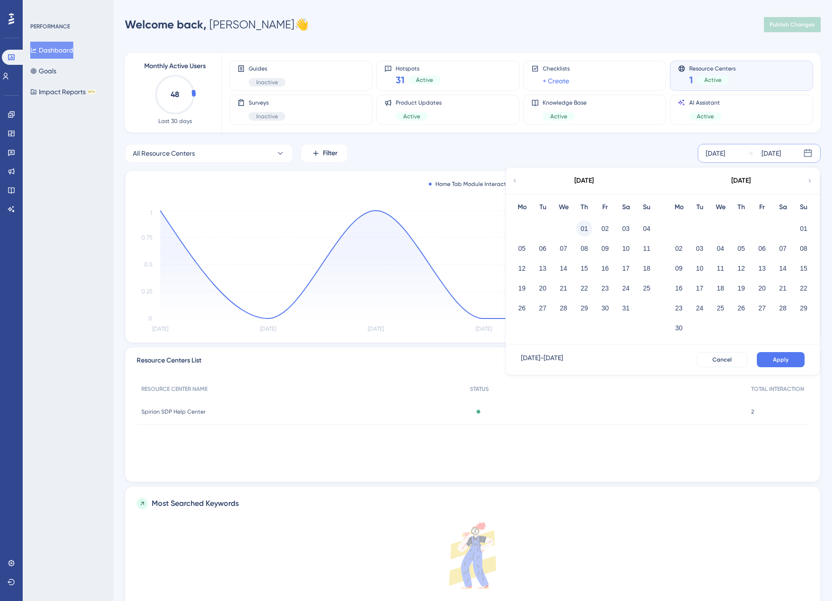
click at [582, 227] on button "01" at bounding box center [584, 228] width 16 height 16
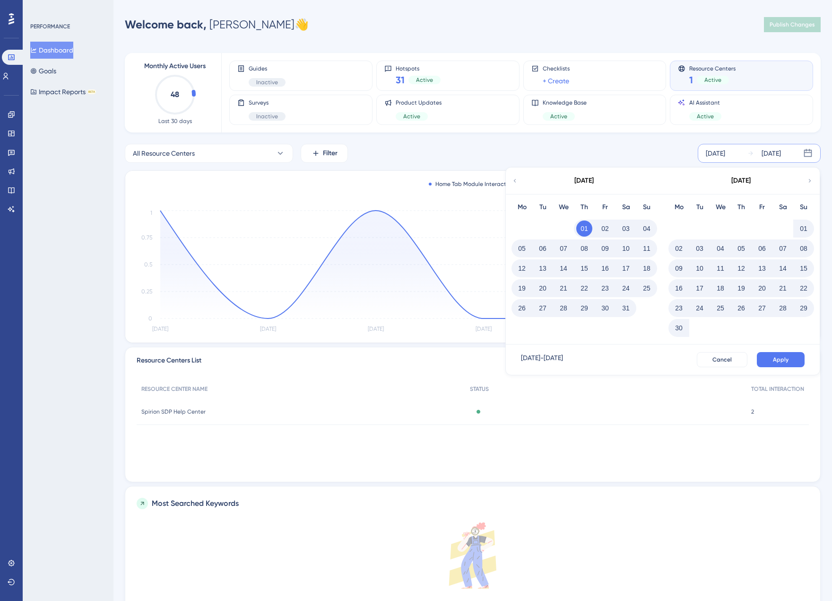
click at [787, 362] on span "Apply" at bounding box center [781, 360] width 16 height 8
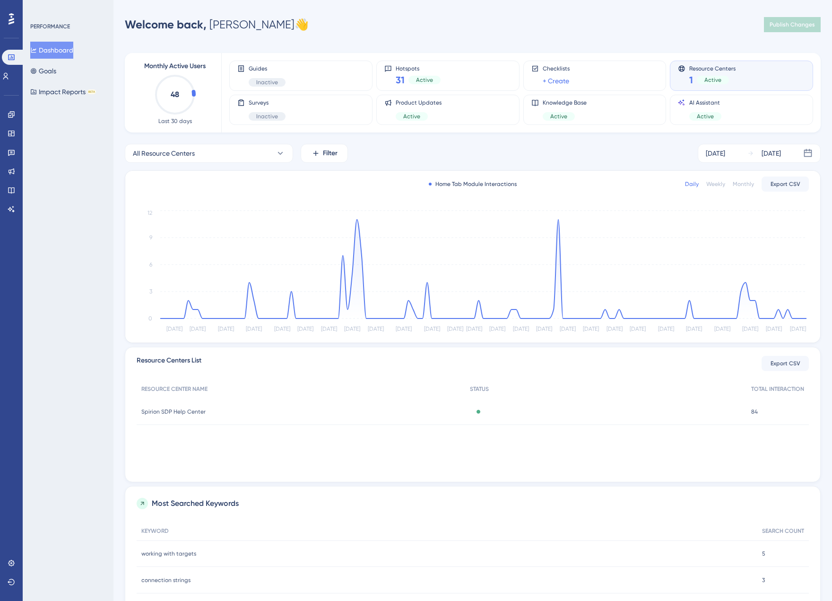
click at [180, 411] on span "Spirion SDP Help Center" at bounding box center [173, 412] width 64 height 8
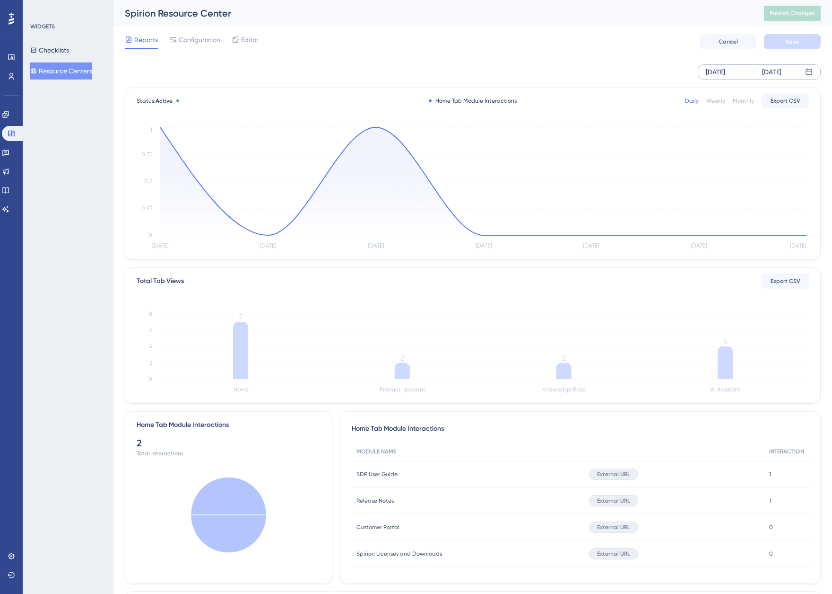
click at [725, 69] on div "[DATE]" at bounding box center [715, 71] width 19 height 11
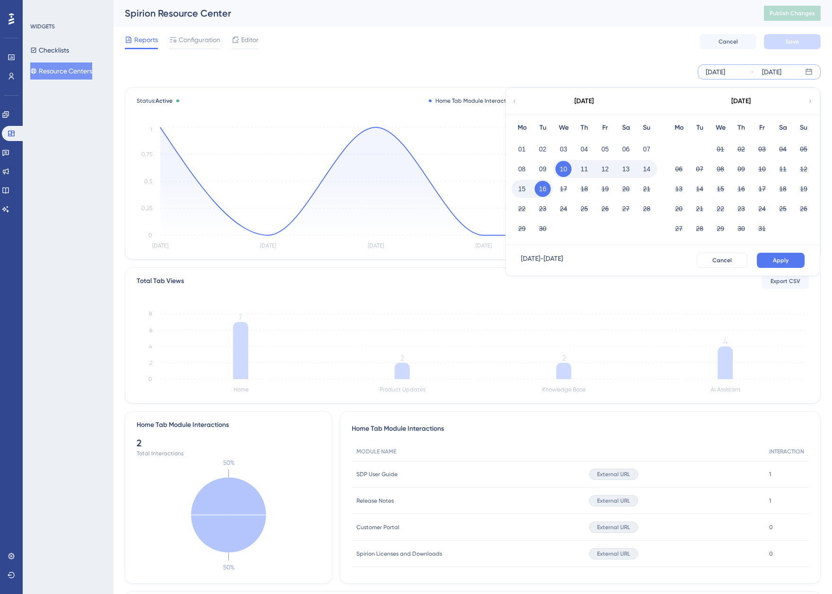
click at [514, 103] on icon at bounding box center [515, 101] width 6 height 9
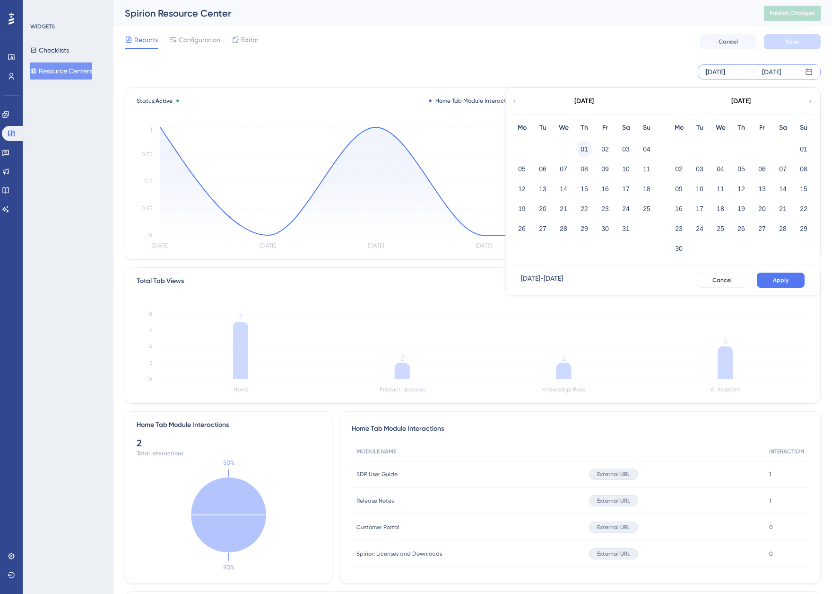
click at [590, 150] on button "01" at bounding box center [584, 149] width 16 height 16
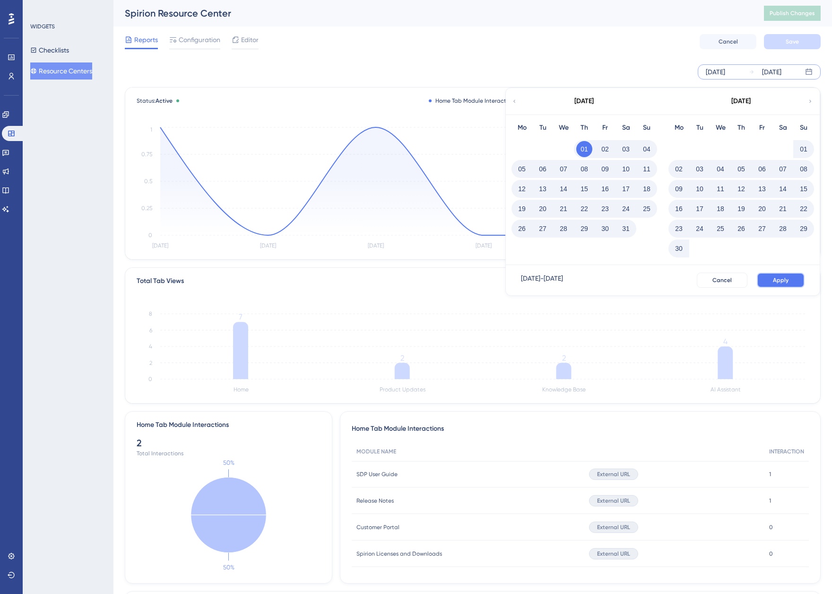
click at [784, 282] on span "Apply" at bounding box center [781, 280] width 16 height 8
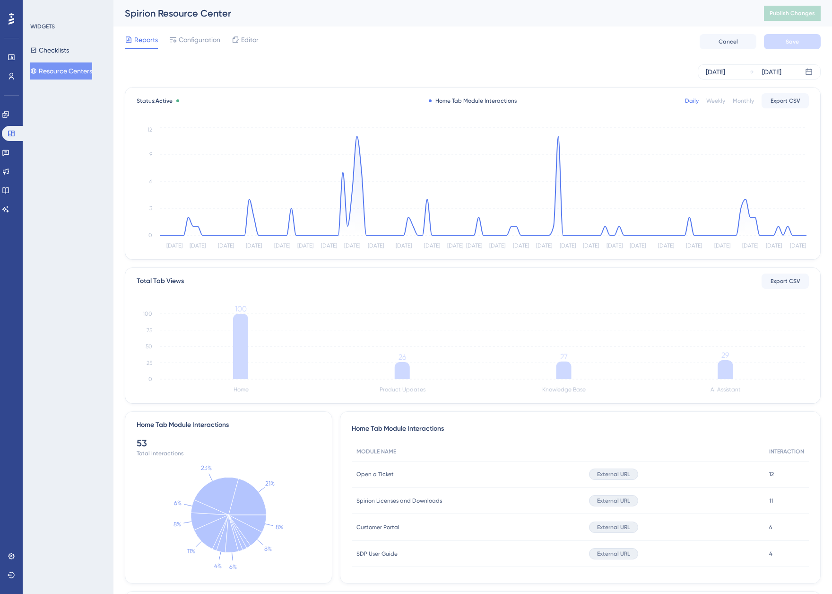
click at [395, 474] on div "Open a Ticket Open a Ticket" at bounding box center [468, 474] width 233 height 26
click at [769, 474] on span "12" at bounding box center [771, 474] width 5 height 8
drag, startPoint x: 609, startPoint y: 474, endPoint x: 593, endPoint y: 476, distance: 16.2
click at [609, 474] on span "External URL" at bounding box center [613, 474] width 33 height 8
drag, startPoint x: 366, startPoint y: 472, endPoint x: 389, endPoint y: 472, distance: 23.7
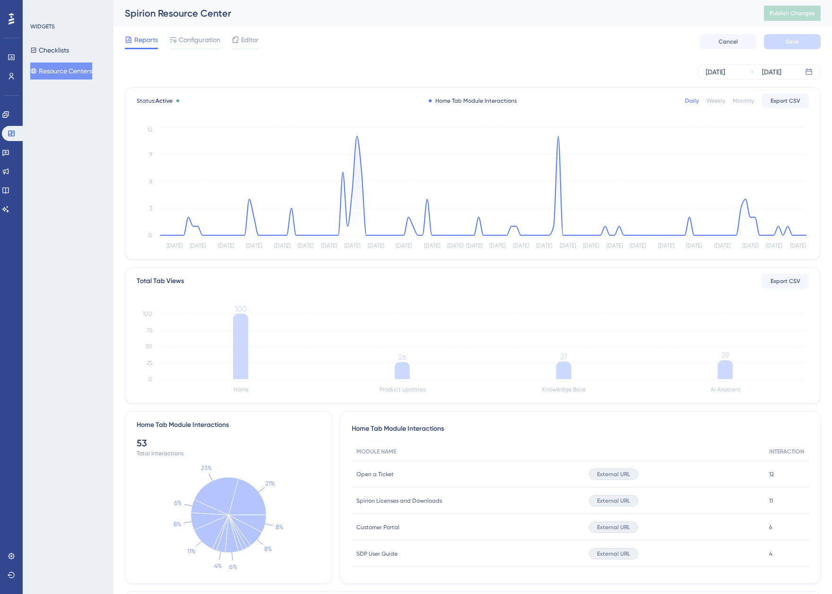
click at [366, 472] on span "Open a Ticket" at bounding box center [375, 474] width 37 height 8
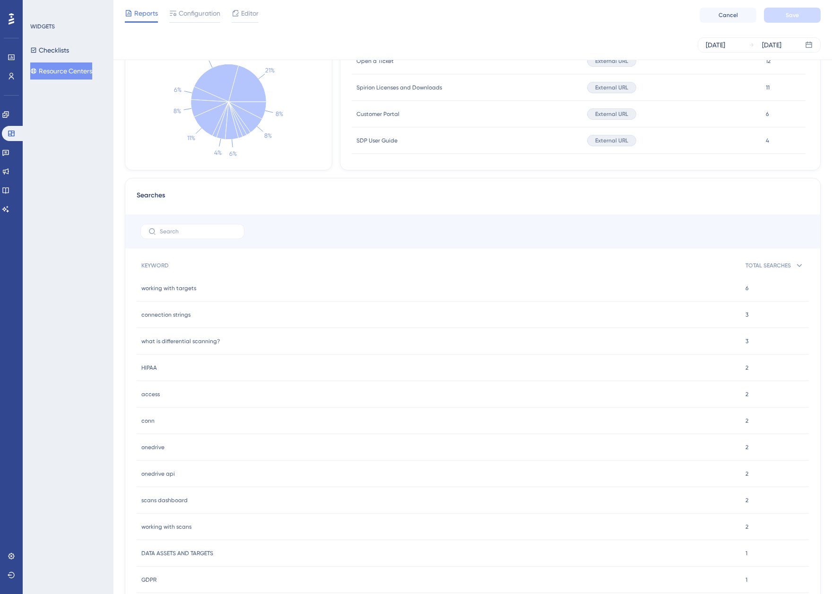
scroll to position [426, 0]
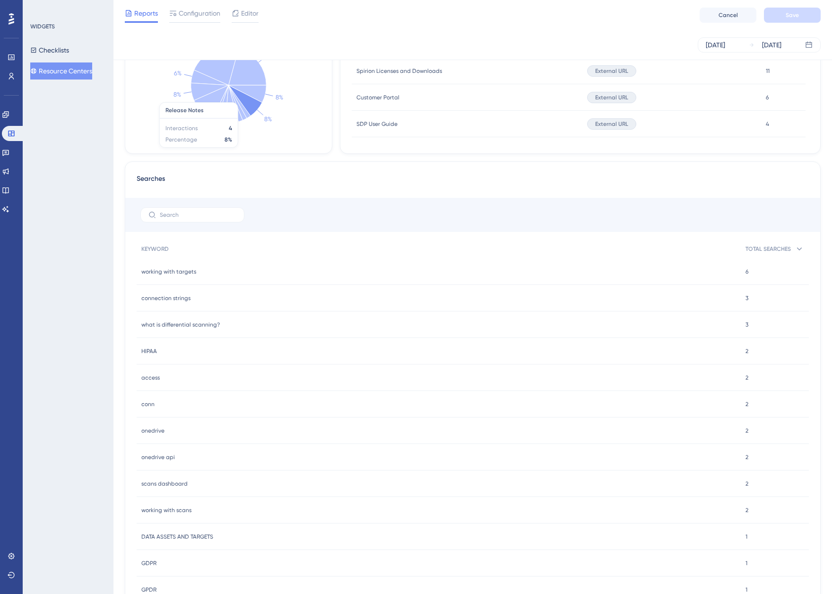
click at [78, 341] on div "WIDGETS Checklists Resource Centers" at bounding box center [68, 297] width 91 height 594
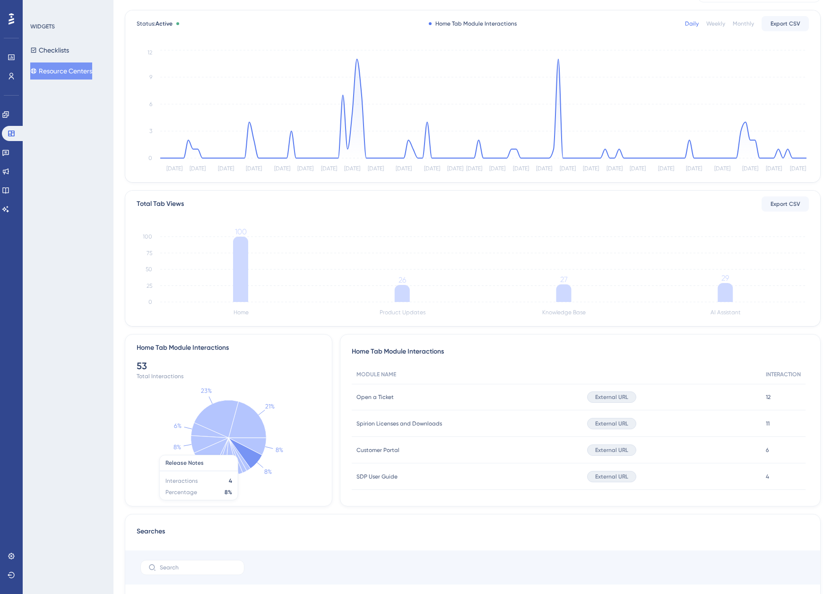
scroll to position [0, 0]
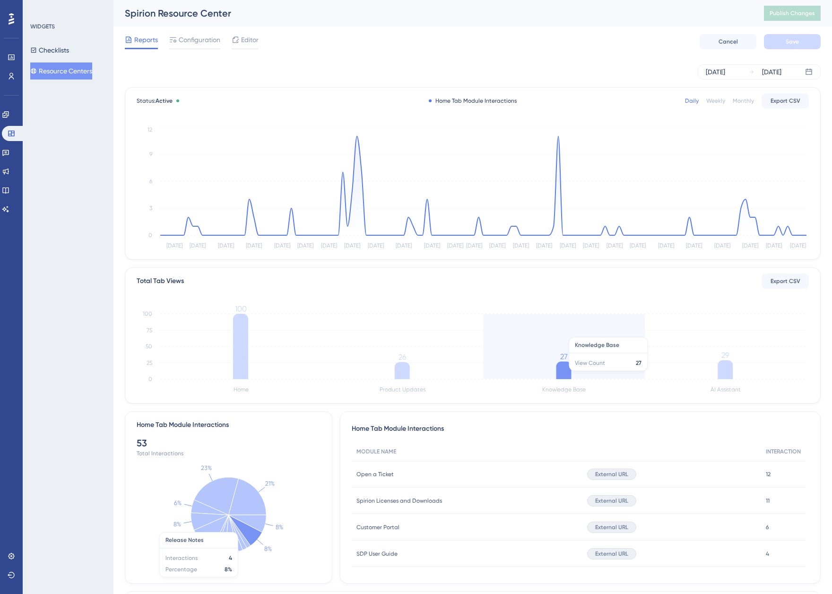
click at [568, 375] on icon at bounding box center [564, 369] width 15 height 17
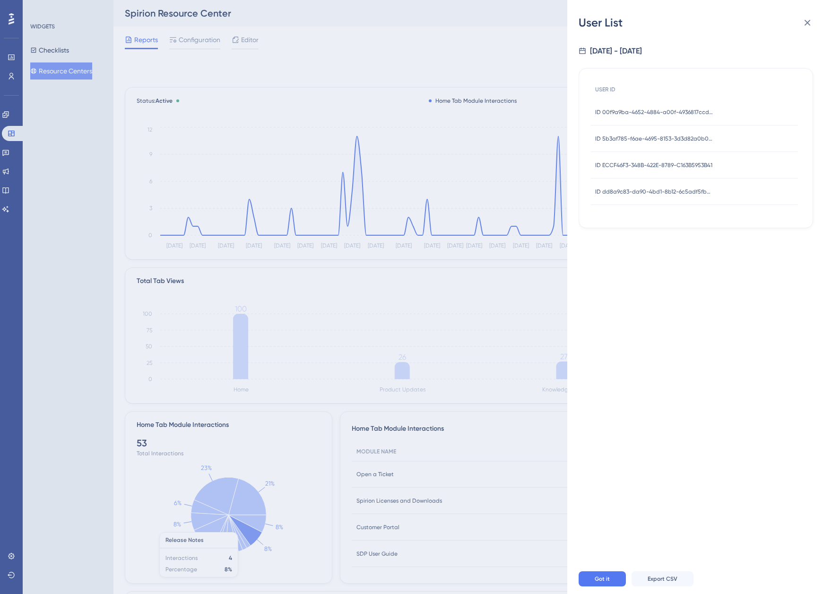
click at [645, 111] on span "ID 00f9a9ba-4652-4884-a00f-4936817ccd4c" at bounding box center [654, 112] width 118 height 8
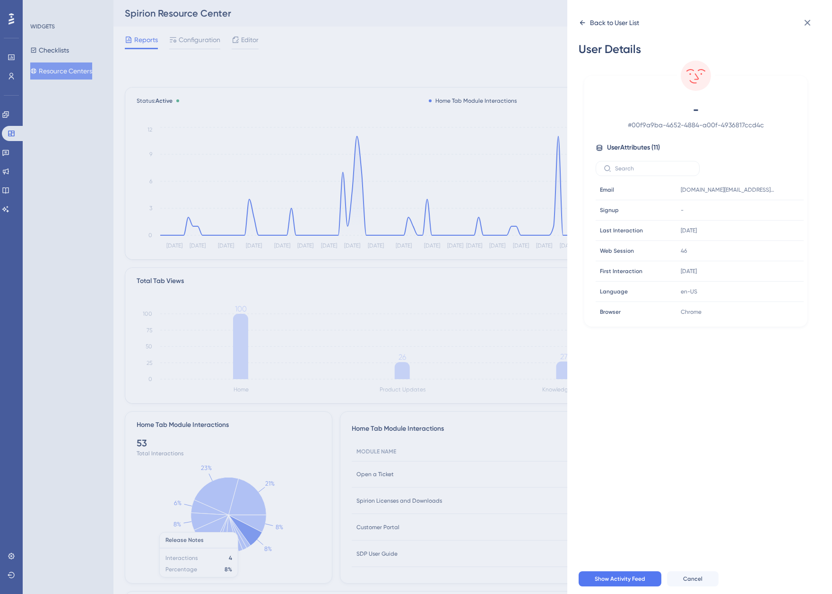
click at [583, 21] on icon at bounding box center [583, 23] width 8 height 8
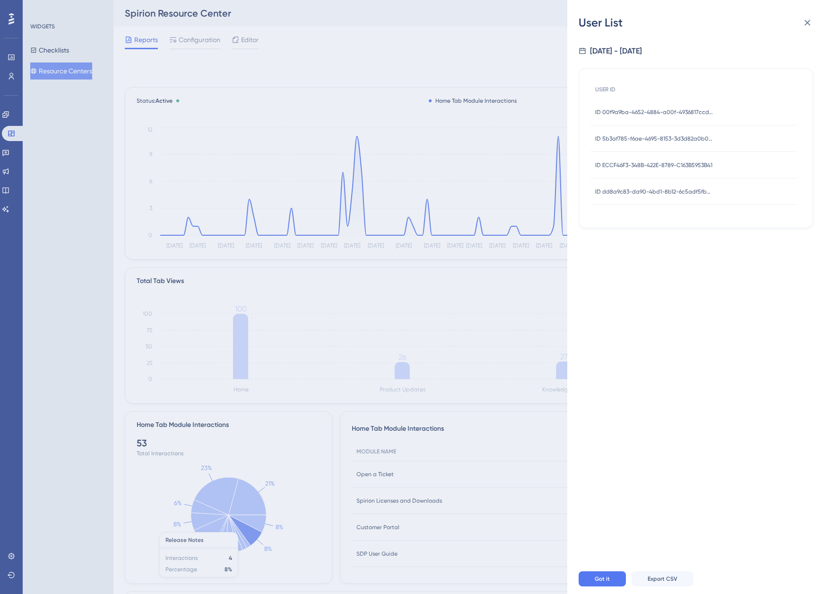
click at [644, 137] on span "ID 5b3af785-f6ae-4695-8153-3d3d82a0b03a" at bounding box center [654, 139] width 118 height 8
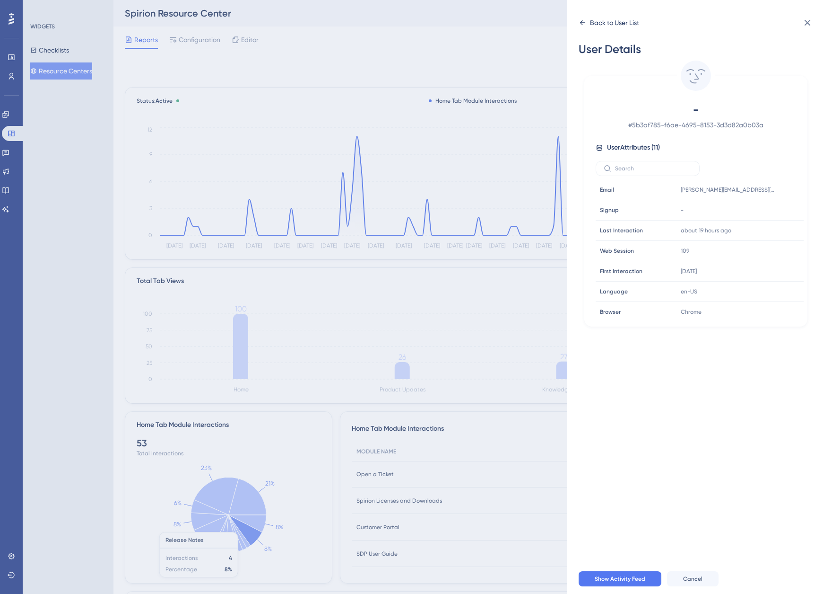
click at [581, 19] on icon at bounding box center [583, 23] width 8 height 8
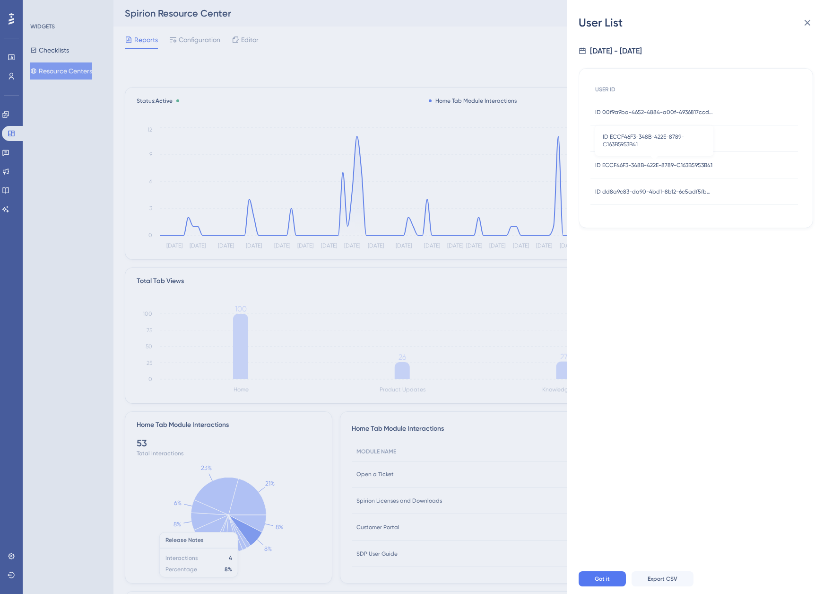
click at [652, 163] on span "ID ECCF46F3-348B-422E-8789-C163B5953B41" at bounding box center [653, 165] width 117 height 8
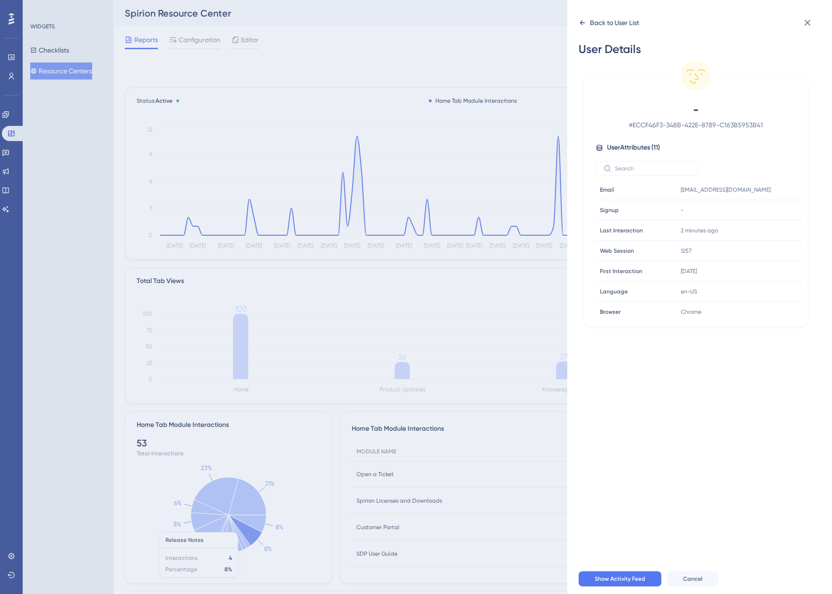
click at [580, 21] on icon at bounding box center [583, 23] width 8 height 8
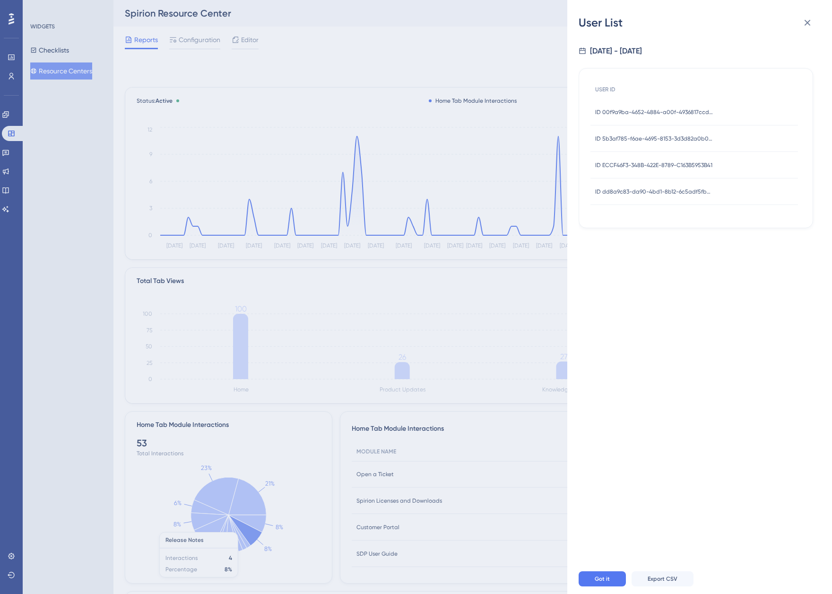
click at [672, 190] on span "ID dd8a9c83-da90-4bd1-8b12-6c5adf5fbc5f" at bounding box center [654, 192] width 118 height 8
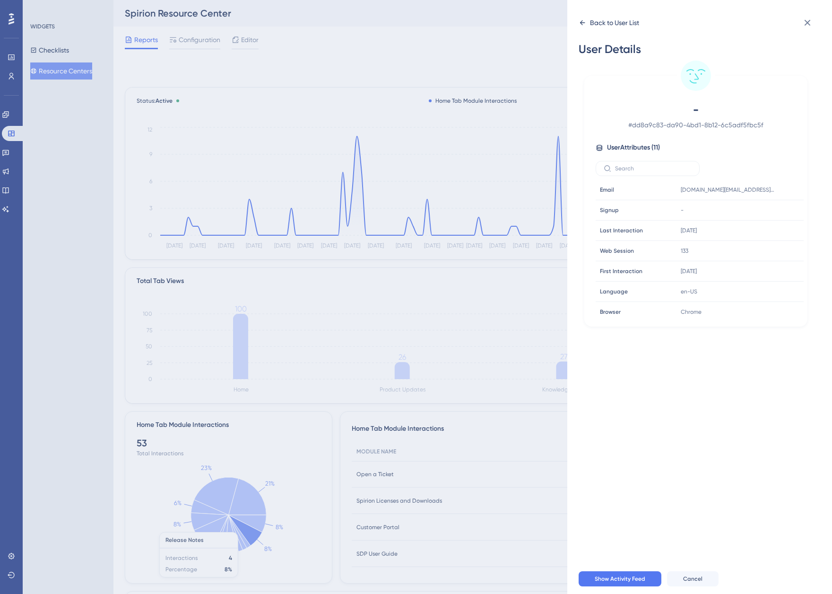
click at [582, 20] on icon at bounding box center [583, 23] width 8 height 8
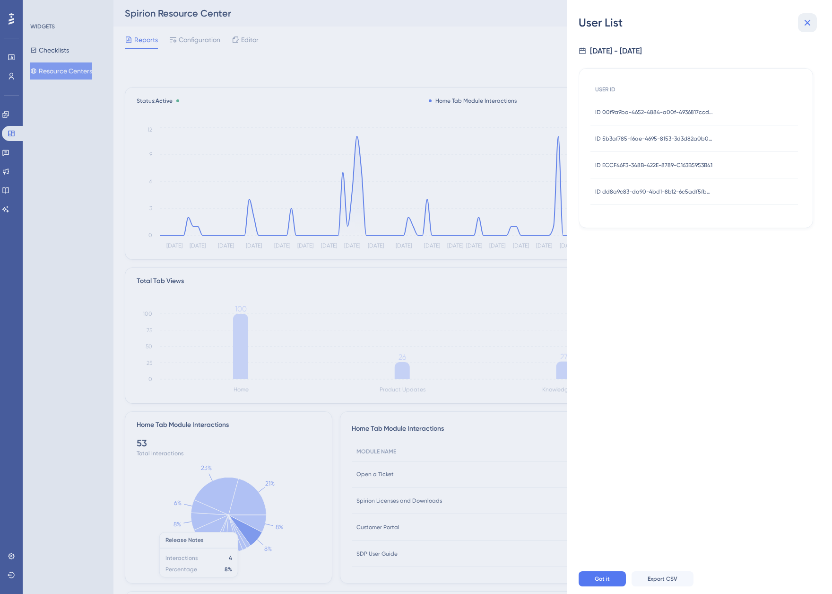
click at [808, 24] on icon at bounding box center [807, 22] width 11 height 11
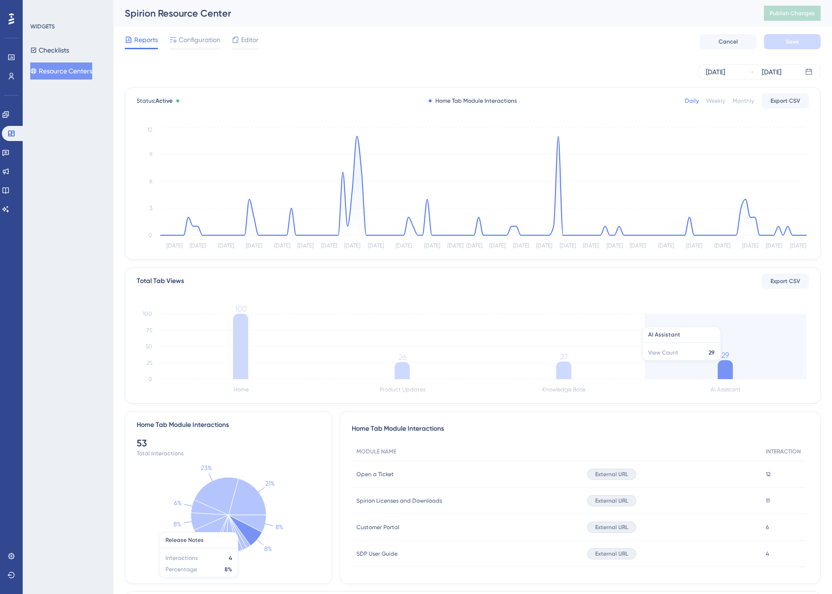
click at [723, 366] on icon at bounding box center [725, 369] width 15 height 19
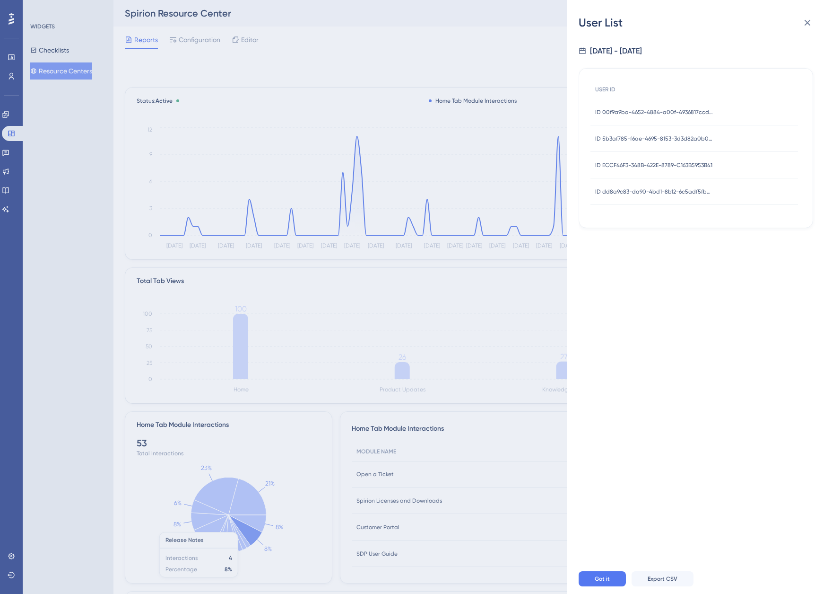
click at [645, 113] on span "ID 00f9a9ba-4652-4884-a00f-4936817ccd4c" at bounding box center [654, 112] width 118 height 8
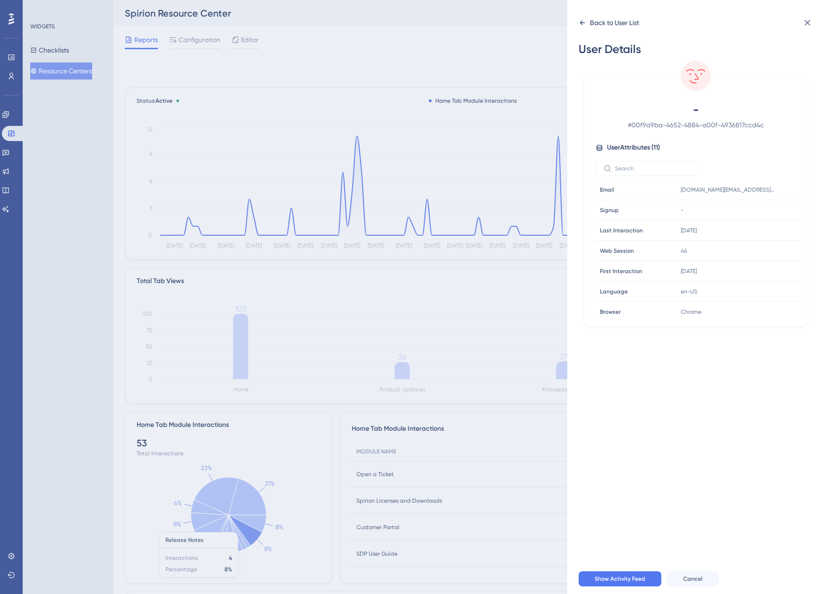
click at [580, 19] on icon at bounding box center [583, 23] width 8 height 8
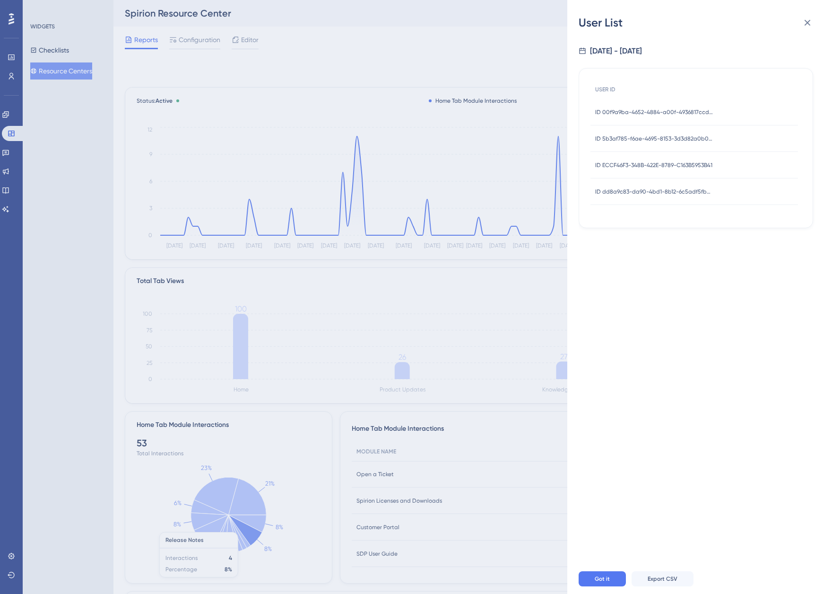
click at [653, 143] on div "ID 5b3af785-f6ae-4695-8153-3d3d82a0b03a ID 5b3af785-f6ae-4695-8153-3d3d82a0b03a" at bounding box center [654, 138] width 118 height 26
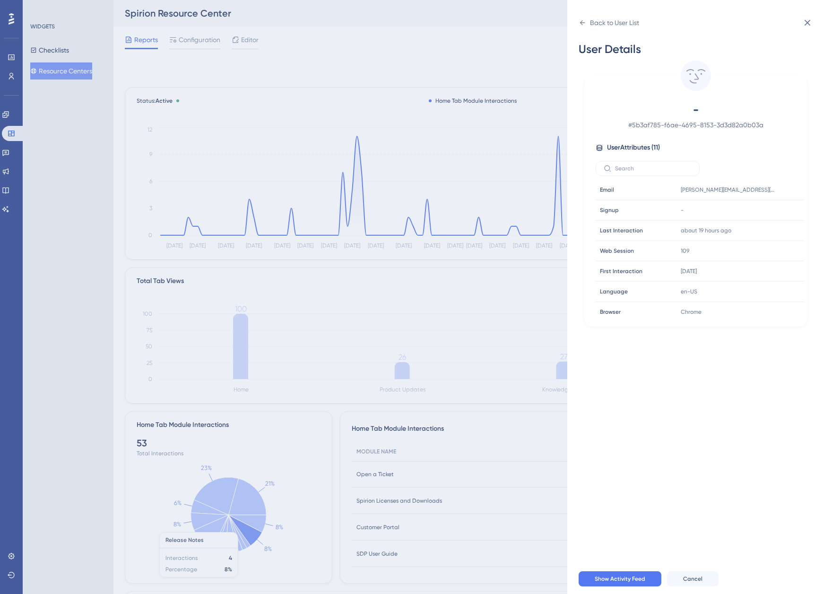
drag, startPoint x: 583, startPoint y: 18, endPoint x: 588, endPoint y: 37, distance: 19.2
click at [583, 18] on div "Back to User List" at bounding box center [609, 22] width 61 height 15
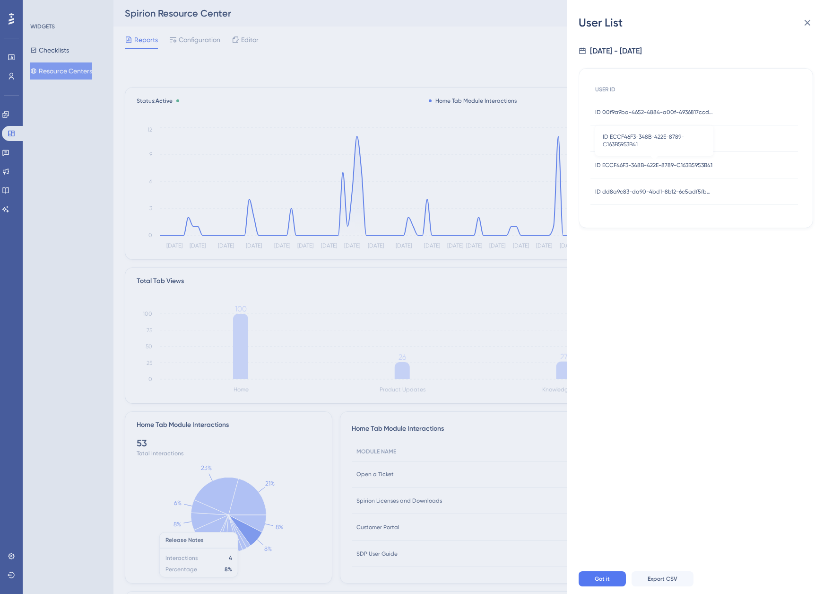
click at [630, 162] on span "ID ECCF46F3-348B-422E-8789-C163B5953B41" at bounding box center [653, 165] width 117 height 8
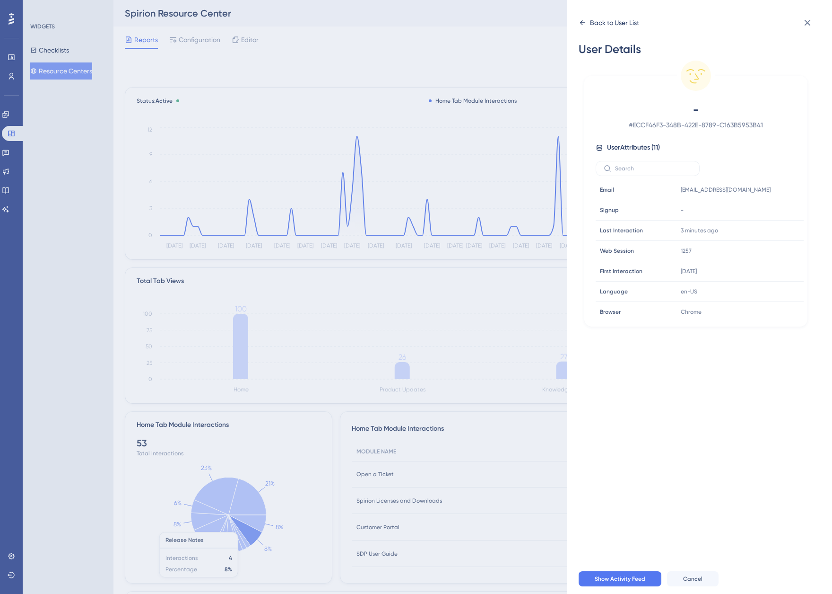
click at [581, 21] on icon at bounding box center [583, 23] width 8 height 8
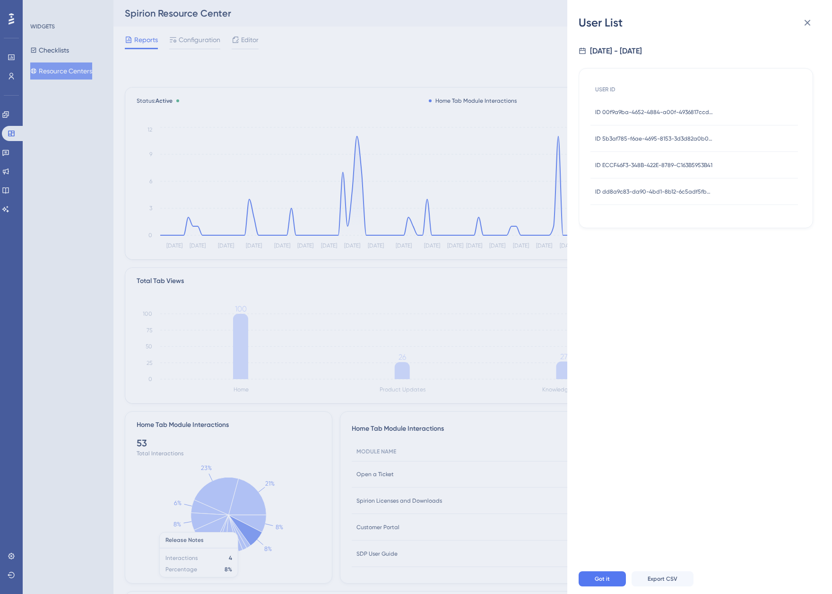
click at [624, 193] on span "ID dd8a9c83-da90-4bd1-8b12-6c5adf5fbc5f" at bounding box center [654, 192] width 118 height 8
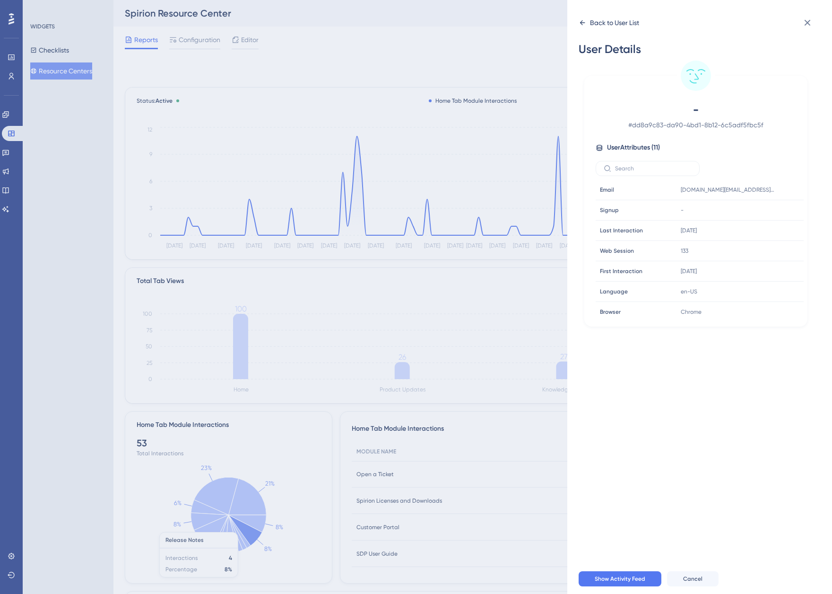
click at [581, 19] on icon at bounding box center [583, 23] width 8 height 8
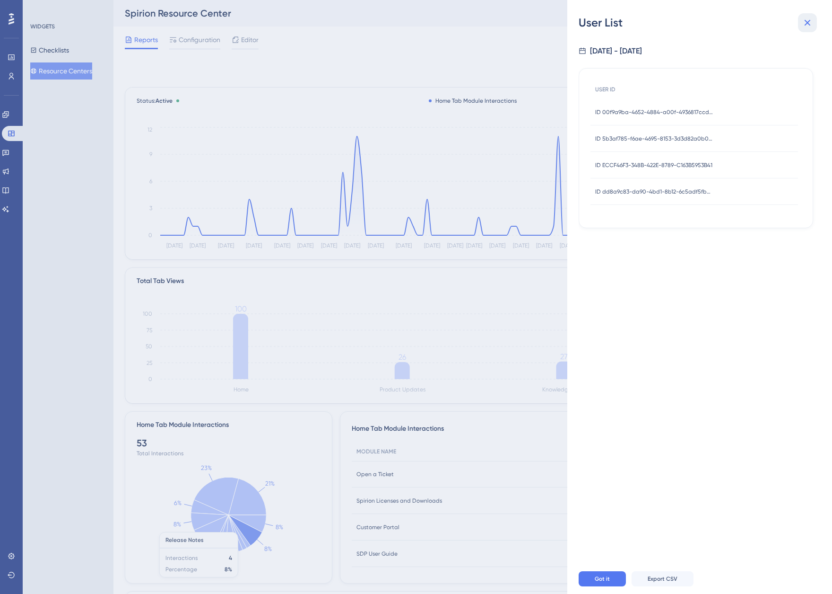
click at [812, 26] on icon at bounding box center [807, 22] width 11 height 11
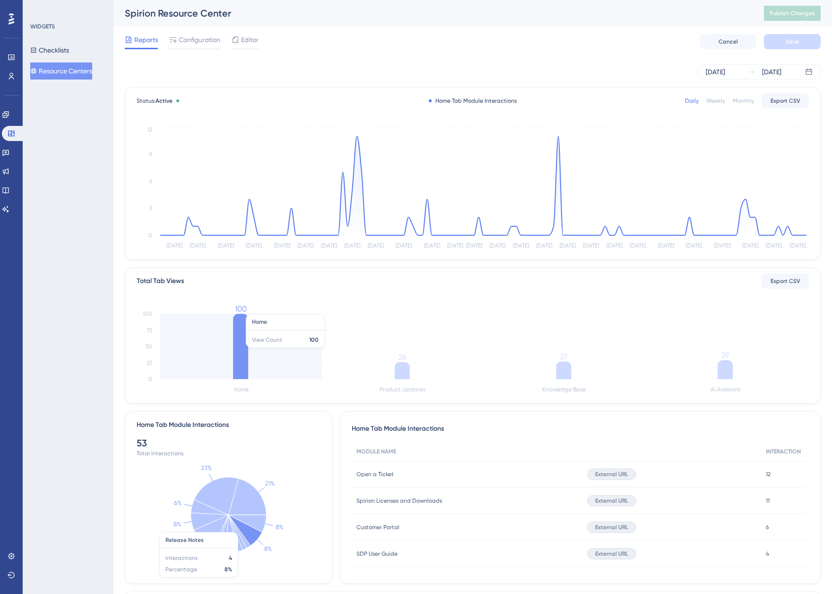
click at [253, 348] on icon "Home Product Updates Knowledge Base AI Assistant 0 25 50 75 100 100 26 27 29" at bounding box center [473, 350] width 672 height 90
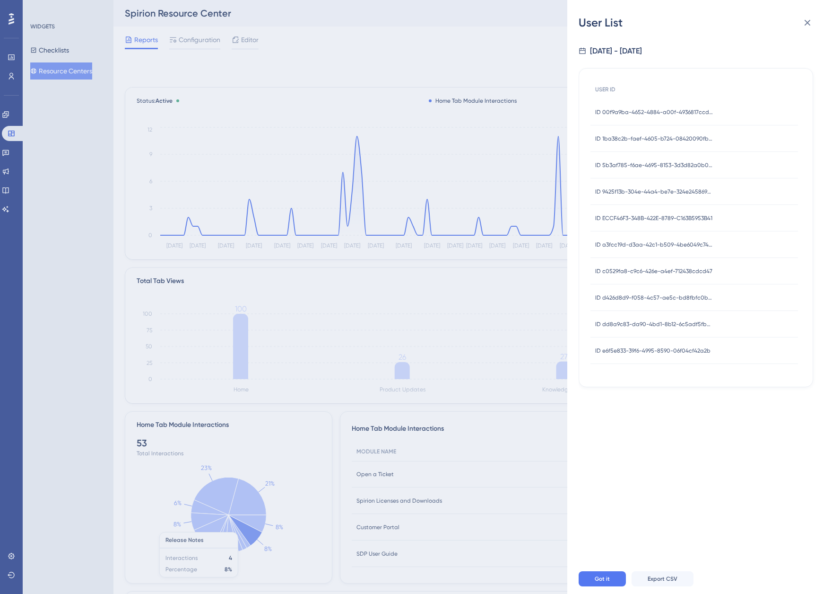
click at [637, 112] on span "ID 00f9a9ba-4652-4884-a00f-4936817ccd4c" at bounding box center [654, 112] width 118 height 8
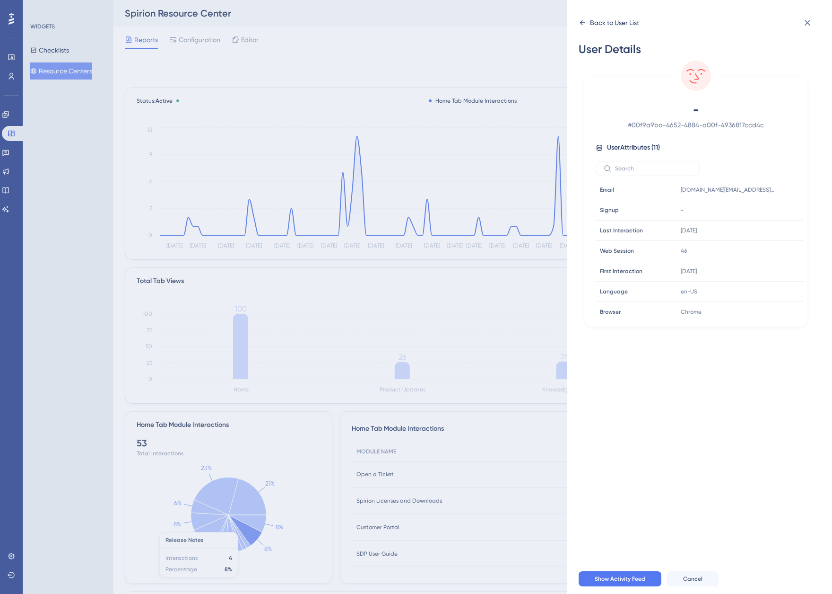
click at [584, 17] on div "Back to User List" at bounding box center [609, 22] width 61 height 15
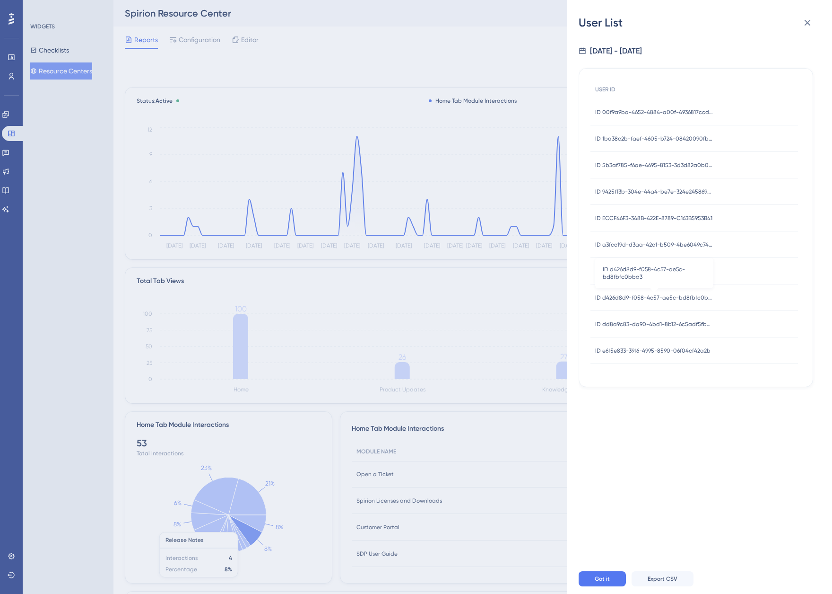
click at [670, 300] on span "ID d426d8d9-f058-4c57-ae5c-bd8fbfc0bba3" at bounding box center [654, 298] width 118 height 8
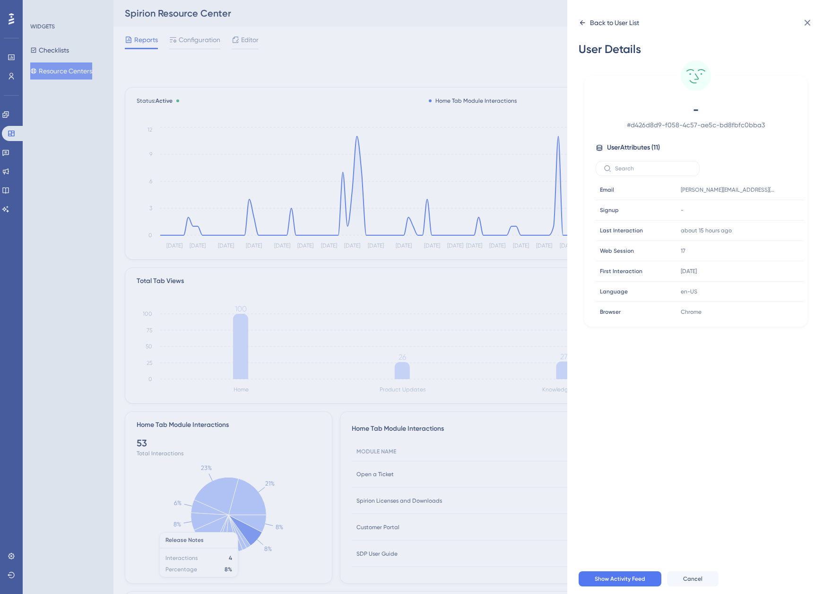
click at [581, 20] on icon at bounding box center [583, 23] width 8 height 8
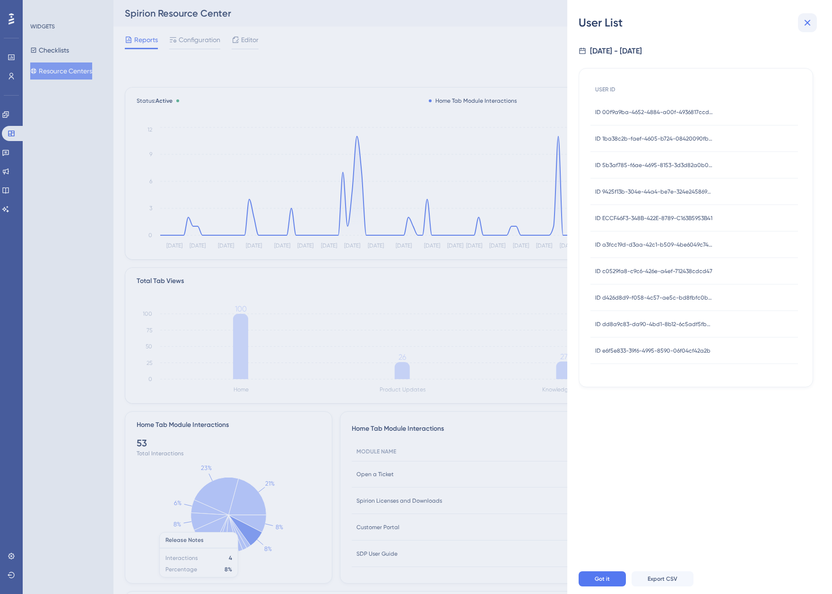
click at [811, 24] on icon at bounding box center [807, 22] width 11 height 11
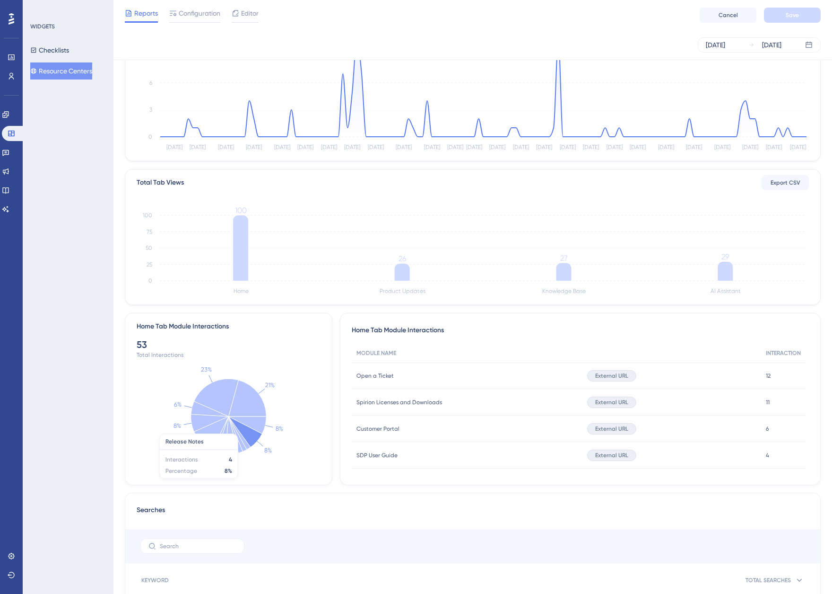
scroll to position [47, 0]
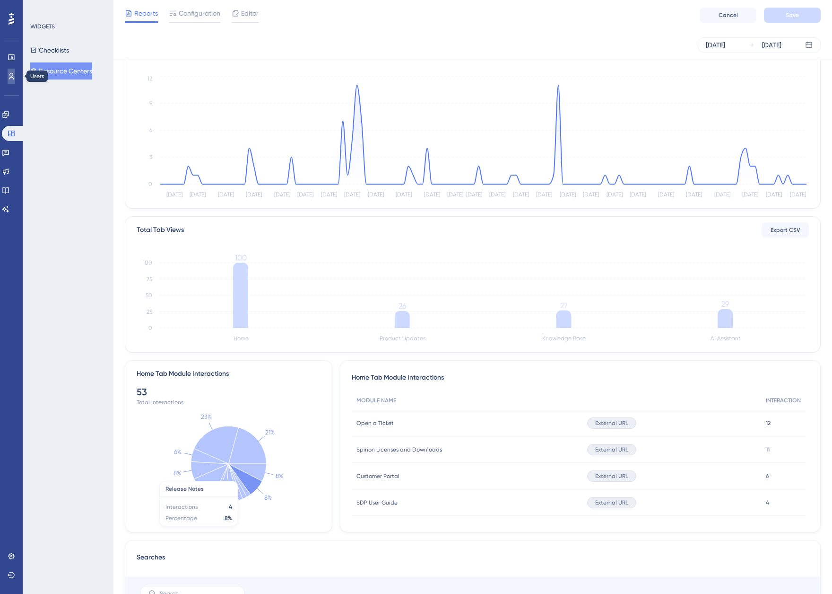
click at [9, 71] on link at bounding box center [12, 76] width 8 height 15
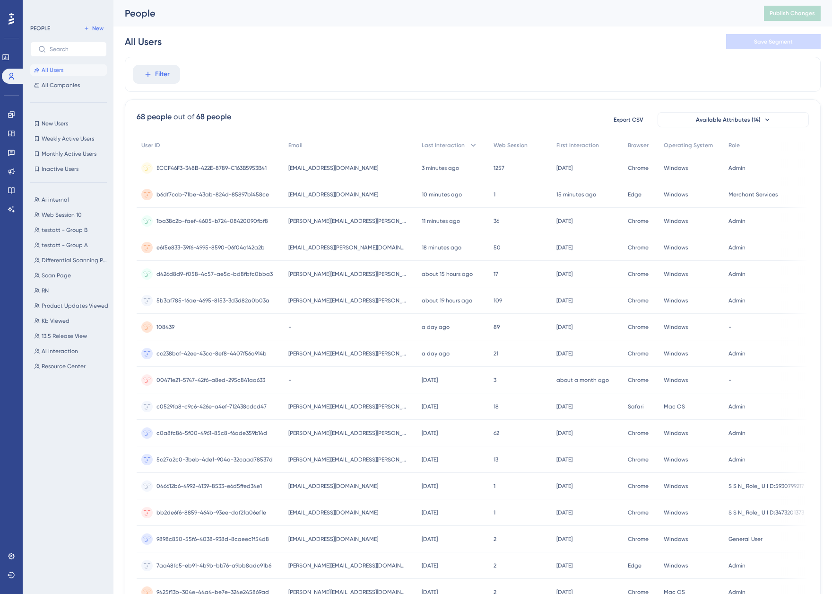
click at [315, 218] on span "[PERSON_NAME][EMAIL_ADDRESS][PERSON_NAME][DOMAIN_NAME]" at bounding box center [347, 221] width 118 height 8
click at [402, 354] on div "[PERSON_NAME][EMAIL_ADDRESS][PERSON_NAME][DOMAIN_NAME] [PERSON_NAME][DOMAIN_NAM…" at bounding box center [351, 353] width 134 height 26
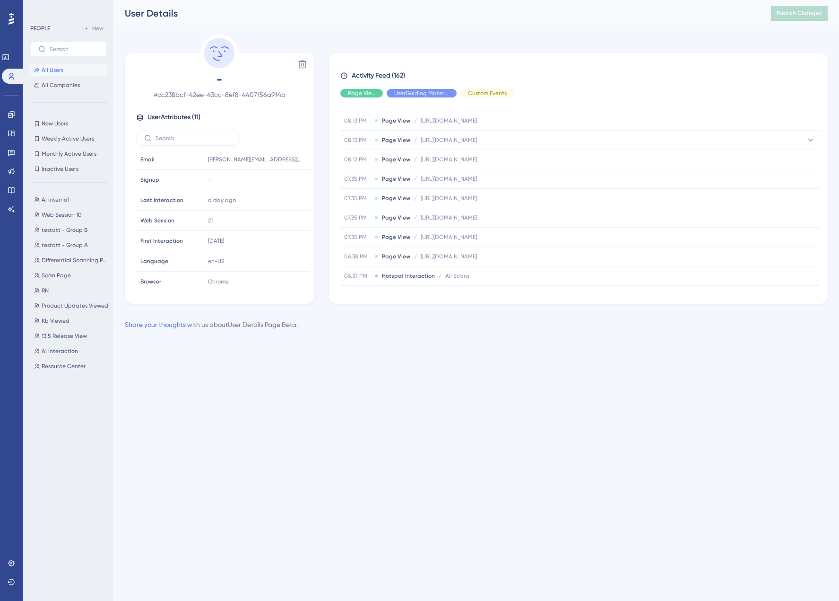
scroll to position [142, 0]
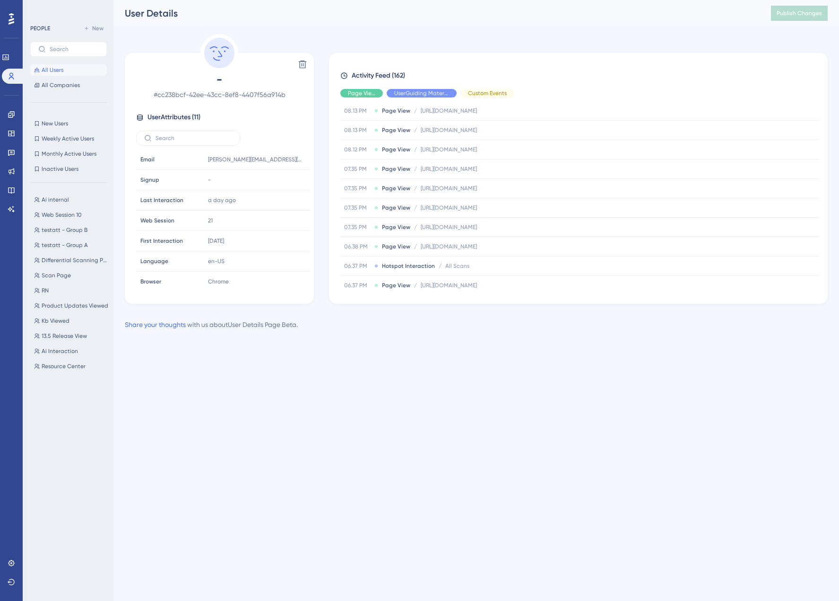
click at [824, 165] on div "Activity Feed (162) Page View UserGuiding Material Custom Events [DATE] 08.49 A…" at bounding box center [578, 178] width 499 height 251
